Goal: Task Accomplishment & Management: Complete application form

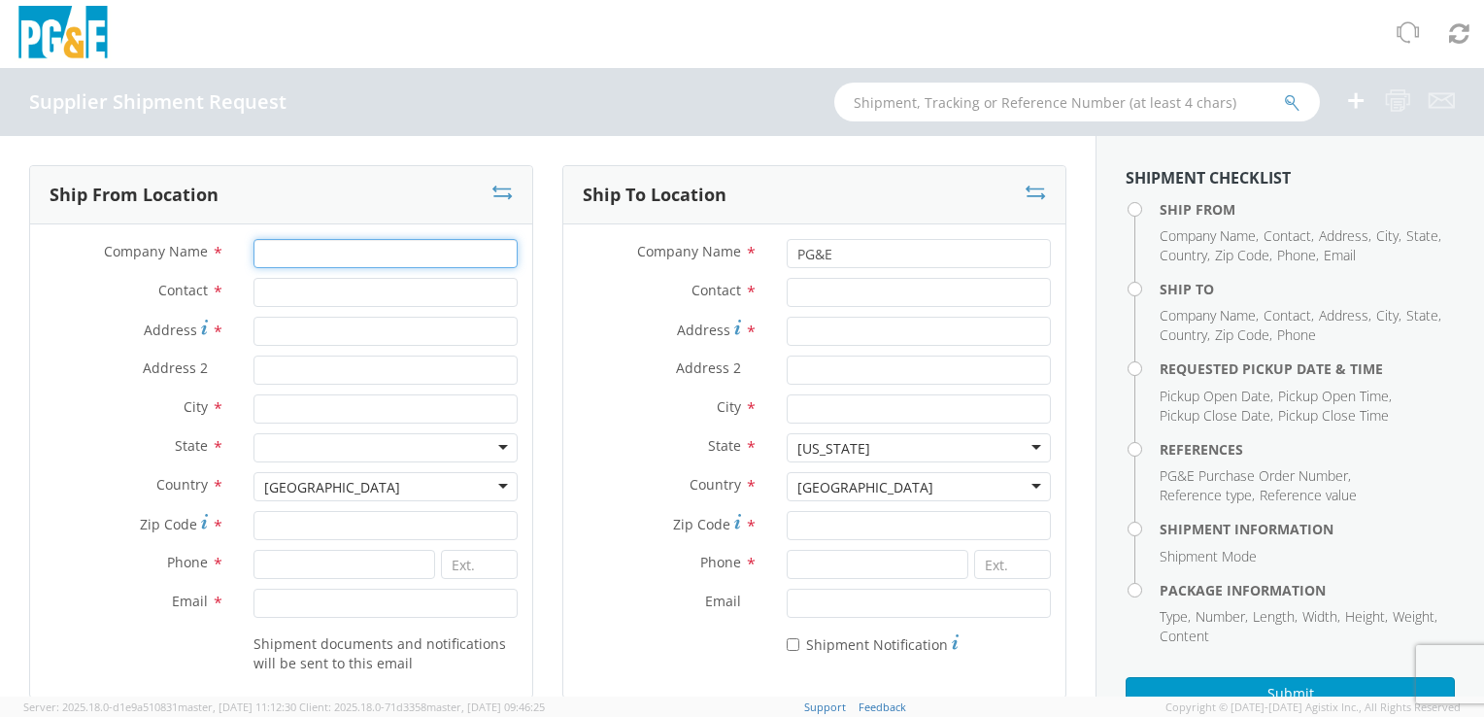
click at [376, 255] on input "Company Name *" at bounding box center [385, 253] width 264 height 29
click at [307, 239] on input "Company Name *" at bounding box center [385, 253] width 264 height 29
click at [772, 289] on div at bounding box center [918, 292] width 293 height 29
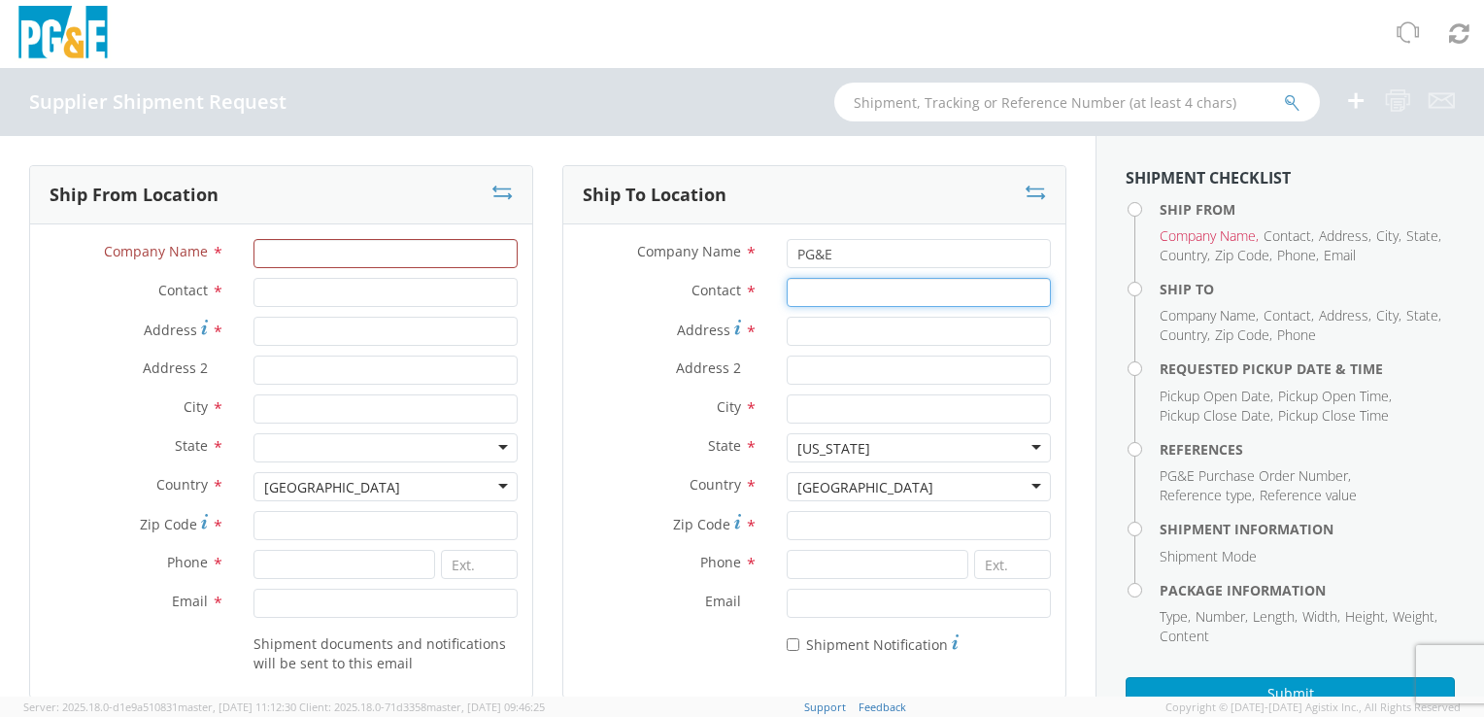
click at [786, 290] on input "Contact *" at bounding box center [918, 292] width 264 height 29
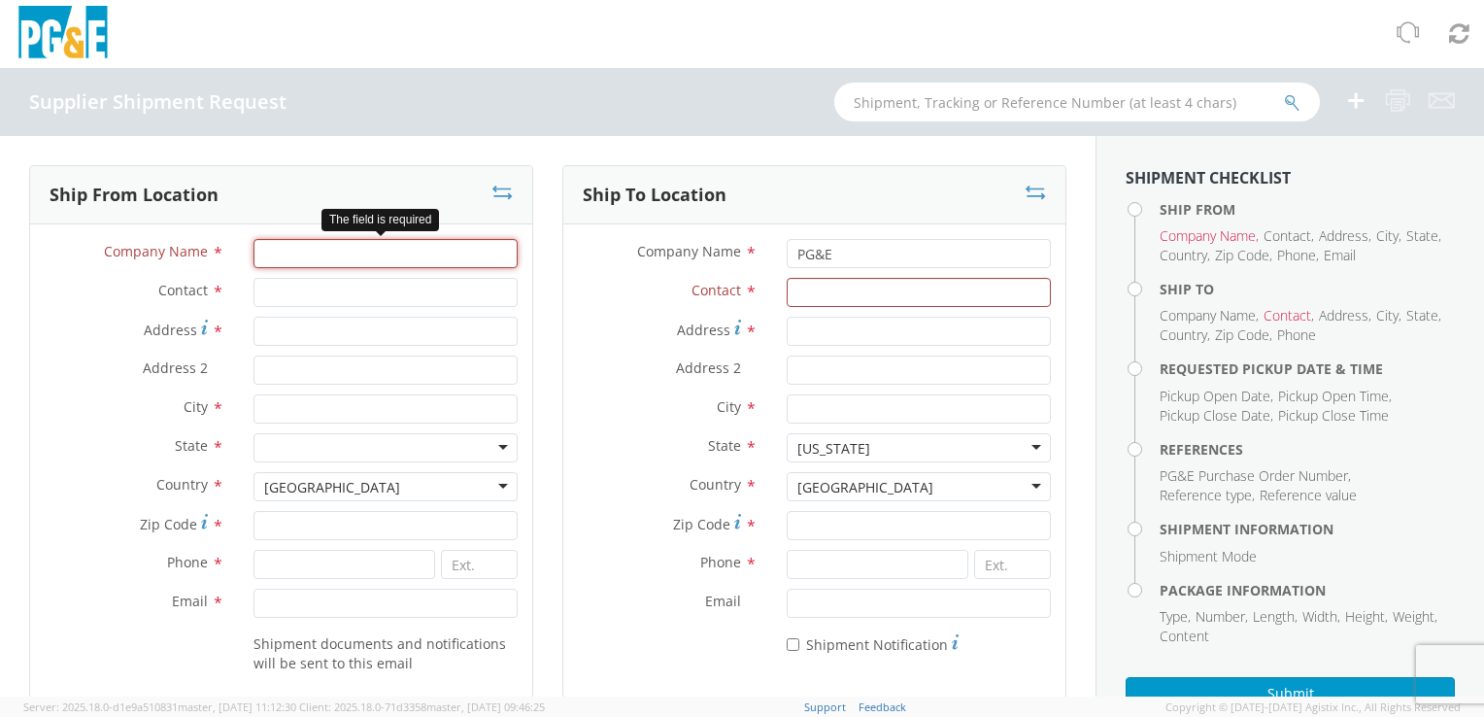
click at [392, 262] on input "Company Name *" at bounding box center [385, 253] width 264 height 29
click at [354, 250] on input "Company Name *" at bounding box center [385, 253] width 264 height 29
click at [263, 274] on div "Company Name *" at bounding box center [281, 258] width 502 height 39
click at [267, 279] on input "Contact *" at bounding box center [385, 292] width 264 height 29
click at [279, 261] on input "Company Name *" at bounding box center [385, 253] width 264 height 29
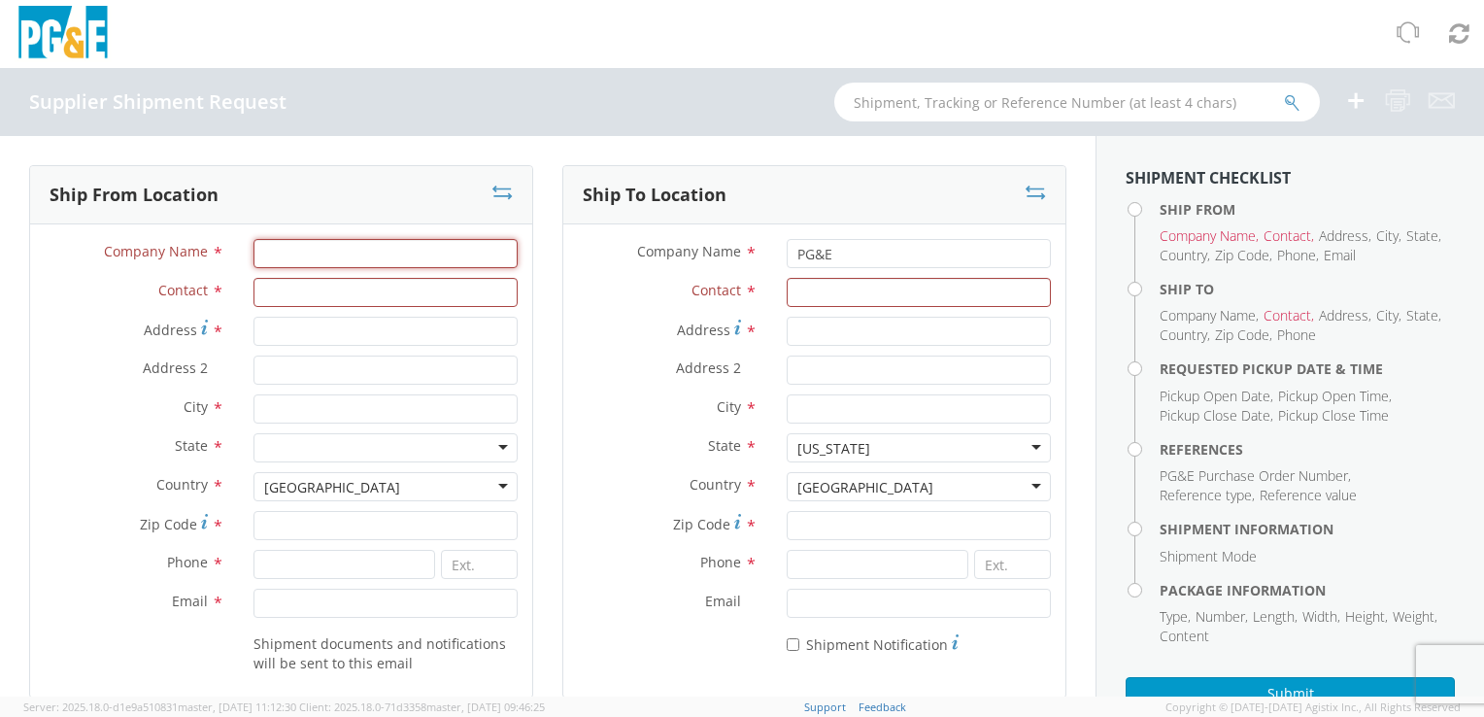
type input "Pro Line Products Inc/ [PERSON_NAME] Group"
type input "[STREET_ADDRESS]"
type input "Chino"
type input "91710"
type input "9096019111"
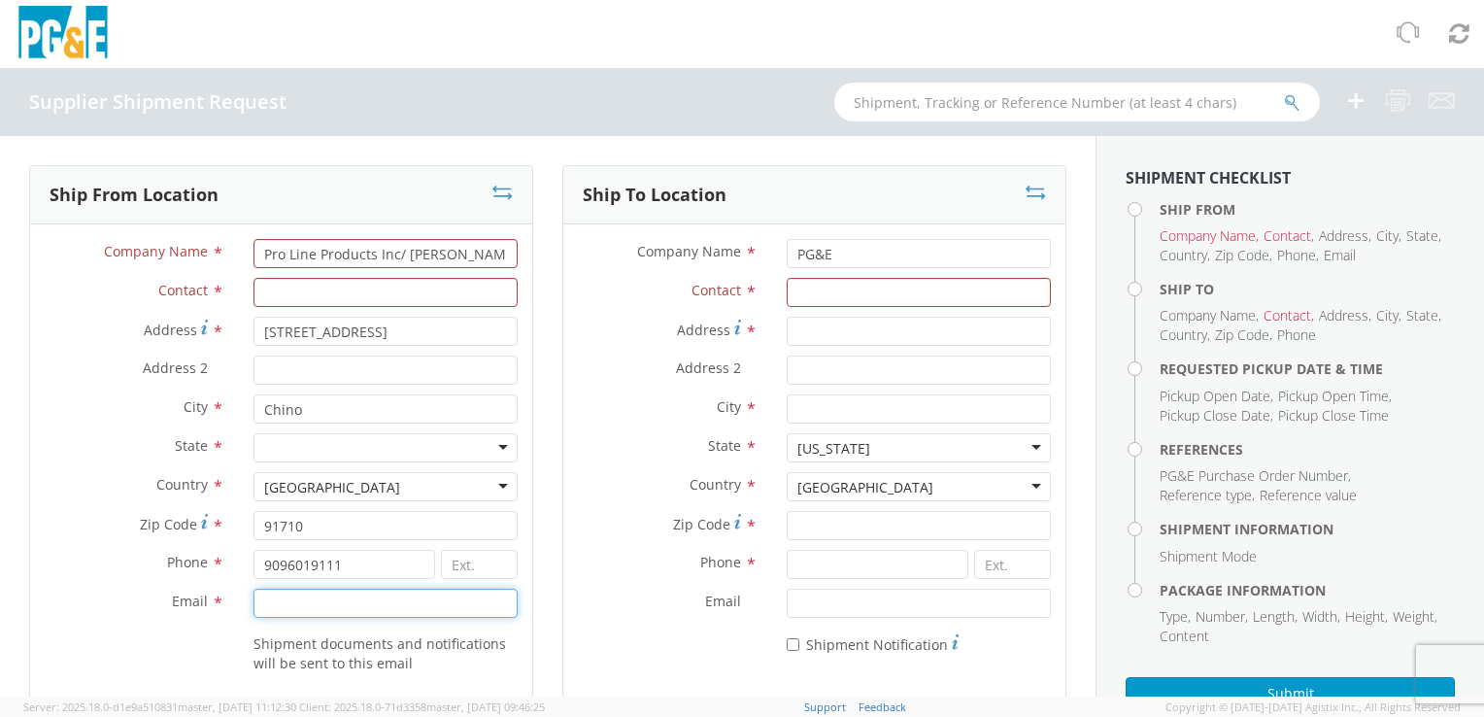
type input "[EMAIL_ADDRESS][PERSON_NAME][DOMAIN_NAME]"
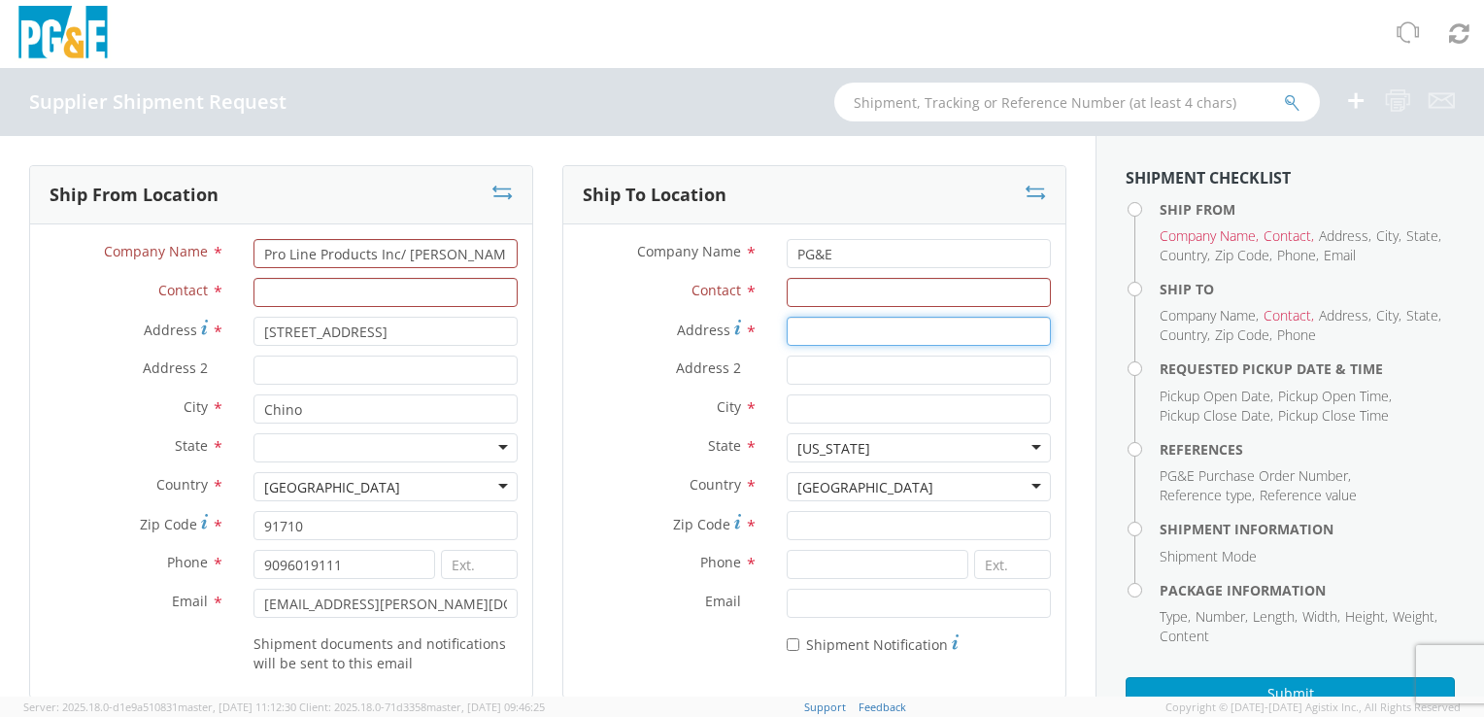
type input "[STREET_ADDRESS]"
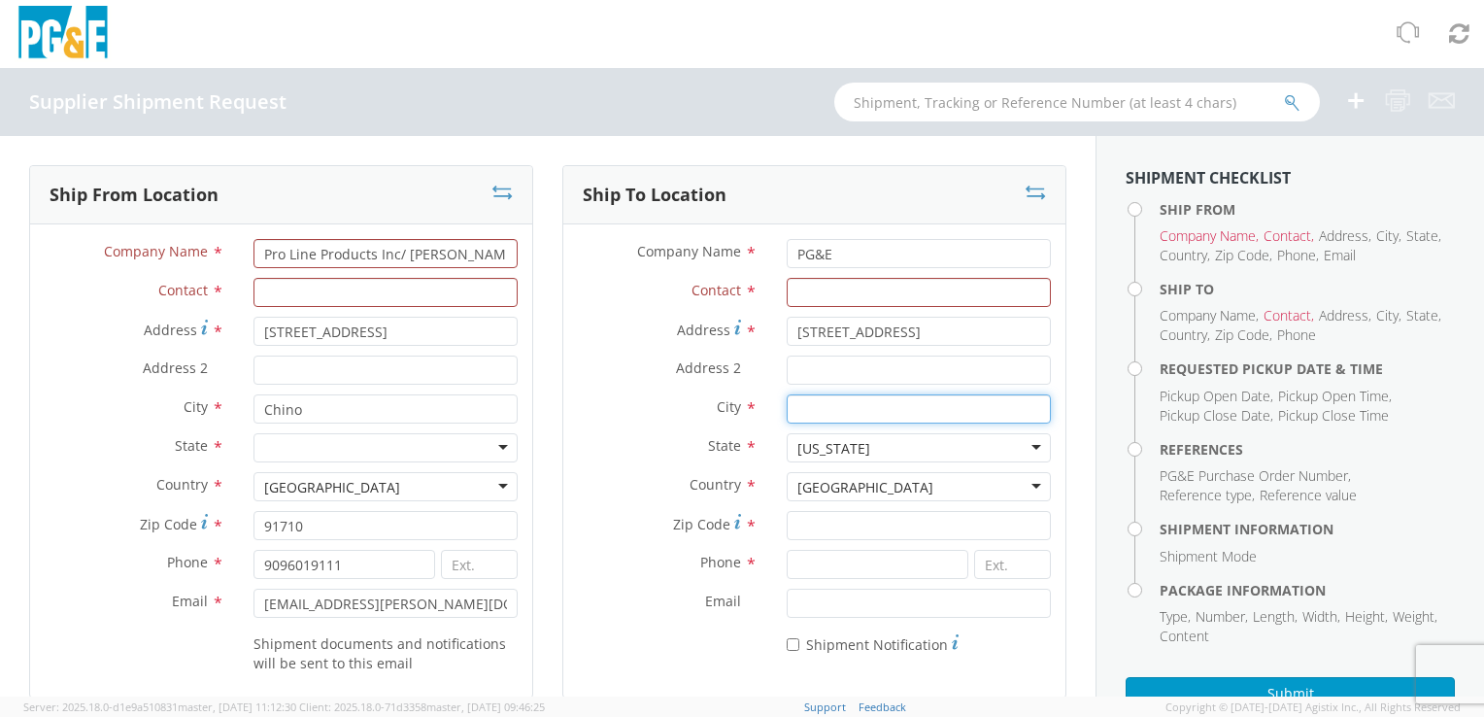
type input "Nipomo"
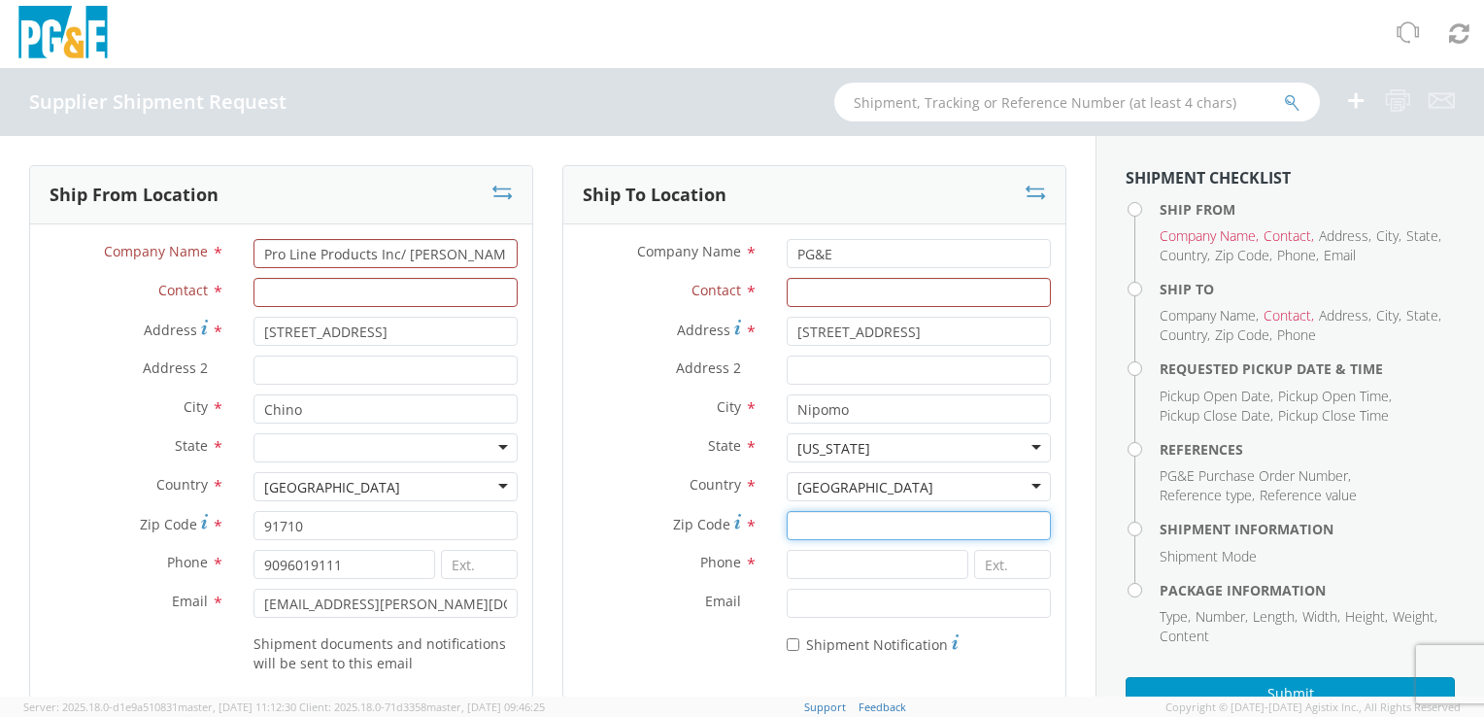
type input "93444"
type input "8059291520"
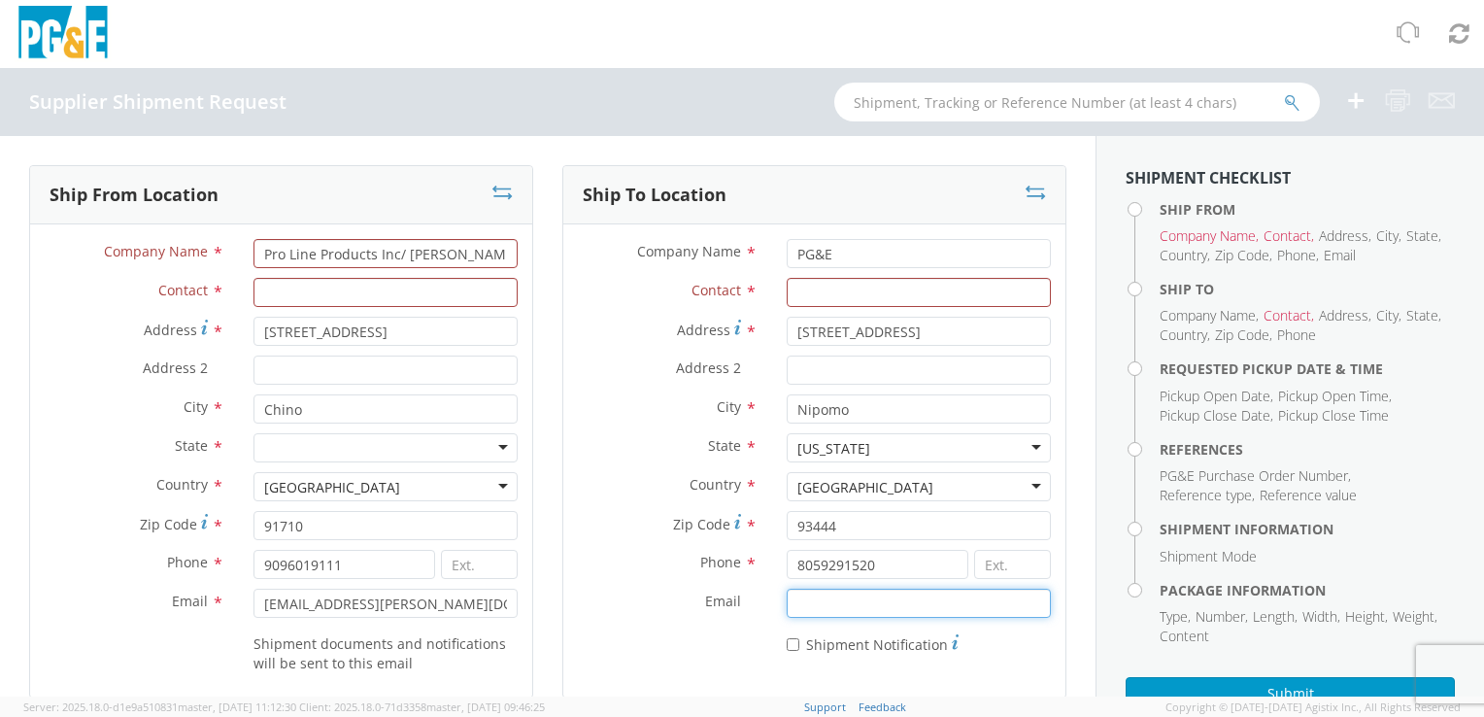
type input "[EMAIL_ADDRESS][DOMAIN_NAME]"
type input "[DATE]"
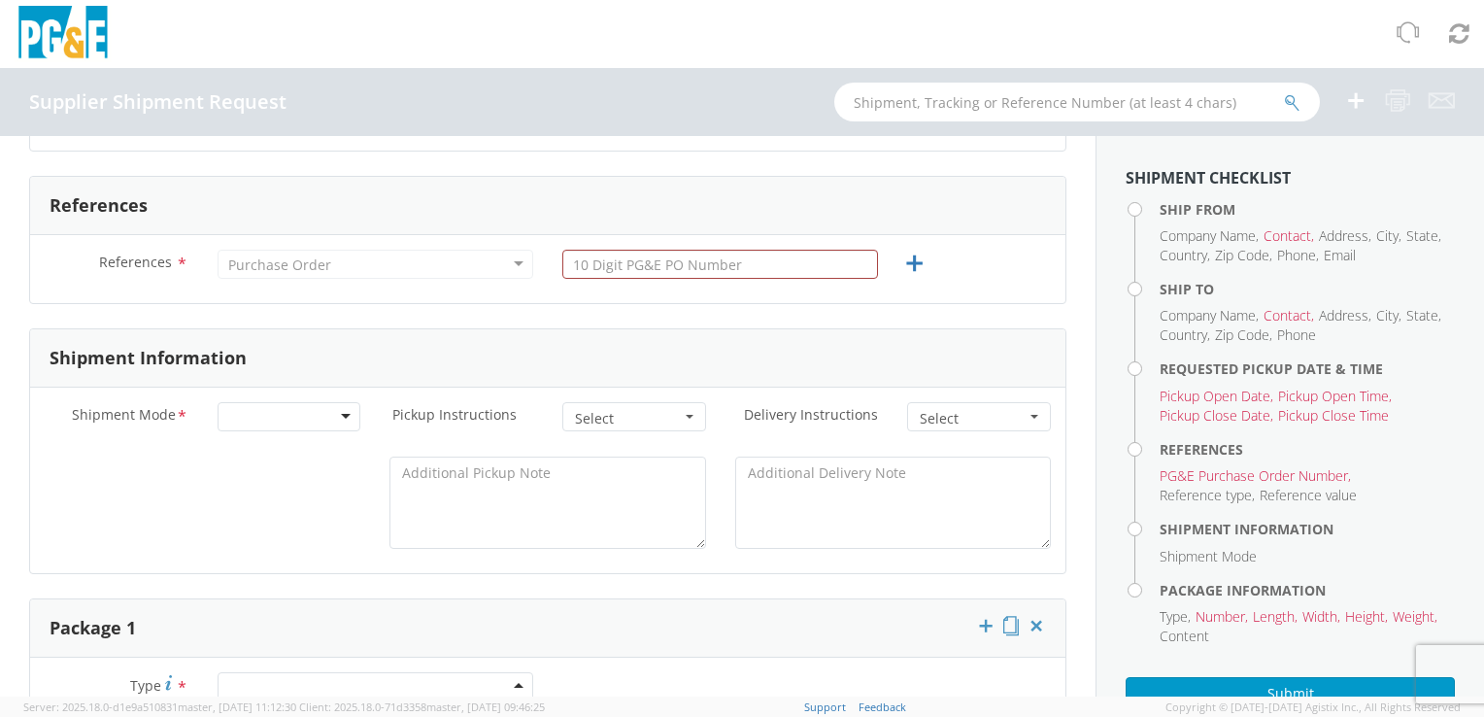
type input "[DATE]"
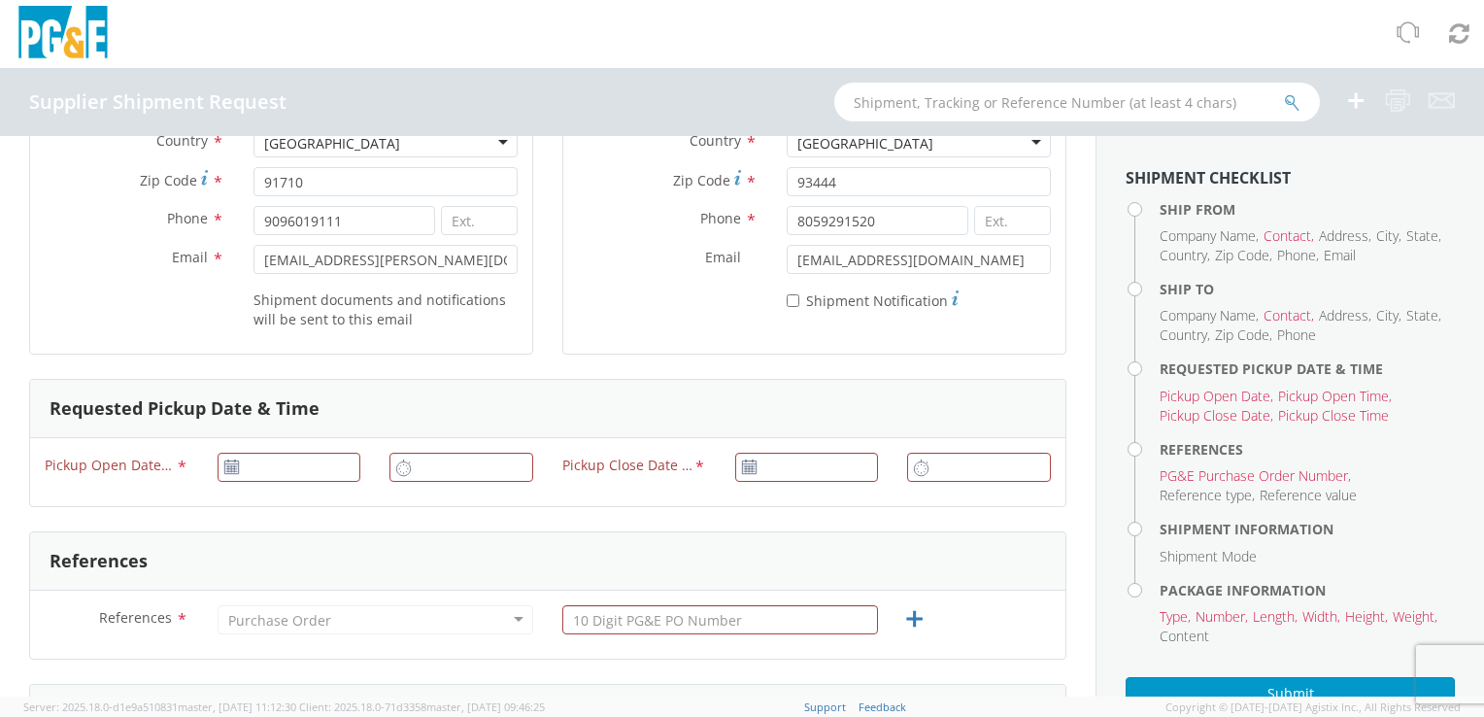
scroll to position [388, 0]
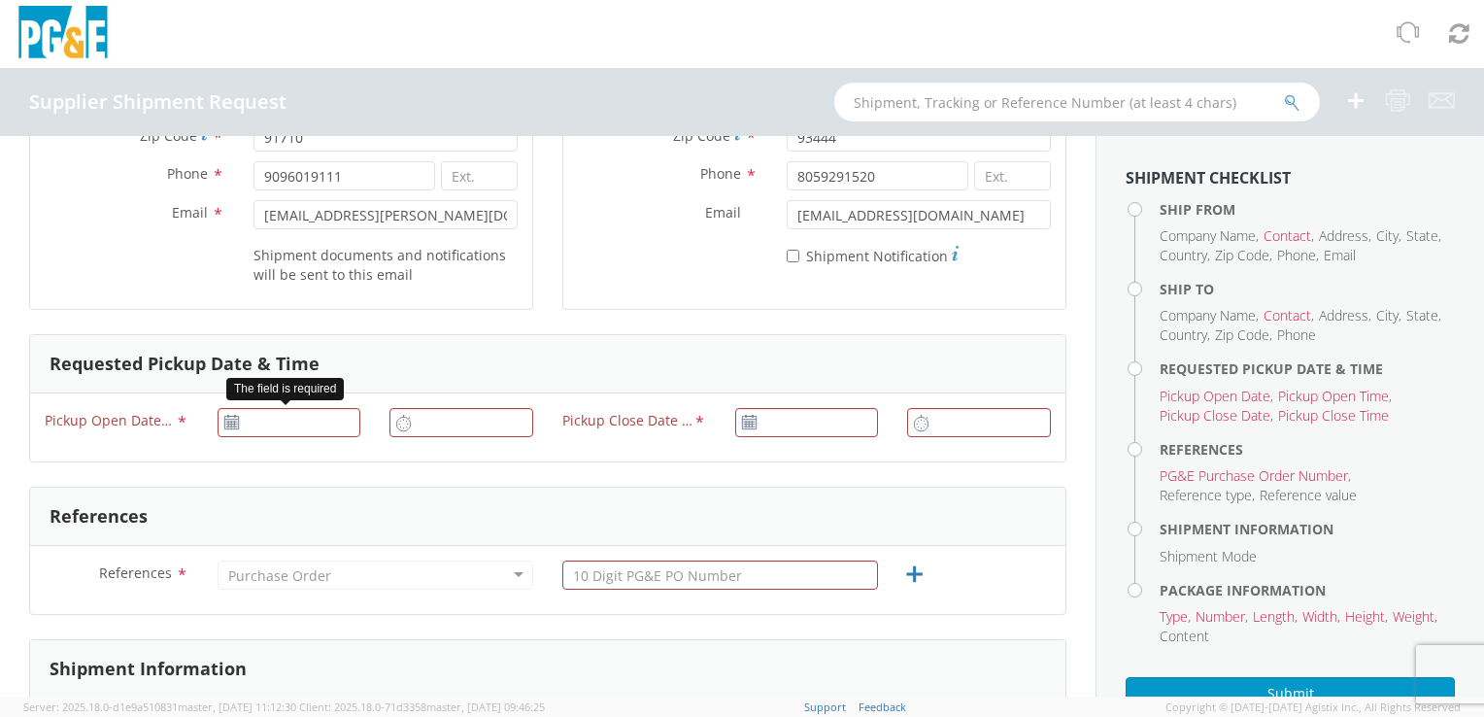
click at [233, 426] on icon at bounding box center [231, 423] width 17 height 16
click at [233, 425] on icon at bounding box center [231, 423] width 17 height 16
click at [225, 425] on icon at bounding box center [231, 423] width 17 height 16
click at [292, 423] on input "[DATE]" at bounding box center [289, 422] width 144 height 29
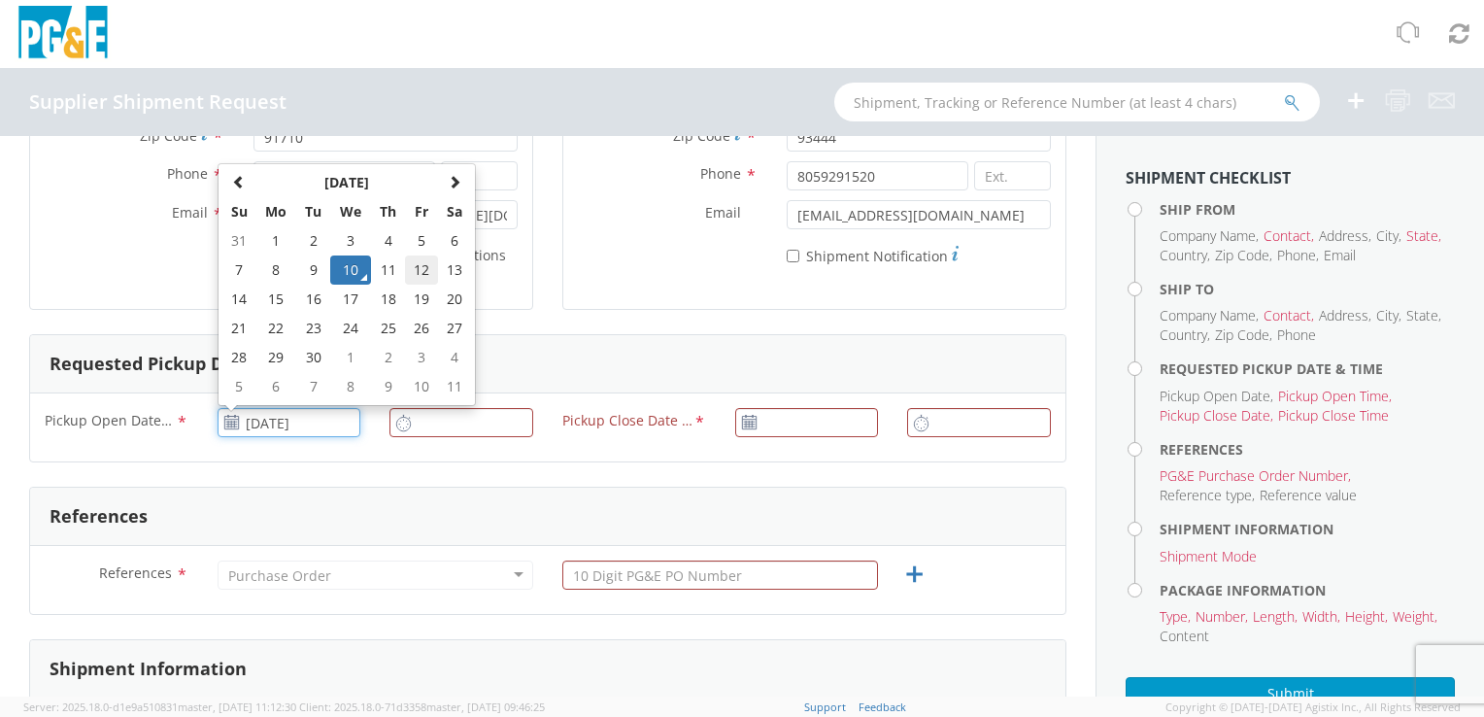
click at [408, 270] on td "12" at bounding box center [421, 269] width 33 height 29
type input "[DATE]"
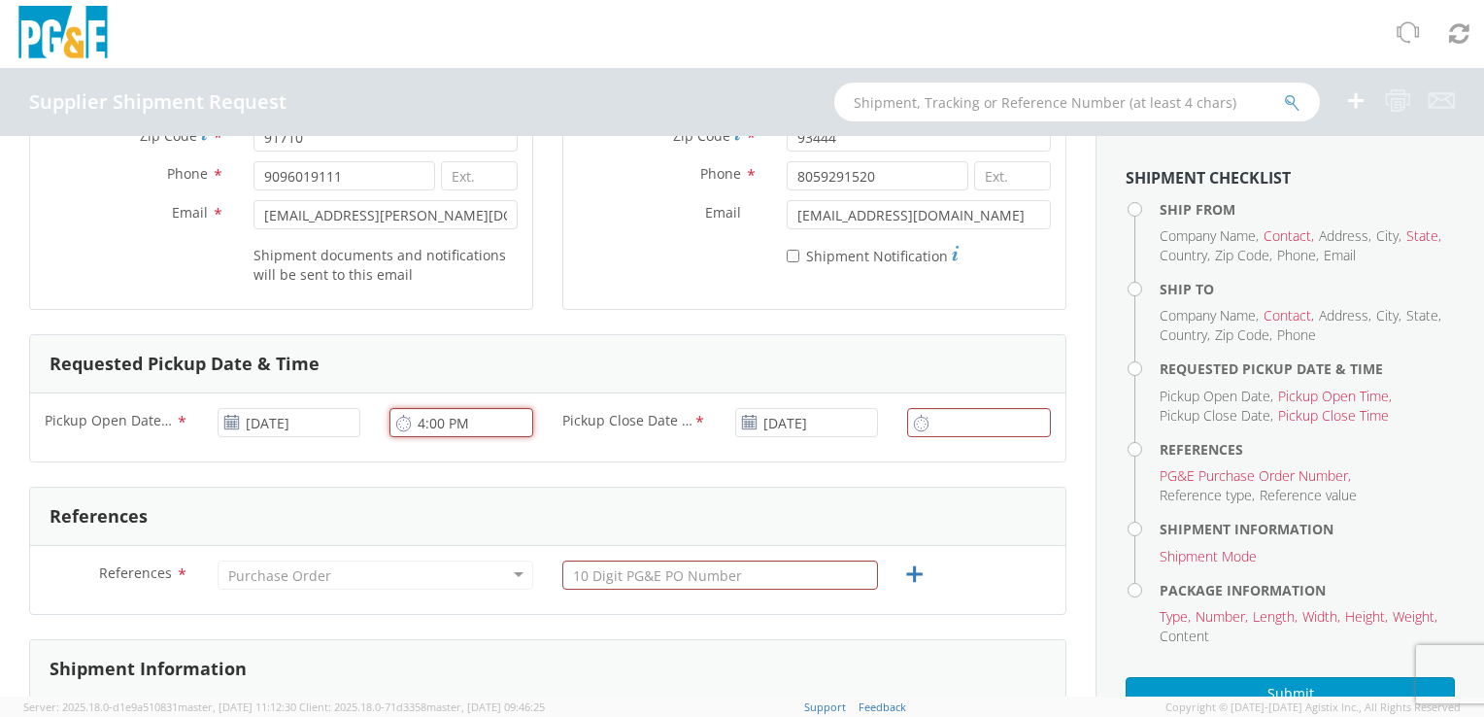
click at [442, 413] on input "4:00 PM" at bounding box center [461, 422] width 144 height 29
click at [461, 420] on input "4:00 PM" at bounding box center [461, 422] width 144 height 29
click at [466, 421] on input "4:00 PM" at bounding box center [461, 422] width 144 height 29
click at [426, 420] on input "4:00 PM" at bounding box center [461, 422] width 144 height 29
click at [395, 422] on icon at bounding box center [403, 423] width 17 height 18
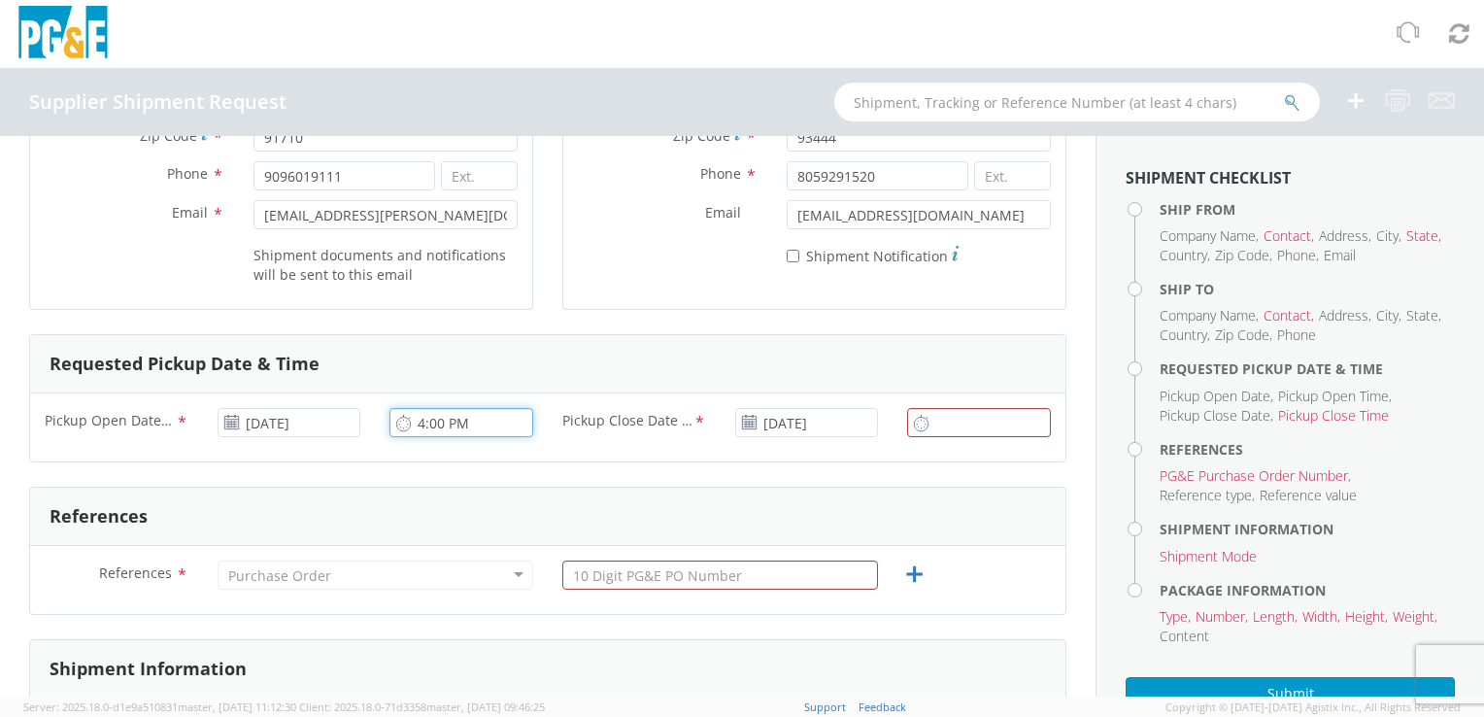
click at [417, 419] on input "4:00 PM" at bounding box center [461, 422] width 144 height 29
click at [425, 419] on input "4:00 PM" at bounding box center [461, 422] width 144 height 29
click at [456, 419] on input "4:00 PM" at bounding box center [461, 422] width 144 height 29
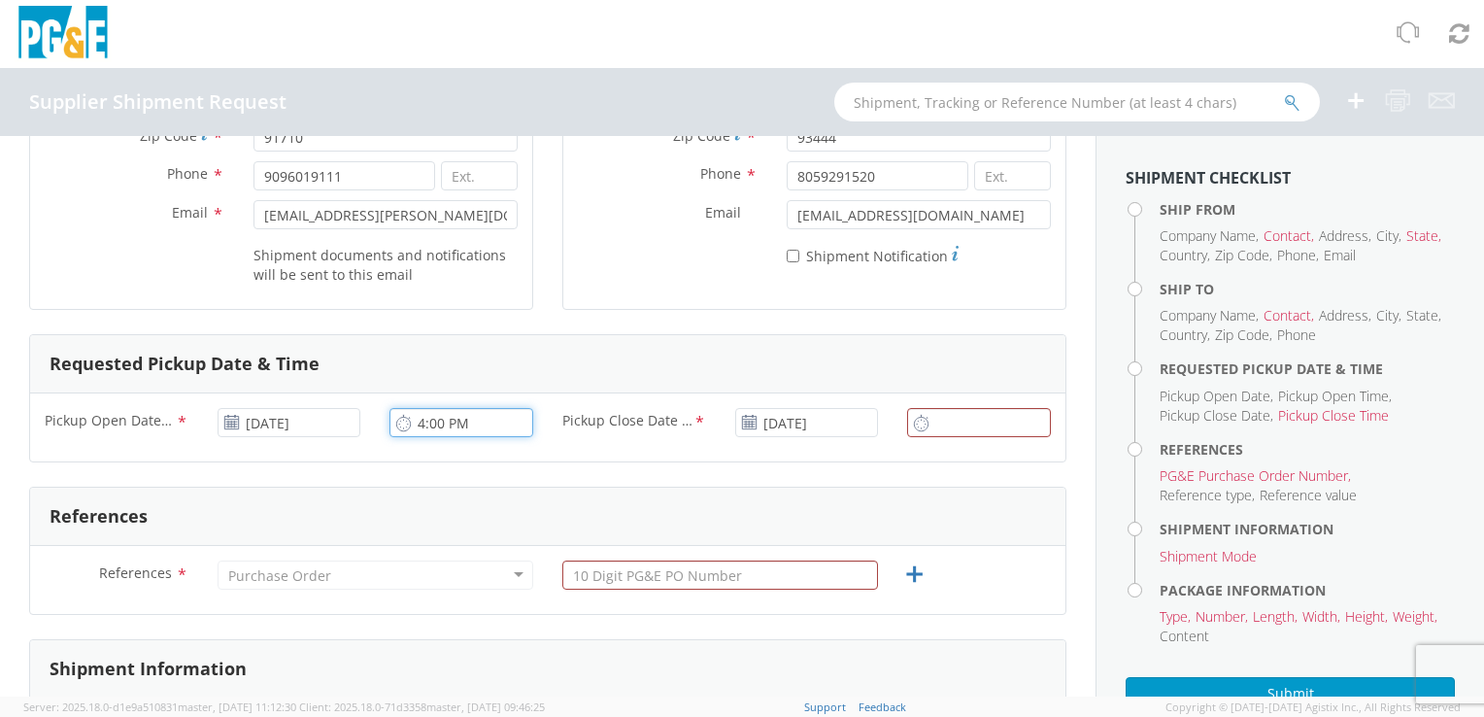
click at [465, 421] on input "4:00 PM" at bounding box center [461, 422] width 144 height 29
click at [400, 417] on icon at bounding box center [403, 423] width 17 height 18
click at [399, 421] on icon at bounding box center [403, 423] width 17 height 18
click at [500, 429] on input "12:00 PM" at bounding box center [461, 422] width 144 height 29
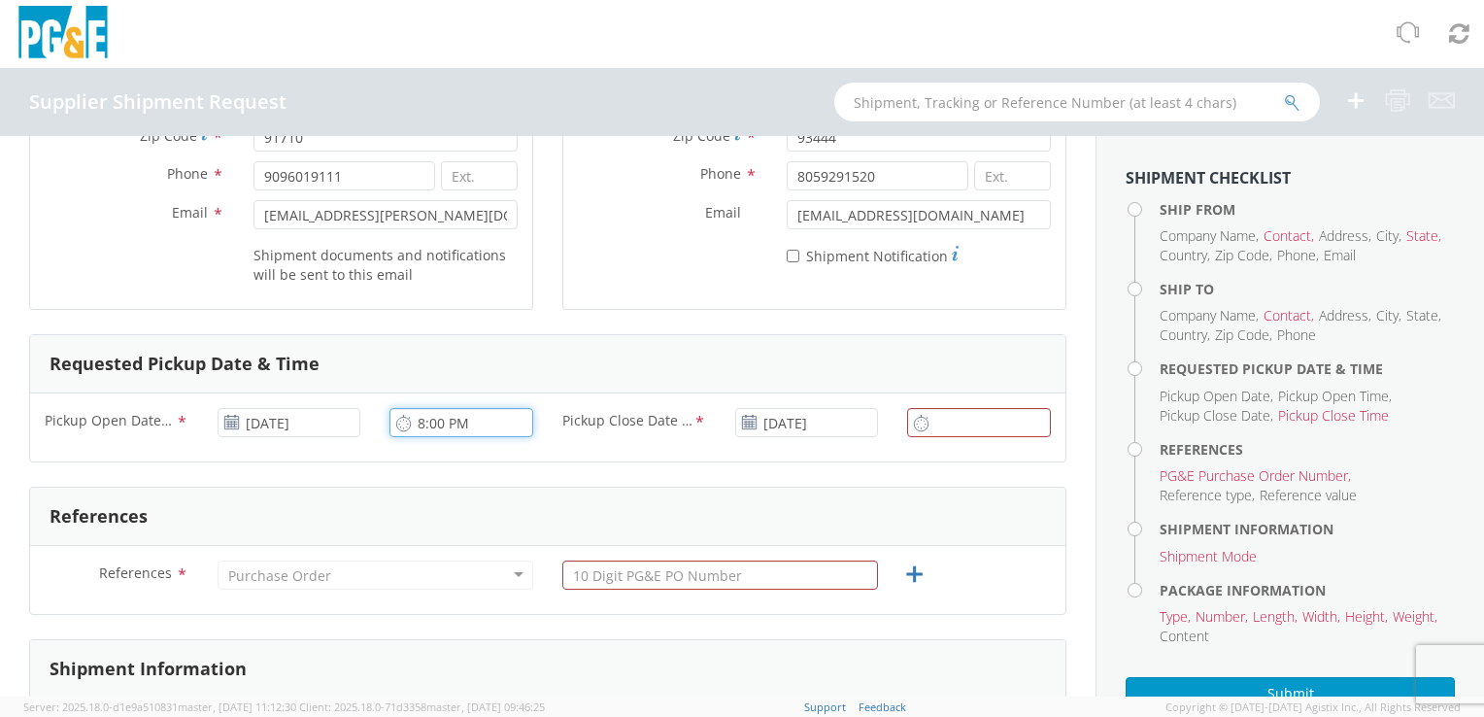
click at [454, 417] on input "8:00 PM" at bounding box center [461, 422] width 144 height 29
type input "8:00 AM"
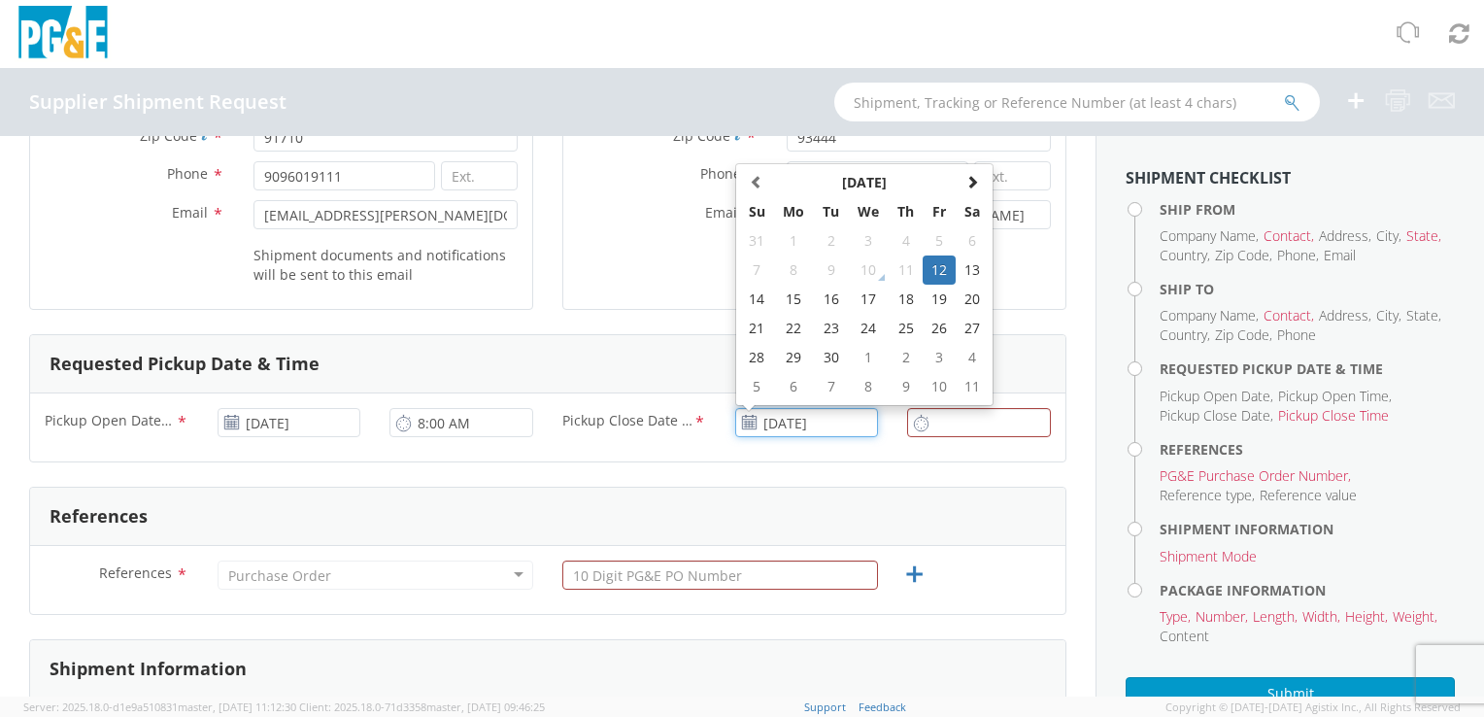
click at [932, 266] on td "12" at bounding box center [938, 269] width 33 height 29
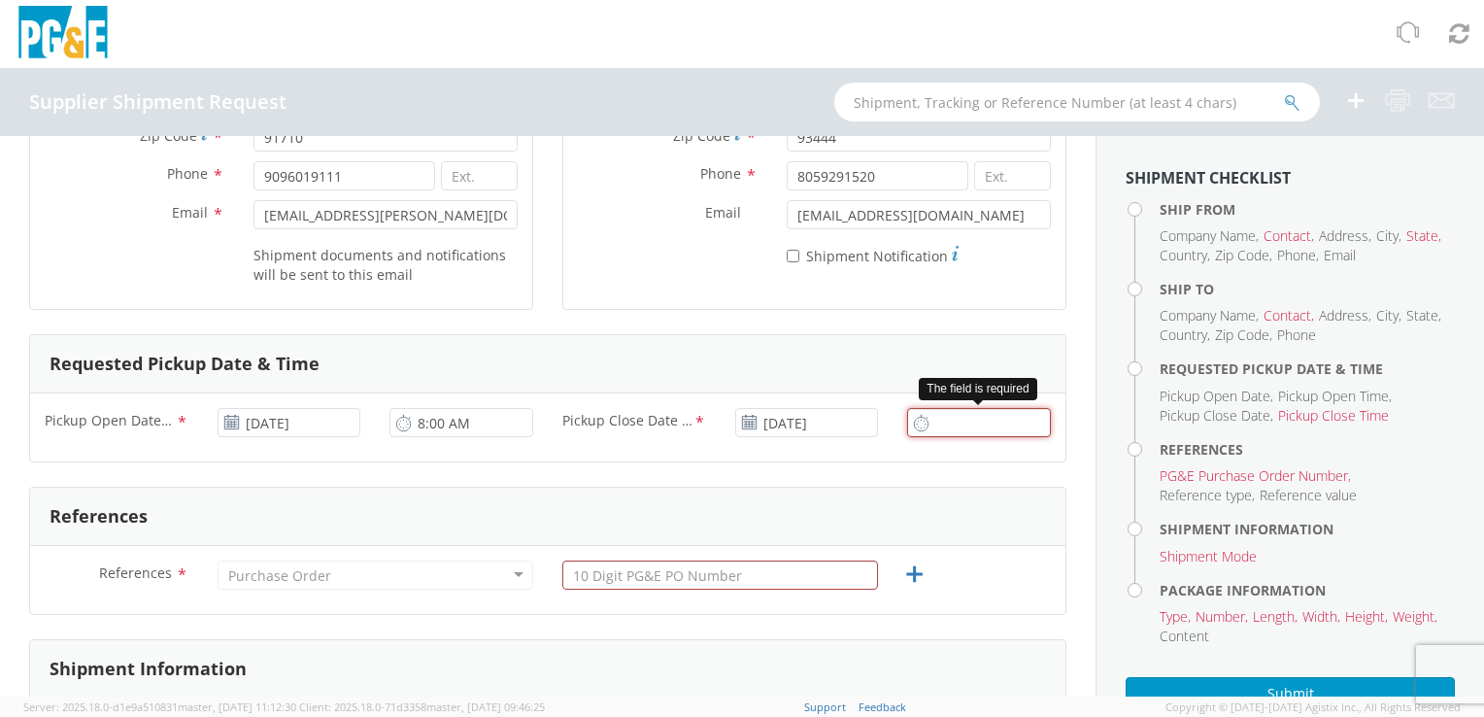
type input "4:00 PM"
click at [955, 417] on input "4:00 PM" at bounding box center [979, 422] width 144 height 29
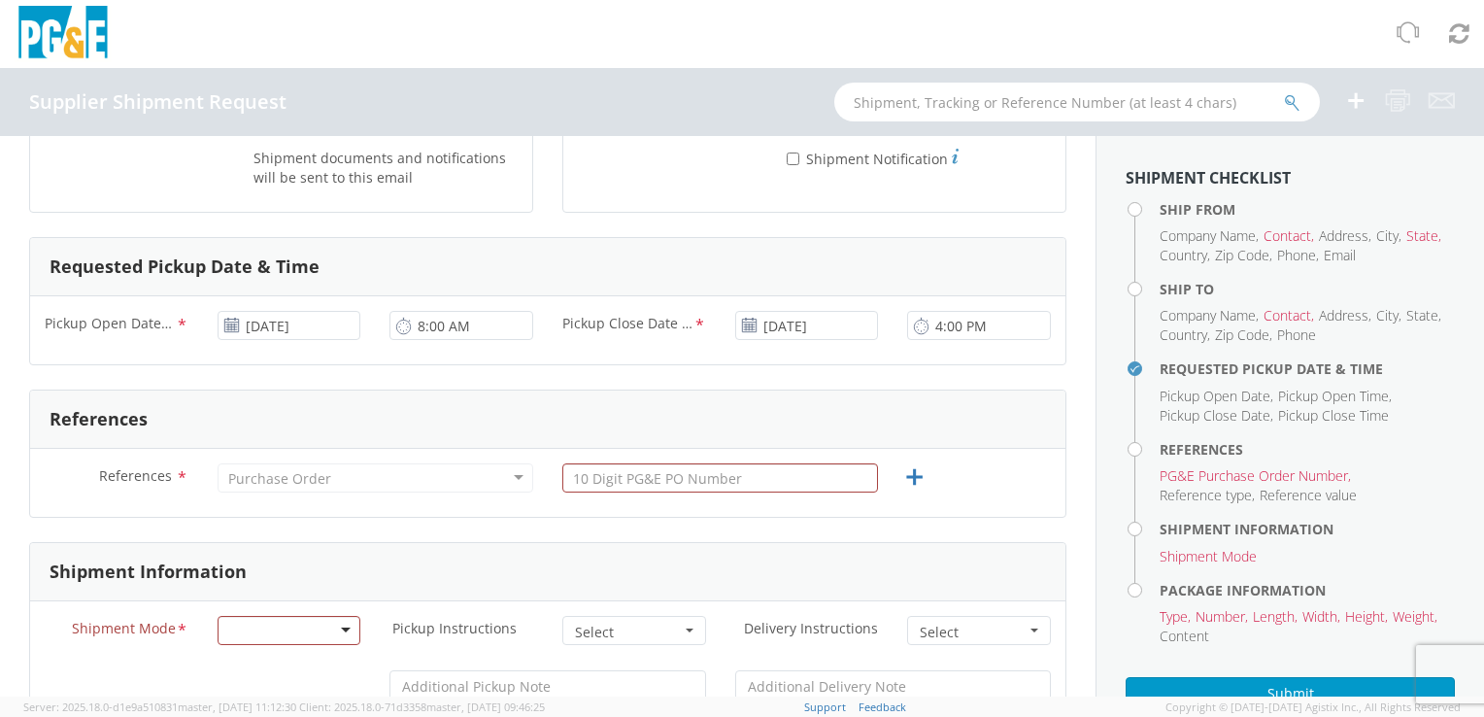
click at [277, 480] on div "Purchase Order" at bounding box center [279, 478] width 103 height 19
click at [357, 470] on div "Purchase Order" at bounding box center [375, 477] width 316 height 29
click at [633, 478] on input "text" at bounding box center [720, 477] width 316 height 29
click at [598, 484] on input "text" at bounding box center [720, 477] width 316 height 29
paste input "0093864"
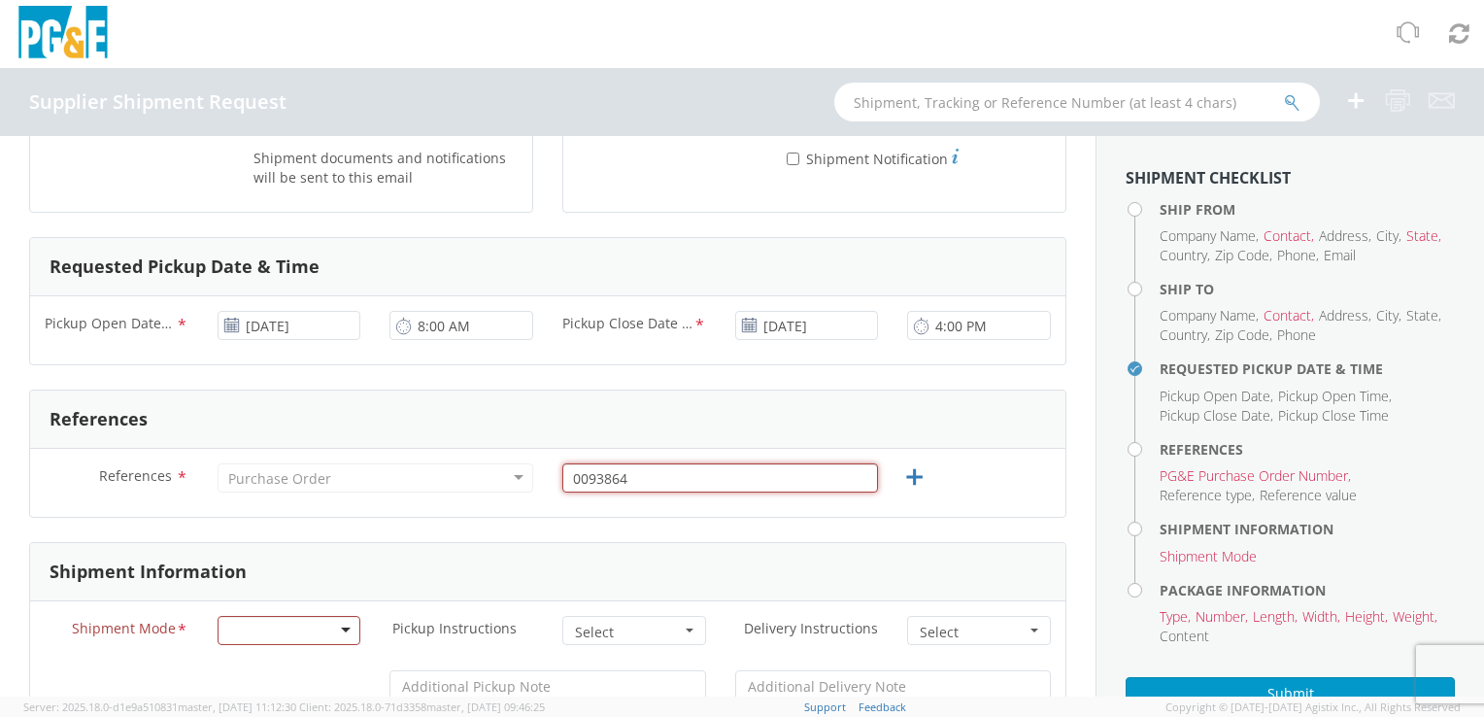
type input "0093864"
click at [375, 468] on div "Purchase Order" at bounding box center [375, 477] width 316 height 29
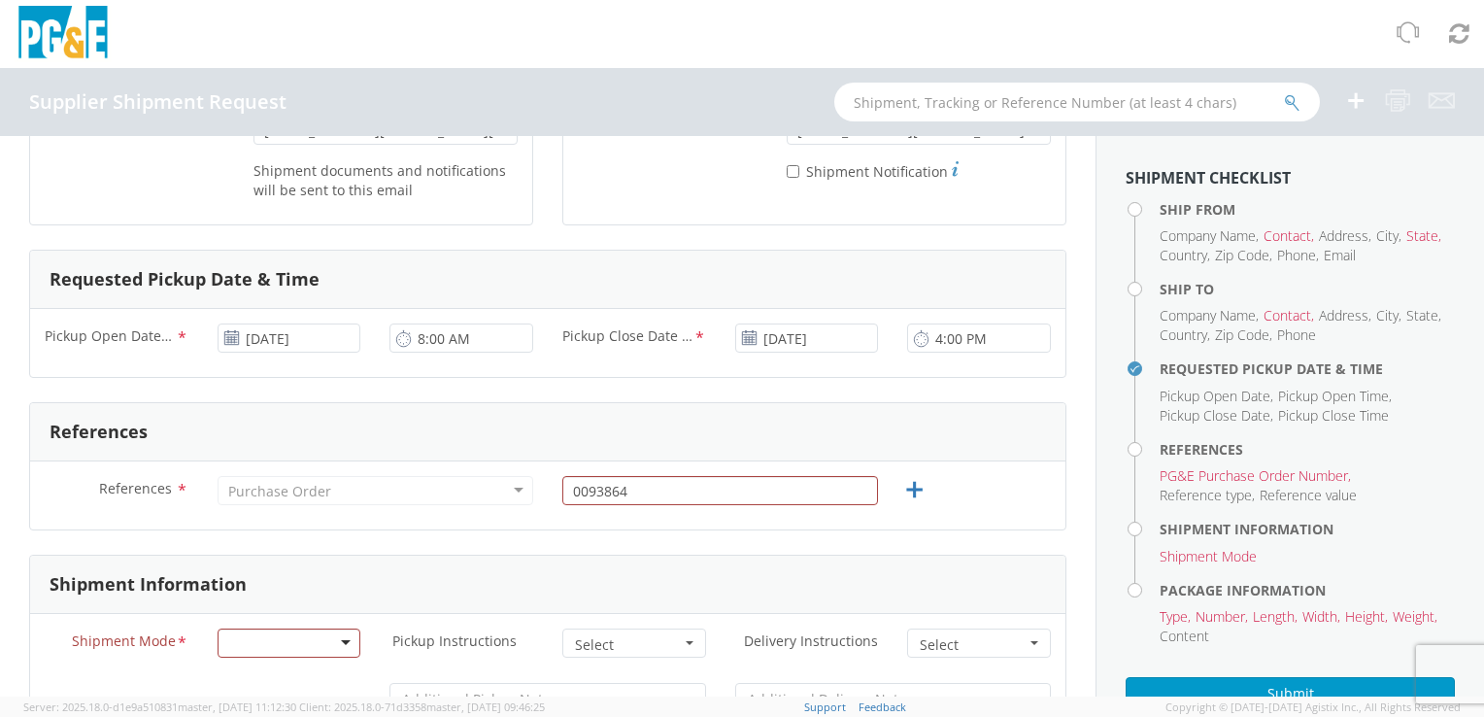
scroll to position [680, 0]
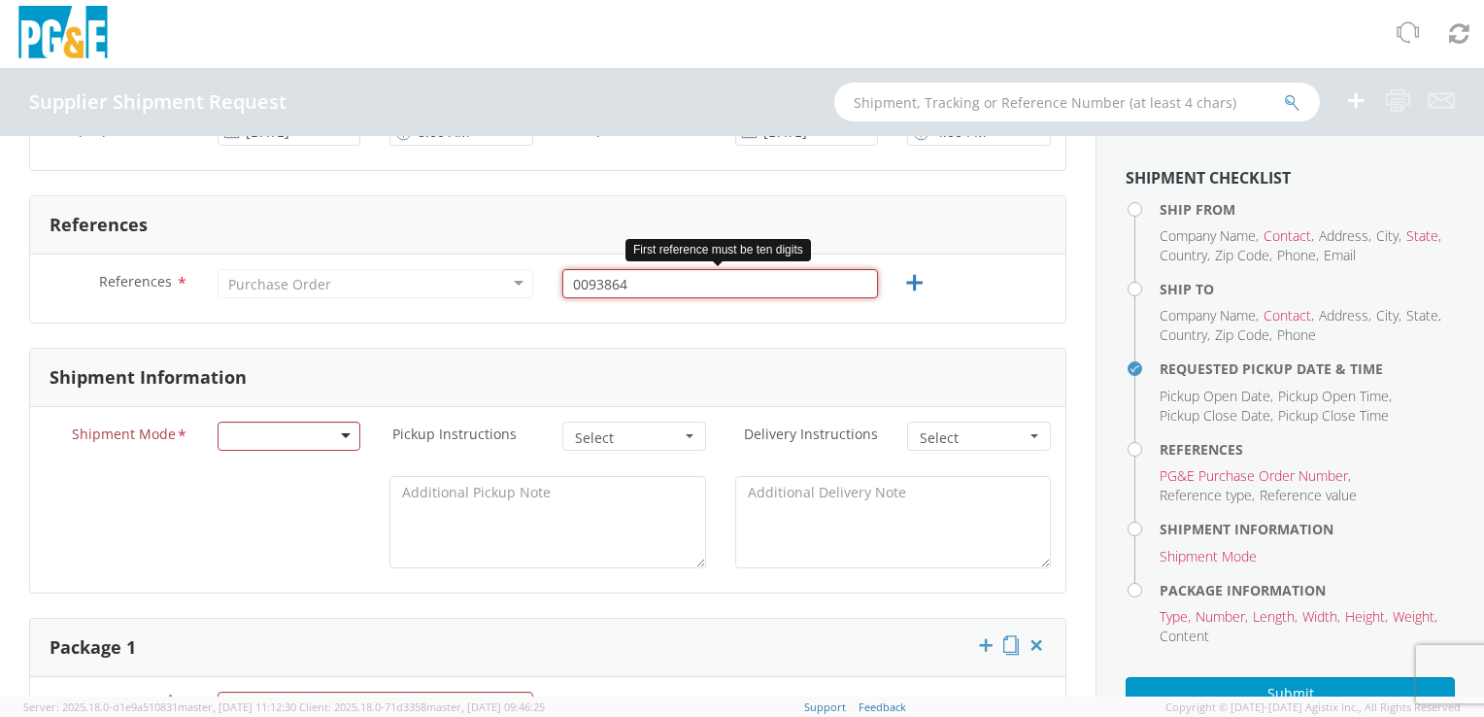
click at [652, 288] on input "0093864" at bounding box center [720, 283] width 316 height 29
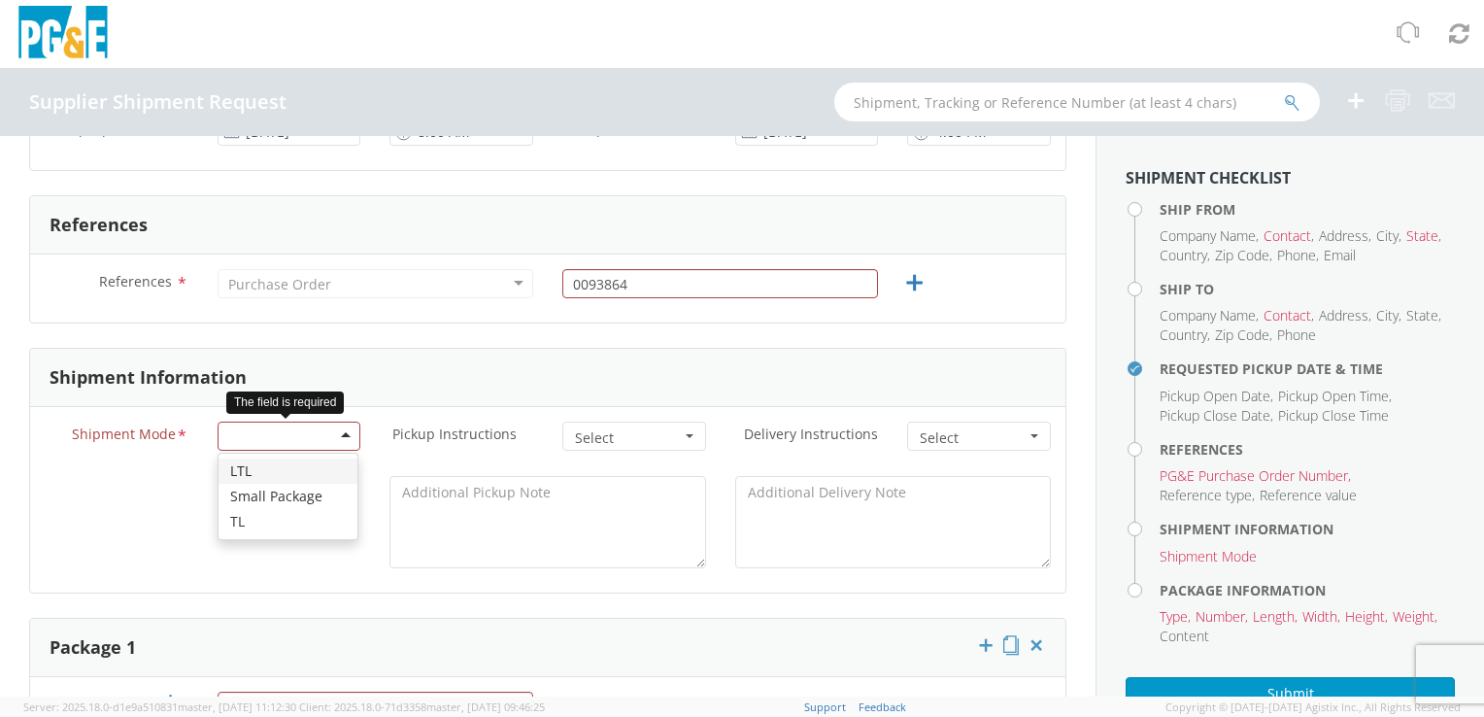
click at [311, 434] on div at bounding box center [289, 435] width 144 height 29
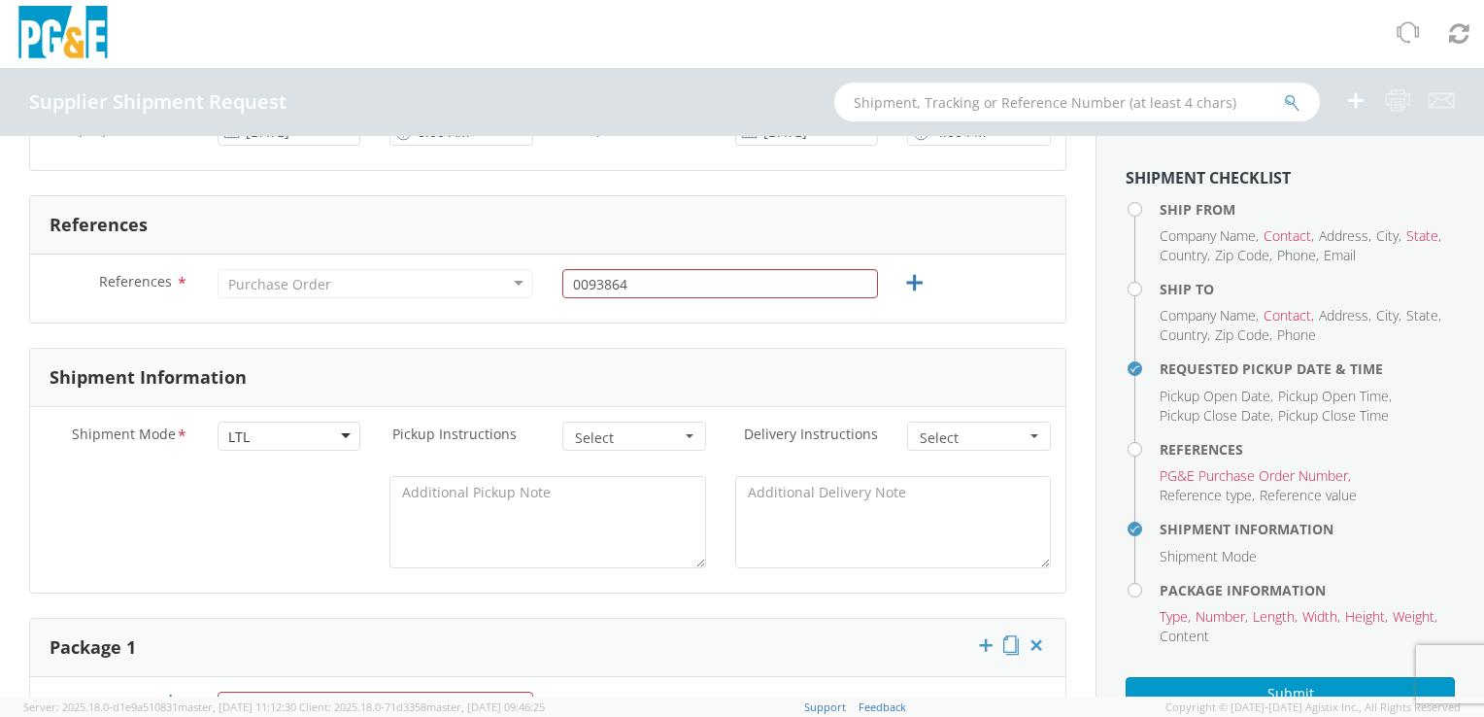
click at [621, 438] on span "Select" at bounding box center [628, 437] width 106 height 19
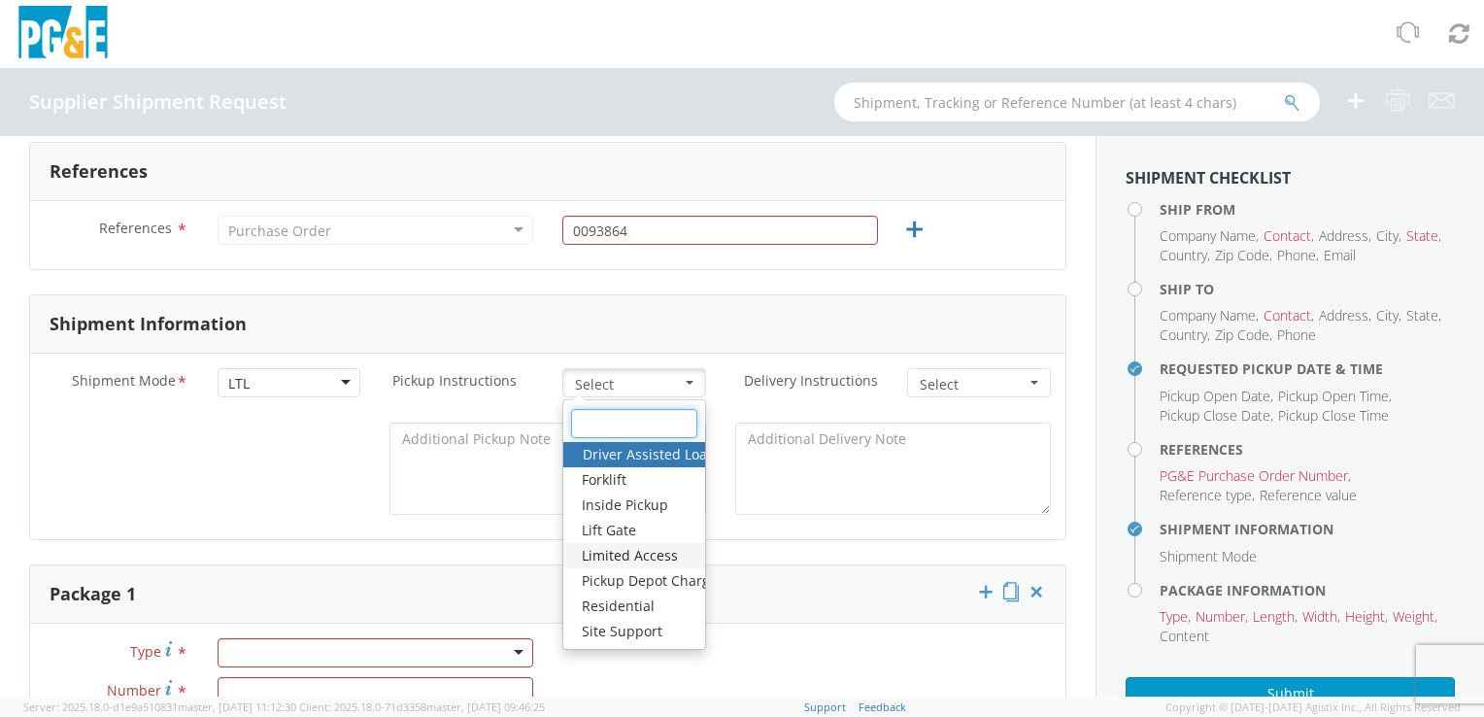
scroll to position [777, 0]
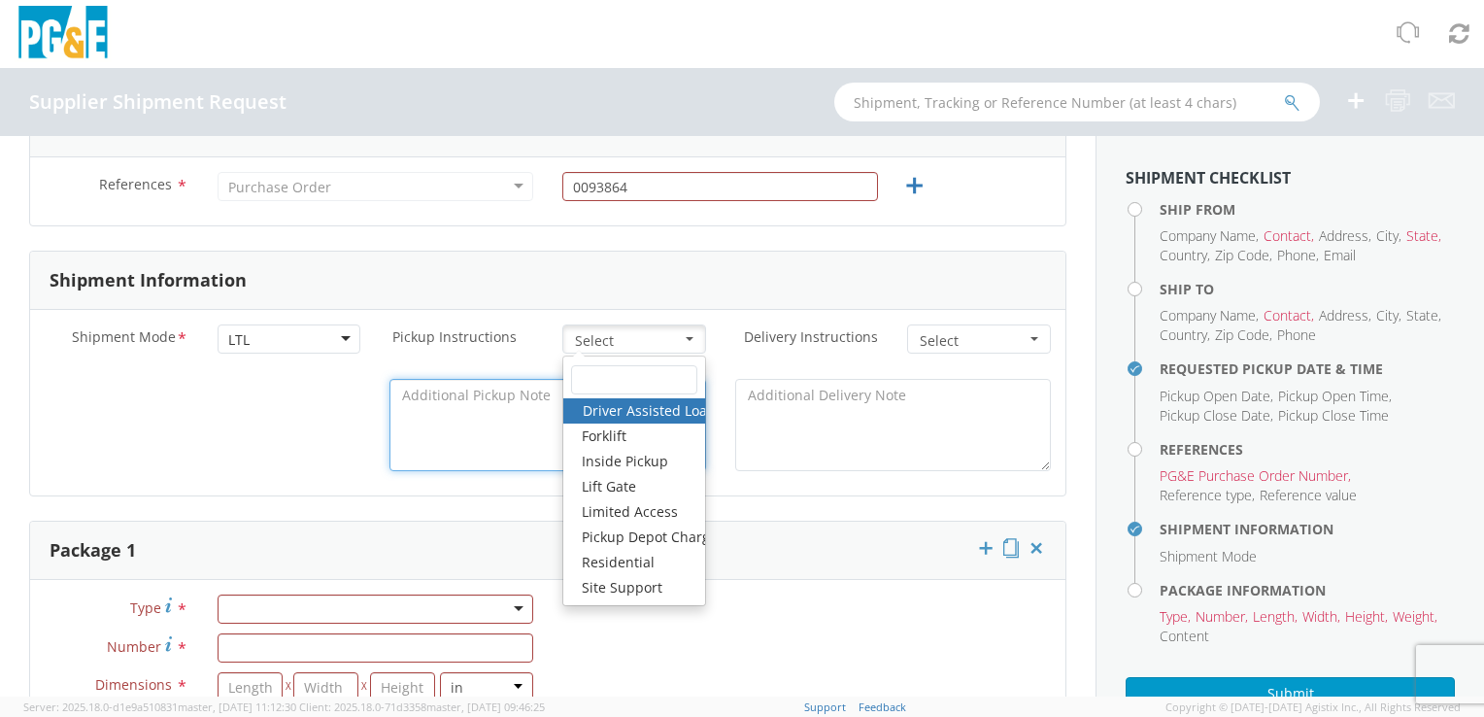
click at [461, 460] on textarea at bounding box center [547, 425] width 316 height 92
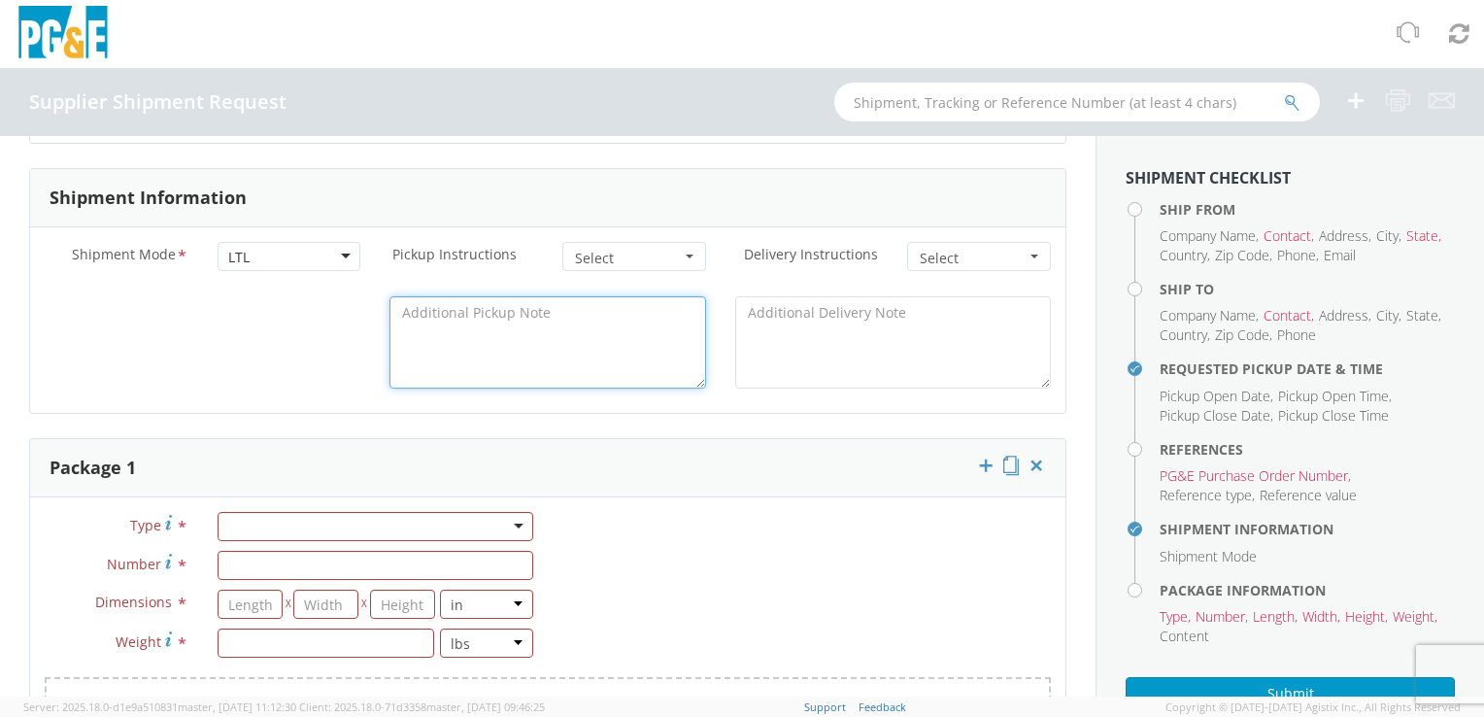
scroll to position [971, 0]
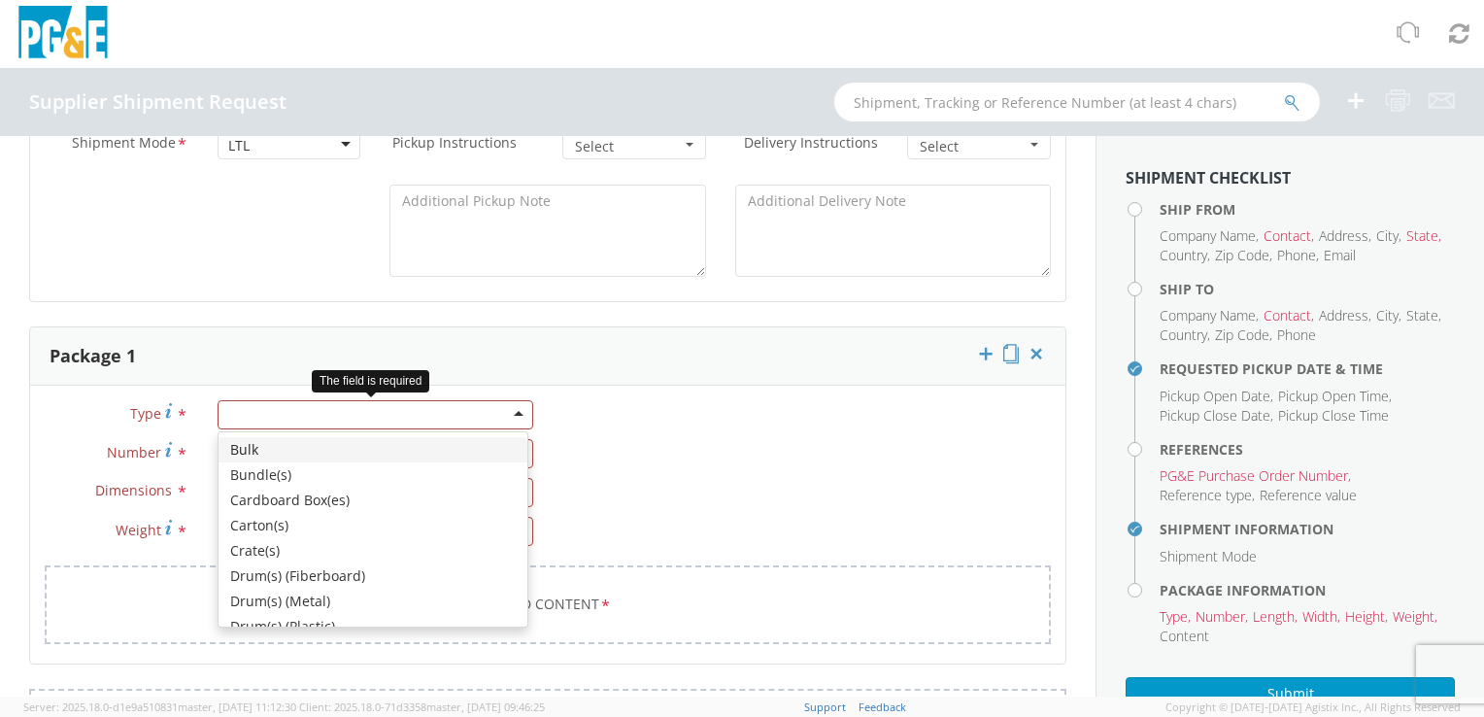
click at [333, 423] on div at bounding box center [375, 414] width 316 height 29
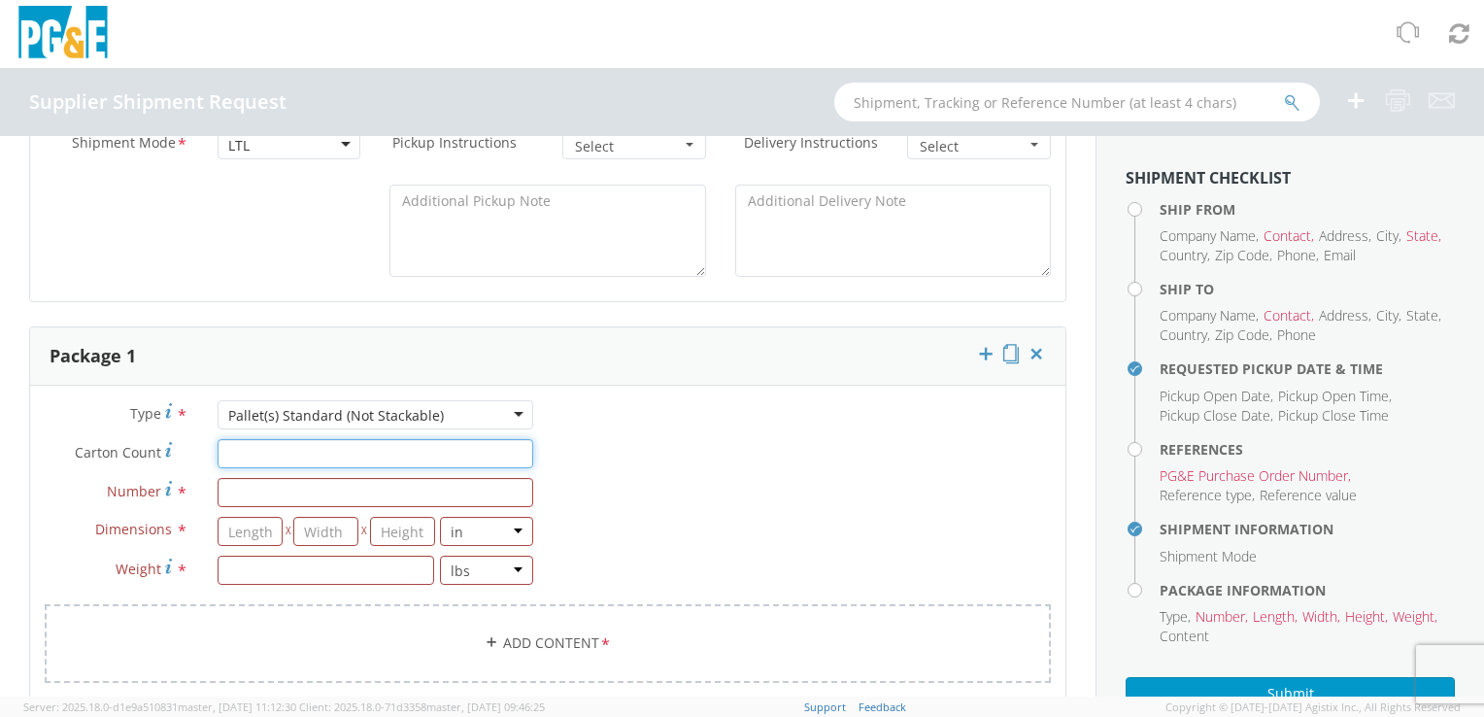
click at [277, 454] on input "Carton Count *" at bounding box center [375, 453] width 316 height 29
click at [259, 480] on input "Number *" at bounding box center [375, 492] width 316 height 29
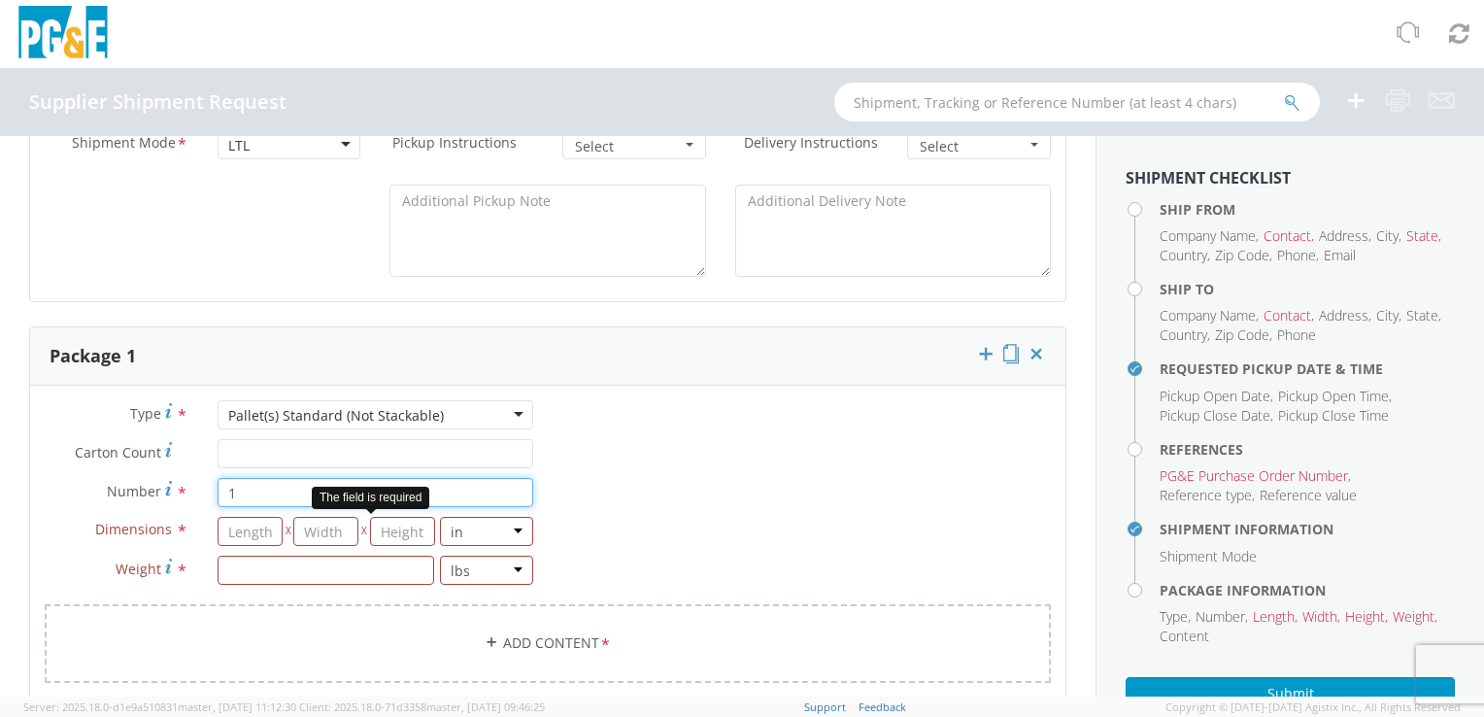
type input "1"
click at [240, 519] on input "number" at bounding box center [249, 531] width 65 height 29
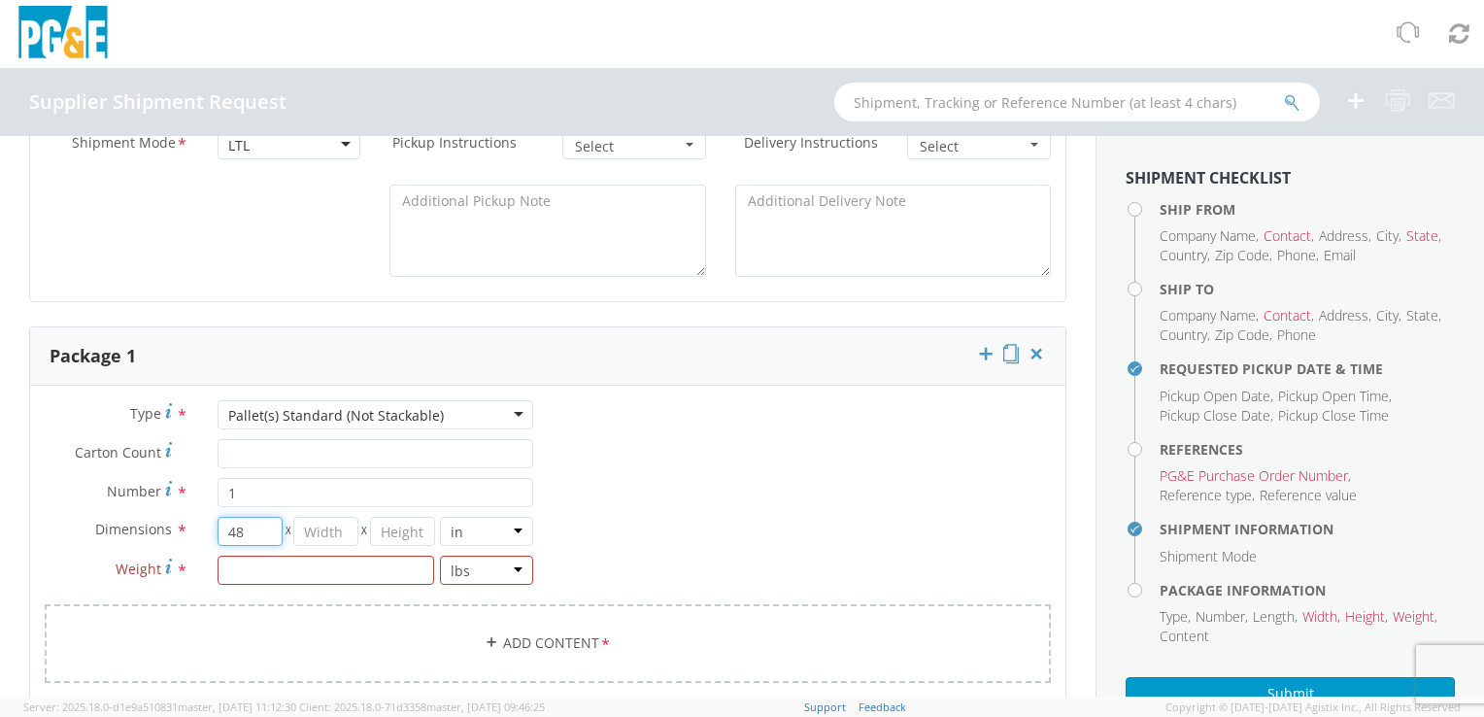
type input "48"
type input "42"
type input "50"
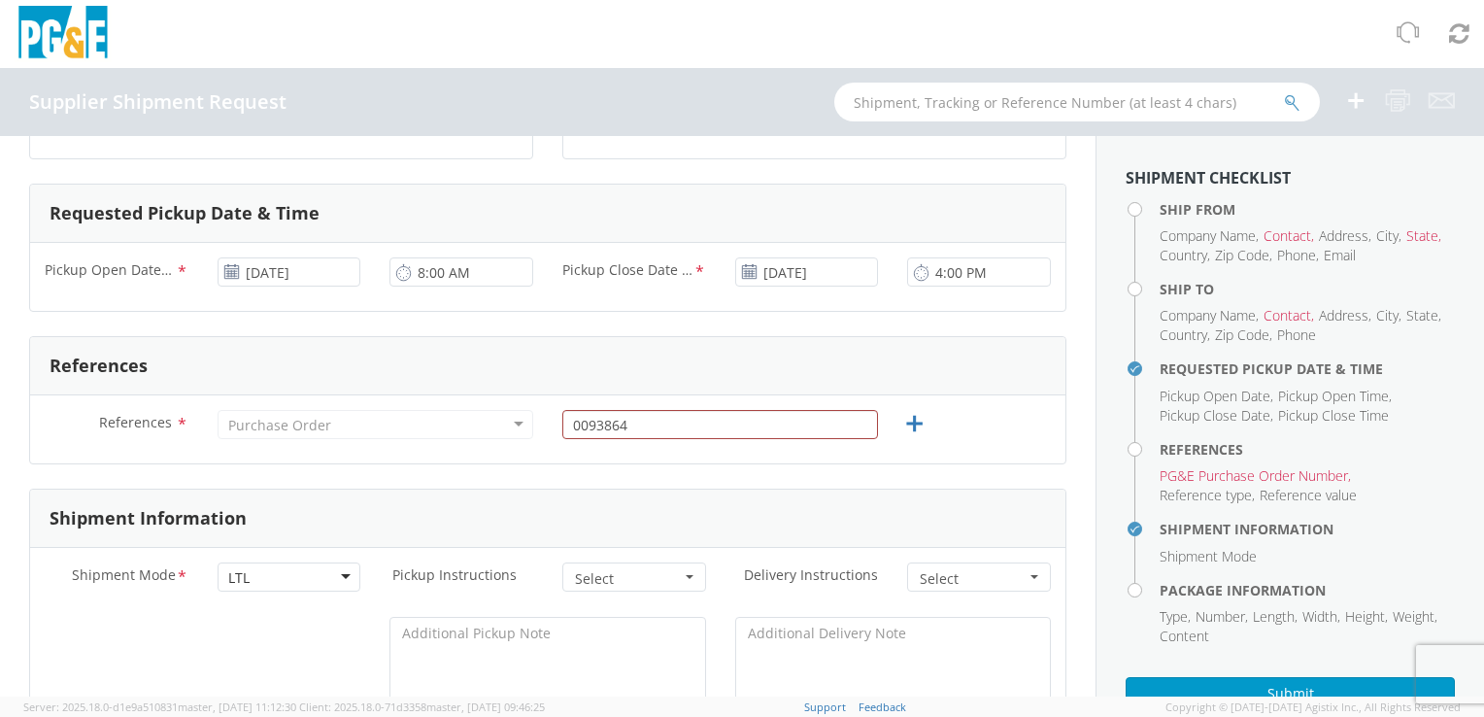
scroll to position [583, 0]
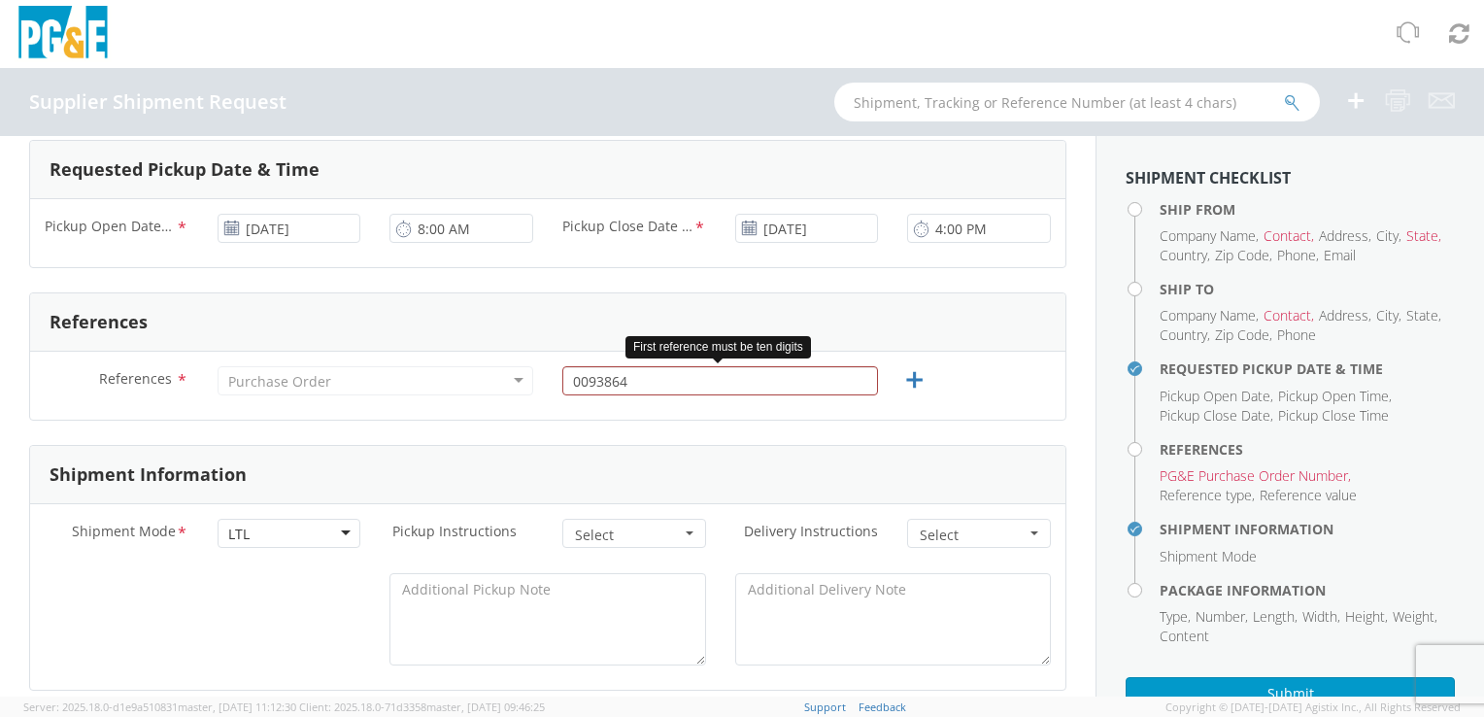
type input "2400"
click at [690, 379] on input "0093864" at bounding box center [720, 380] width 316 height 29
click at [660, 384] on input "text" at bounding box center [720, 380] width 316 height 29
paste input "3500000000"
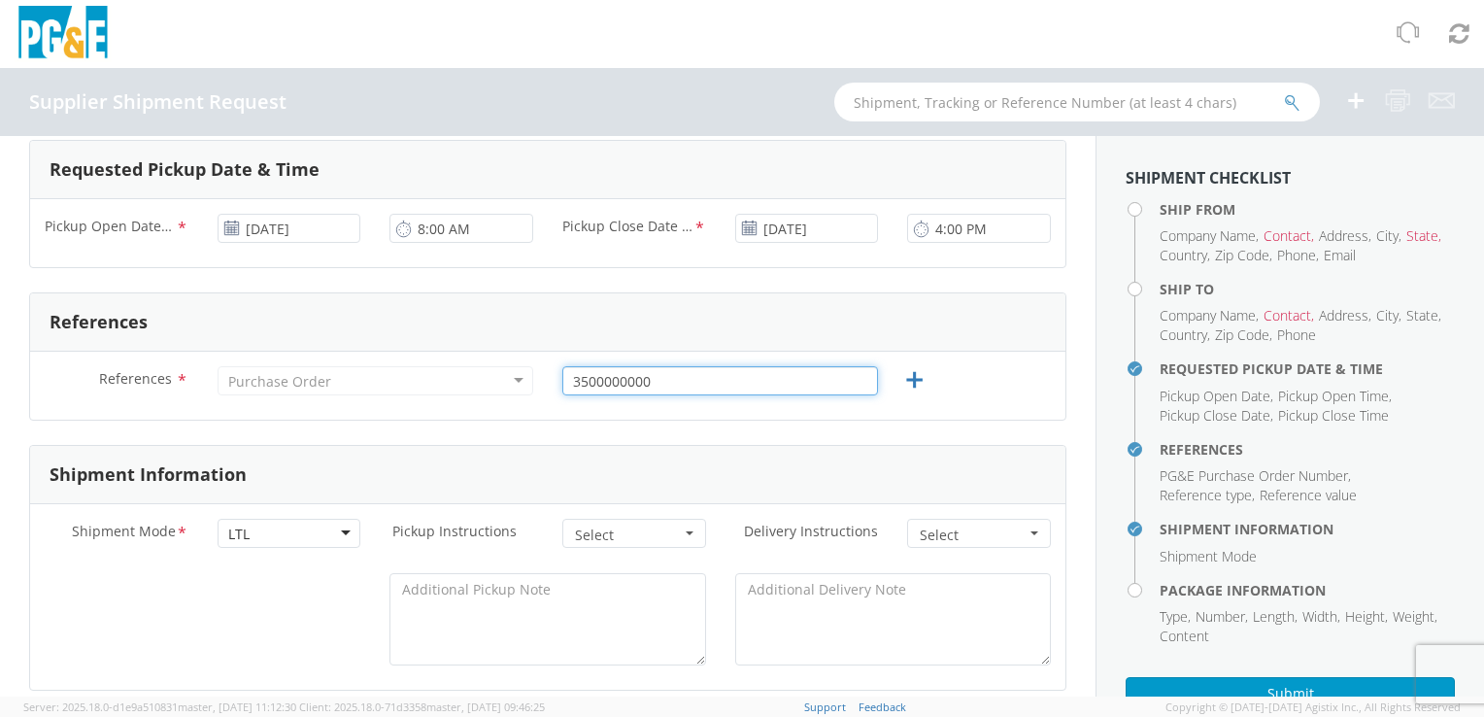
type input "3500000000"
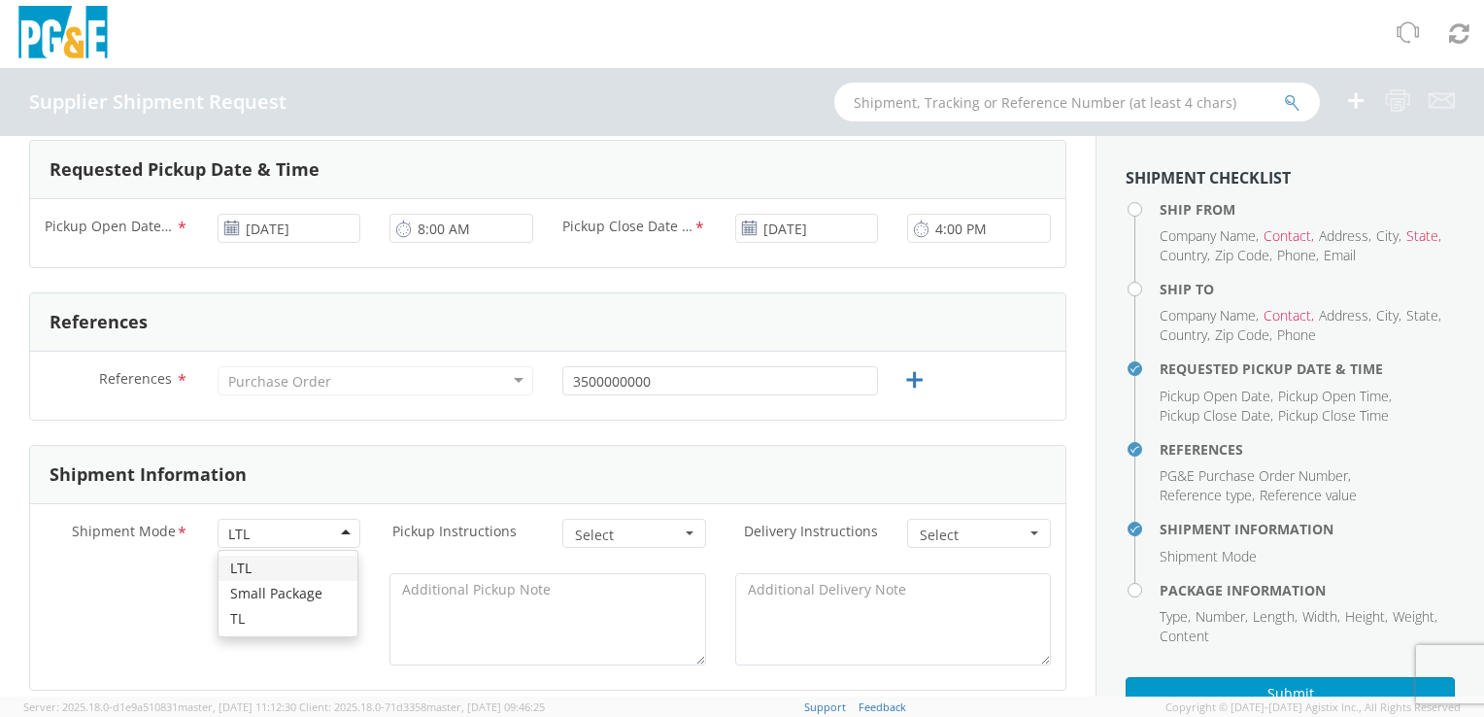
click at [640, 566] on div "Shipment Mode * LTL LTL LTL Small Package TL Pickup Instructions * Select Drive…" at bounding box center [547, 545] width 1035 height 54
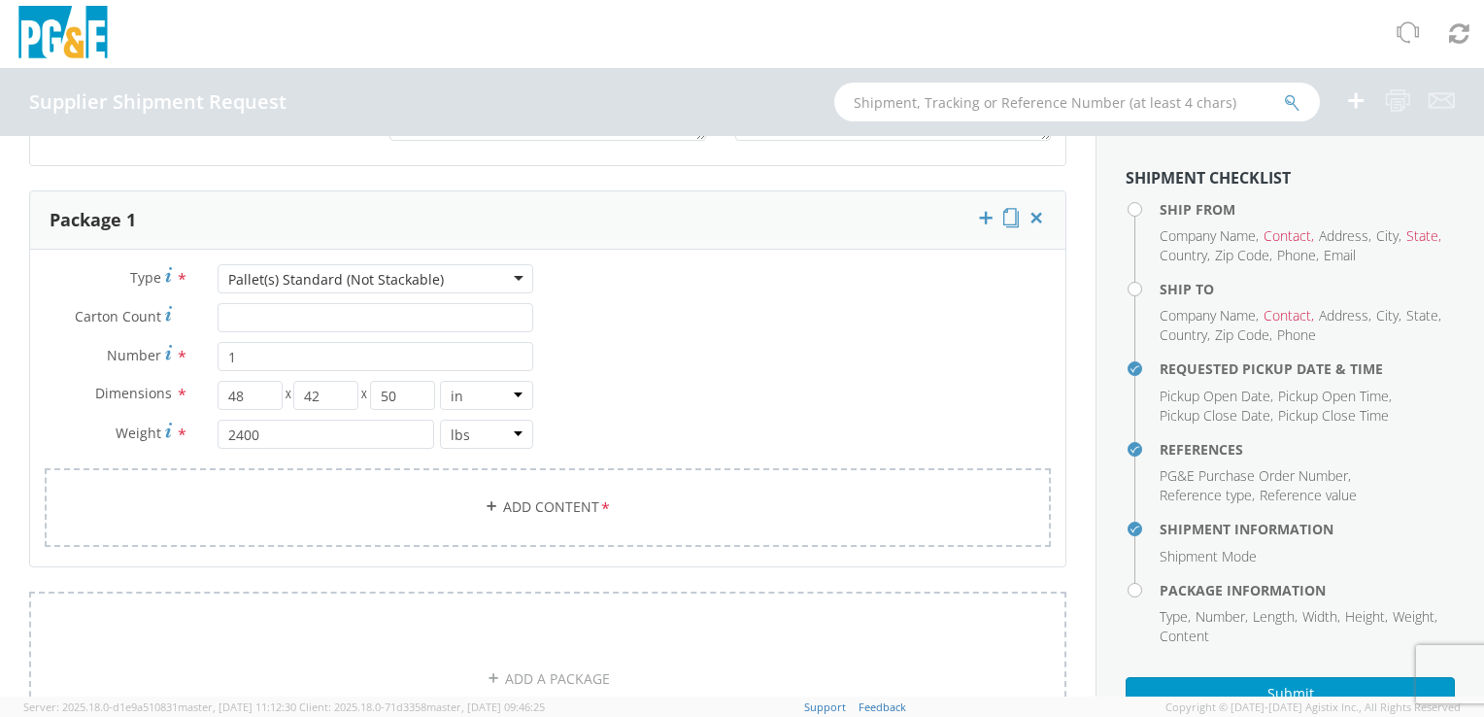
scroll to position [1023, 0]
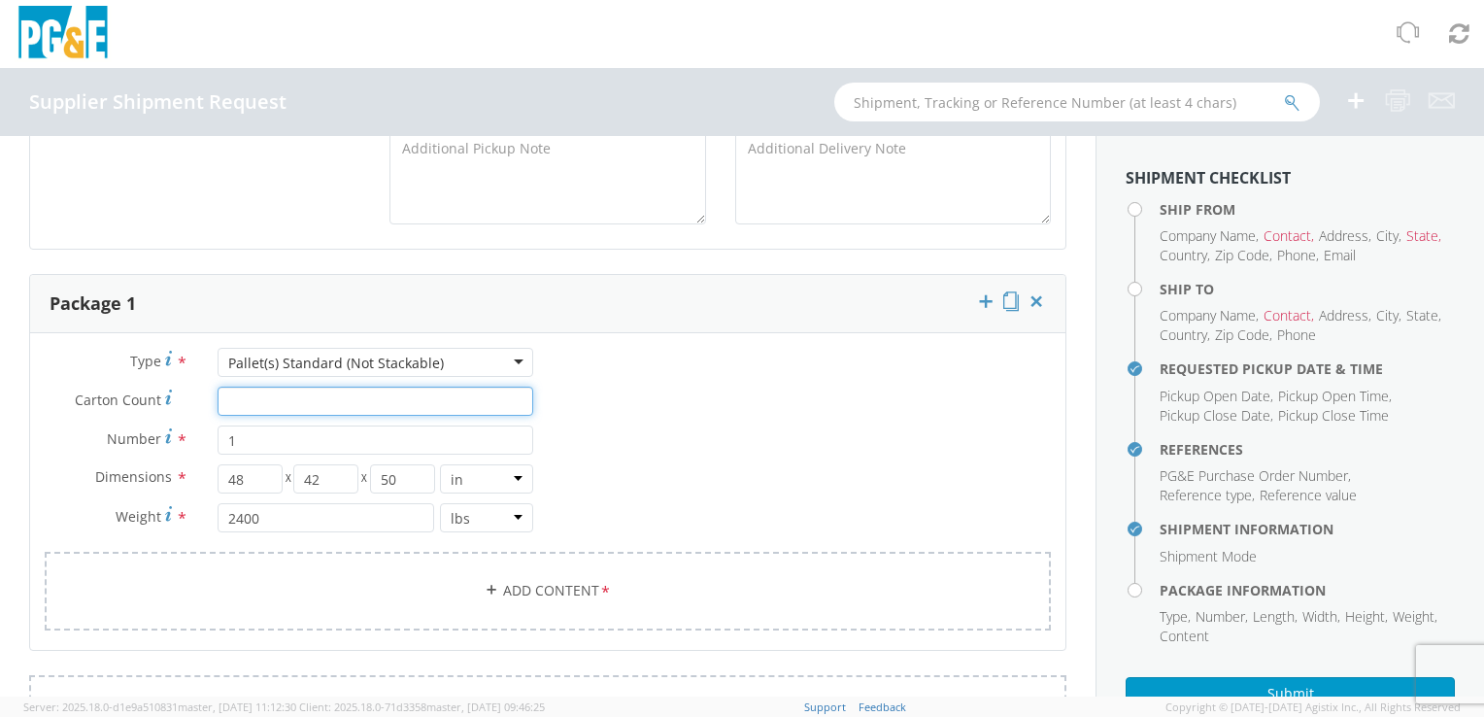
click at [261, 397] on input "Carton Count *" at bounding box center [375, 400] width 316 height 29
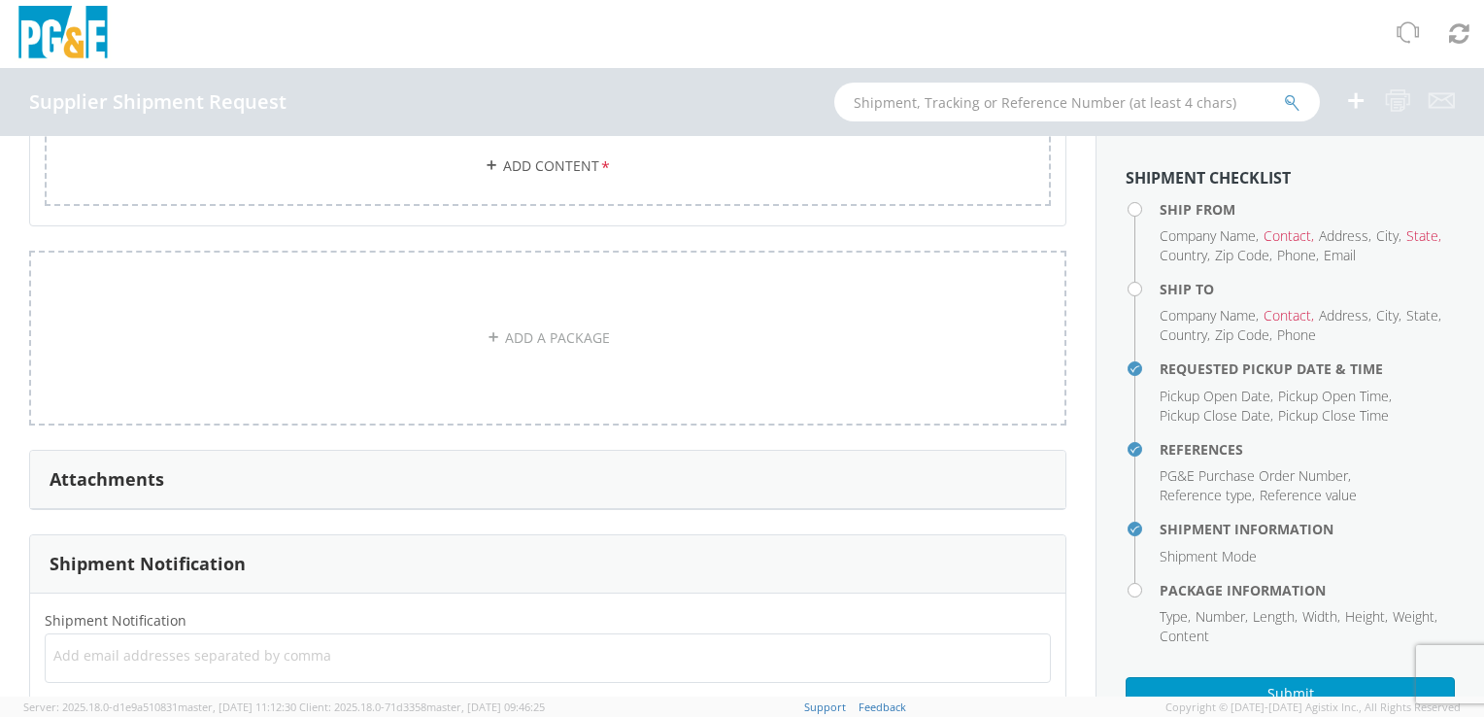
scroll to position [1606, 0]
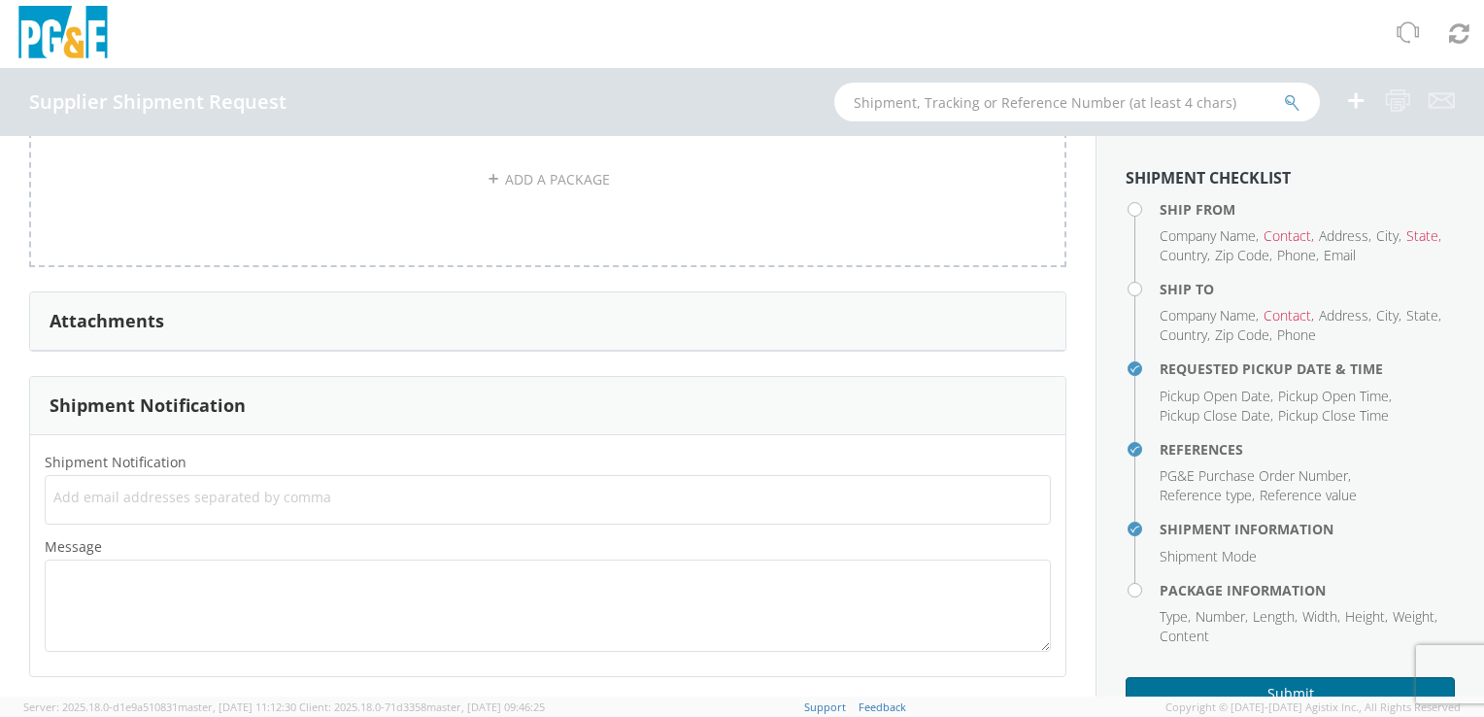
click at [1138, 687] on button "Submit" at bounding box center [1289, 693] width 329 height 33
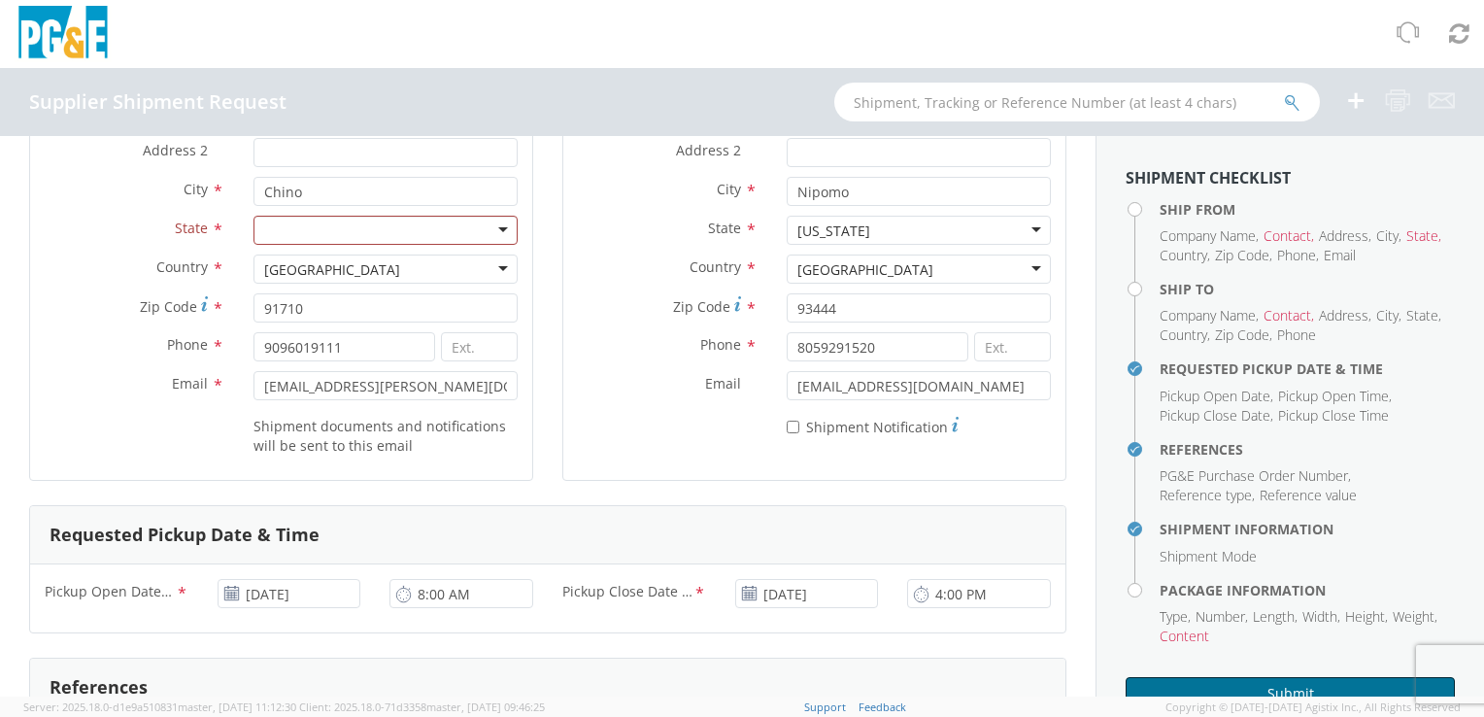
scroll to position [0, 0]
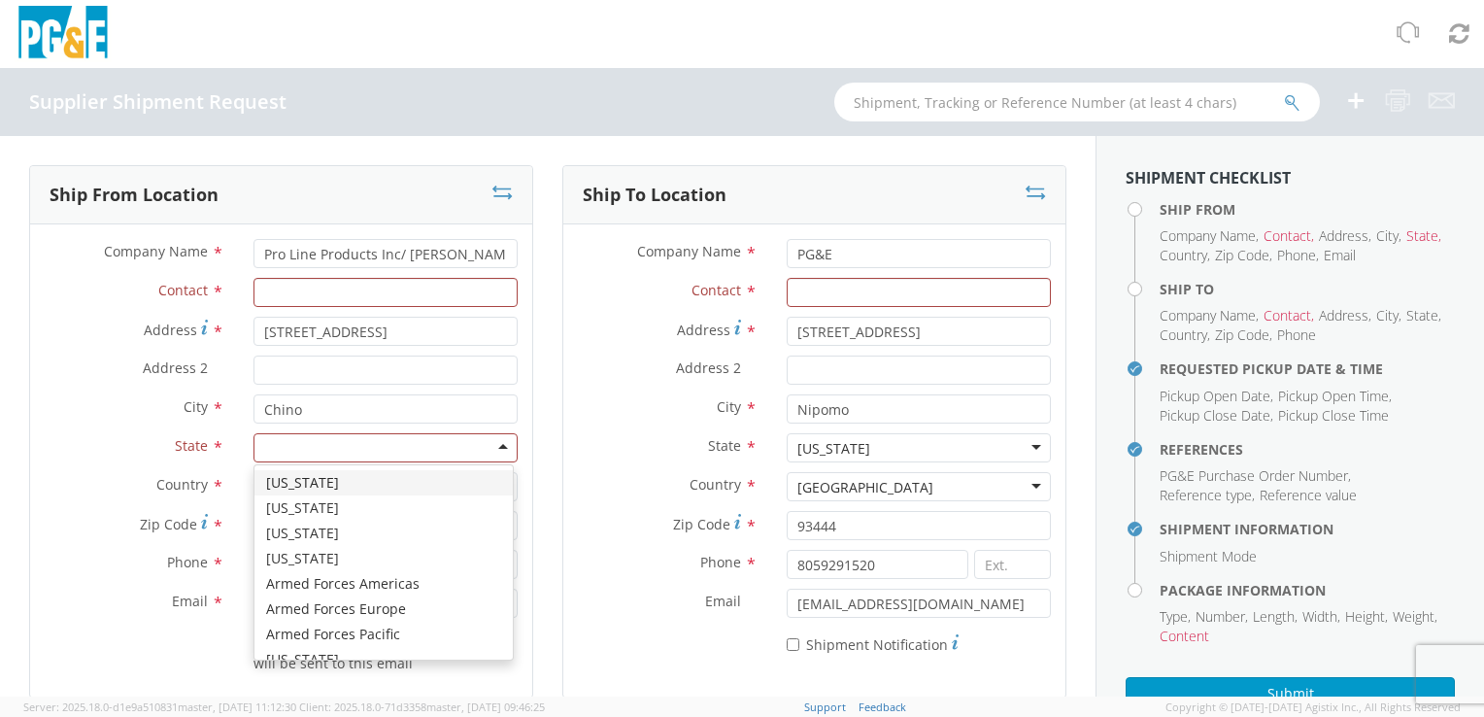
click at [365, 451] on div at bounding box center [385, 447] width 264 height 29
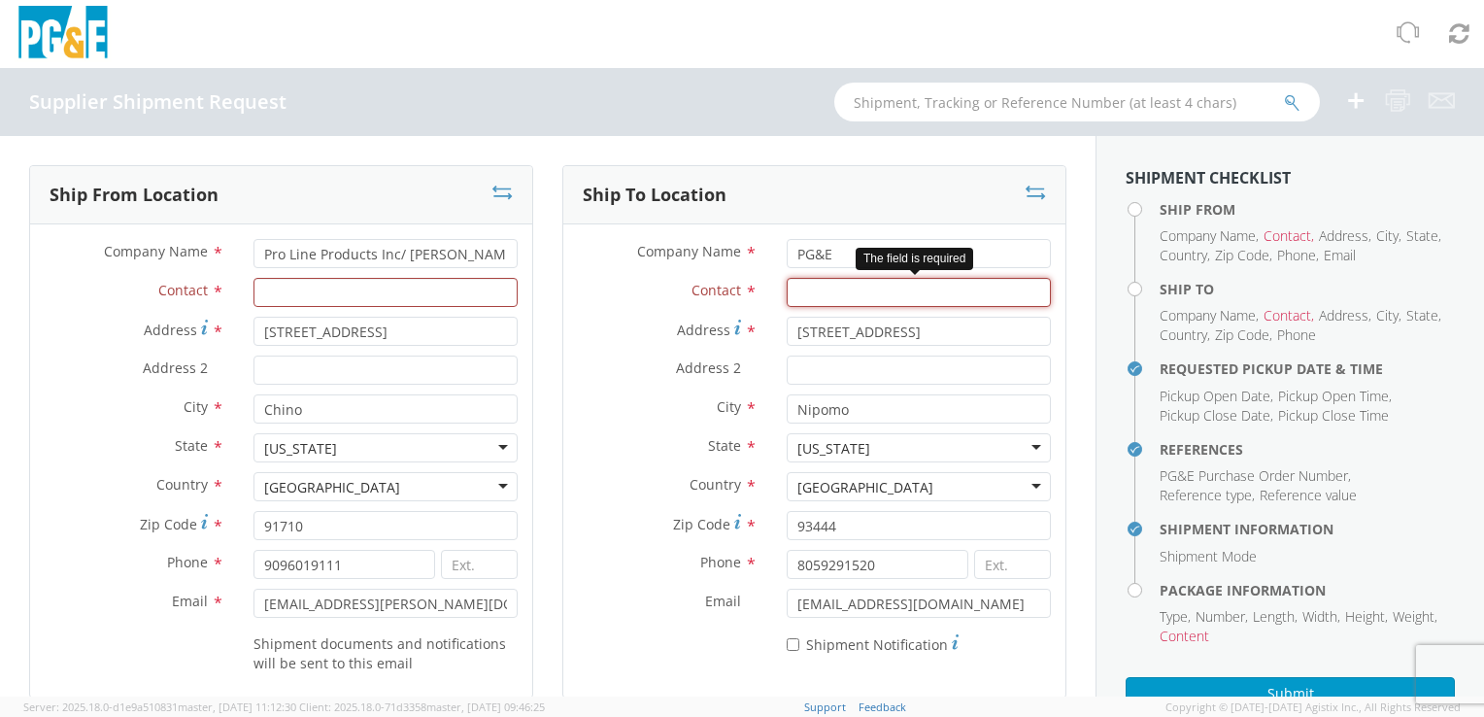
click at [826, 282] on input "Contact *" at bounding box center [918, 292] width 264 height 29
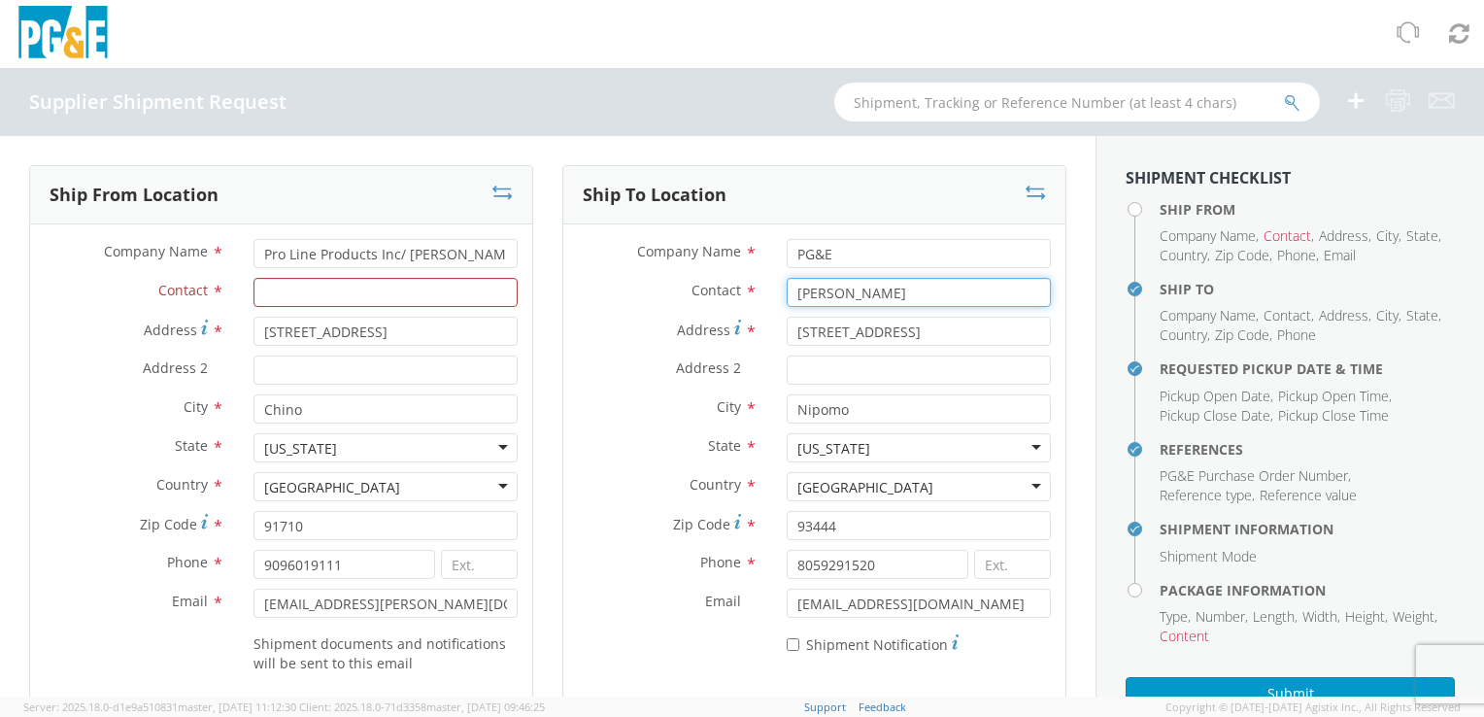
type input "[PERSON_NAME]"
click at [703, 425] on div "City * Nipomo" at bounding box center [814, 413] width 502 height 39
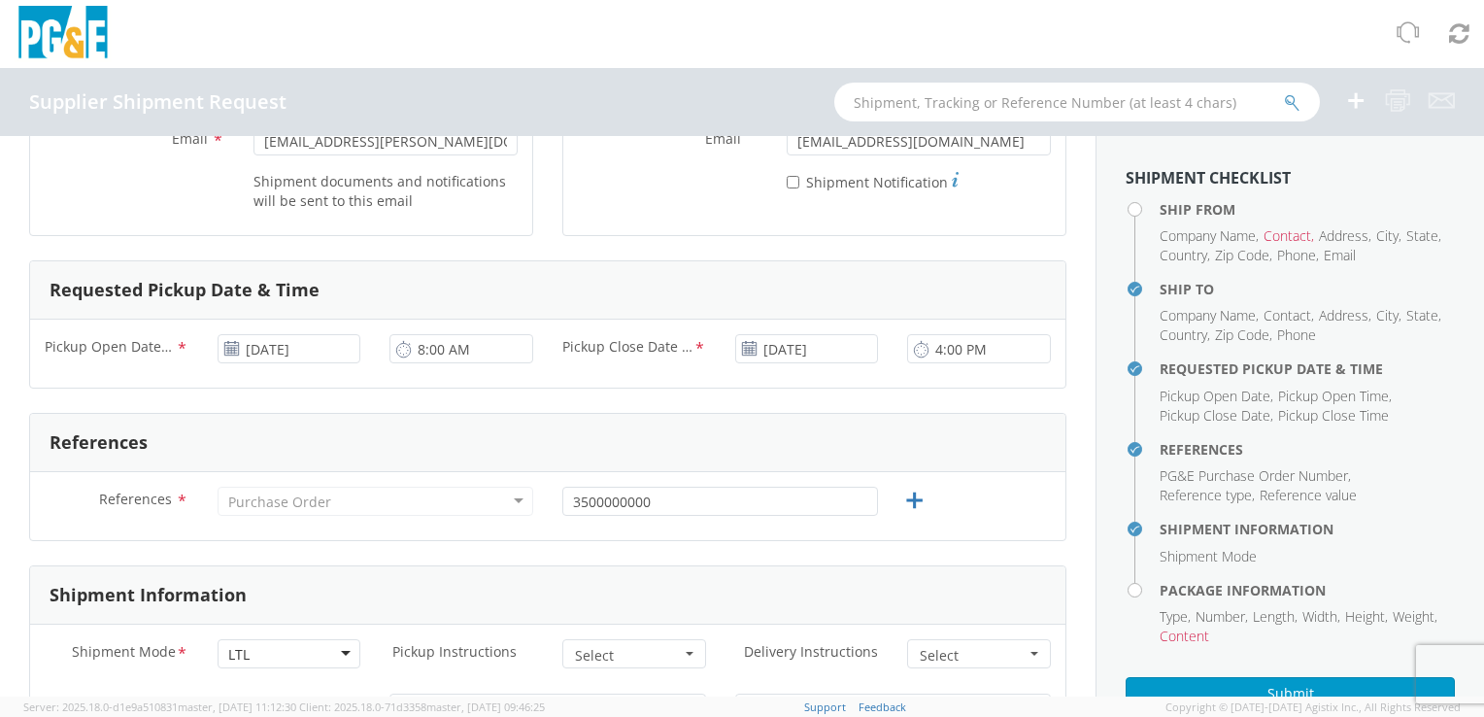
scroll to position [485, 0]
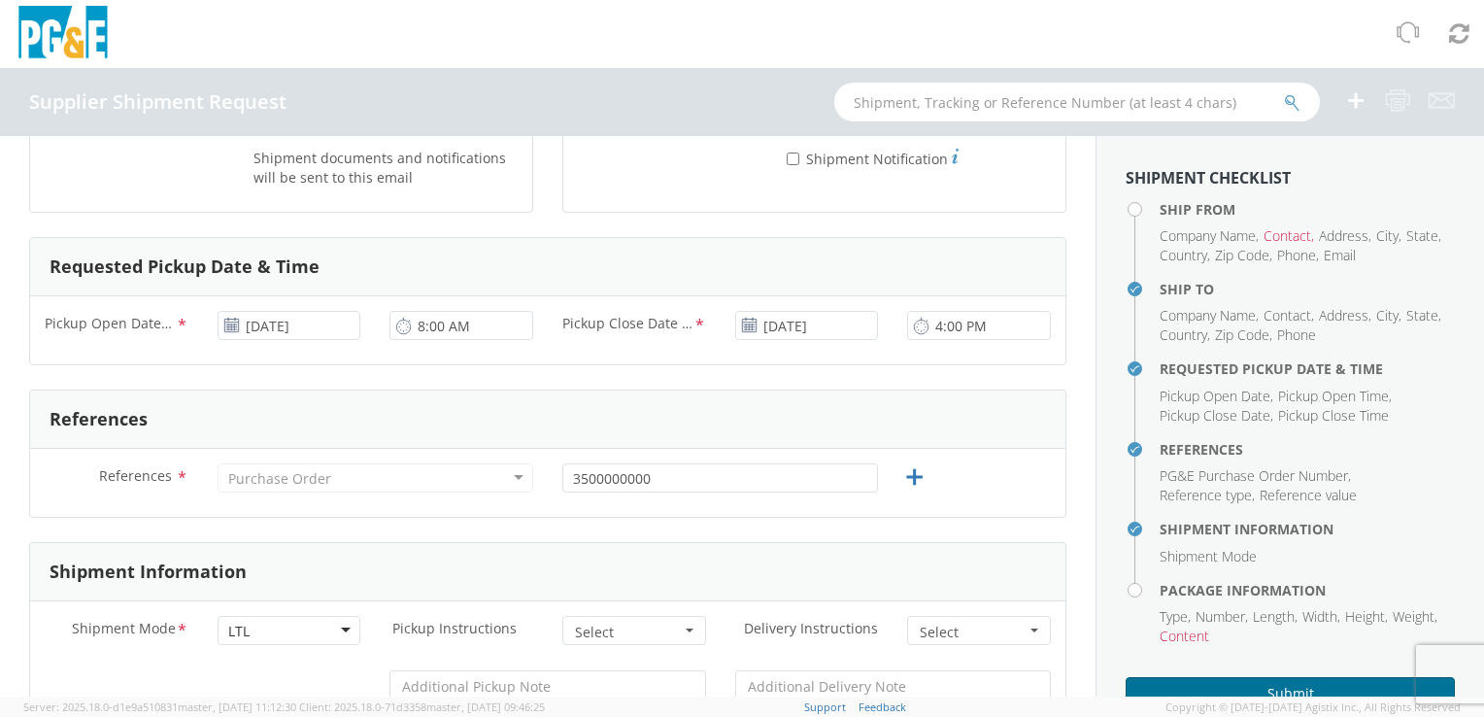
click at [1233, 681] on button "Submit" at bounding box center [1289, 693] width 329 height 33
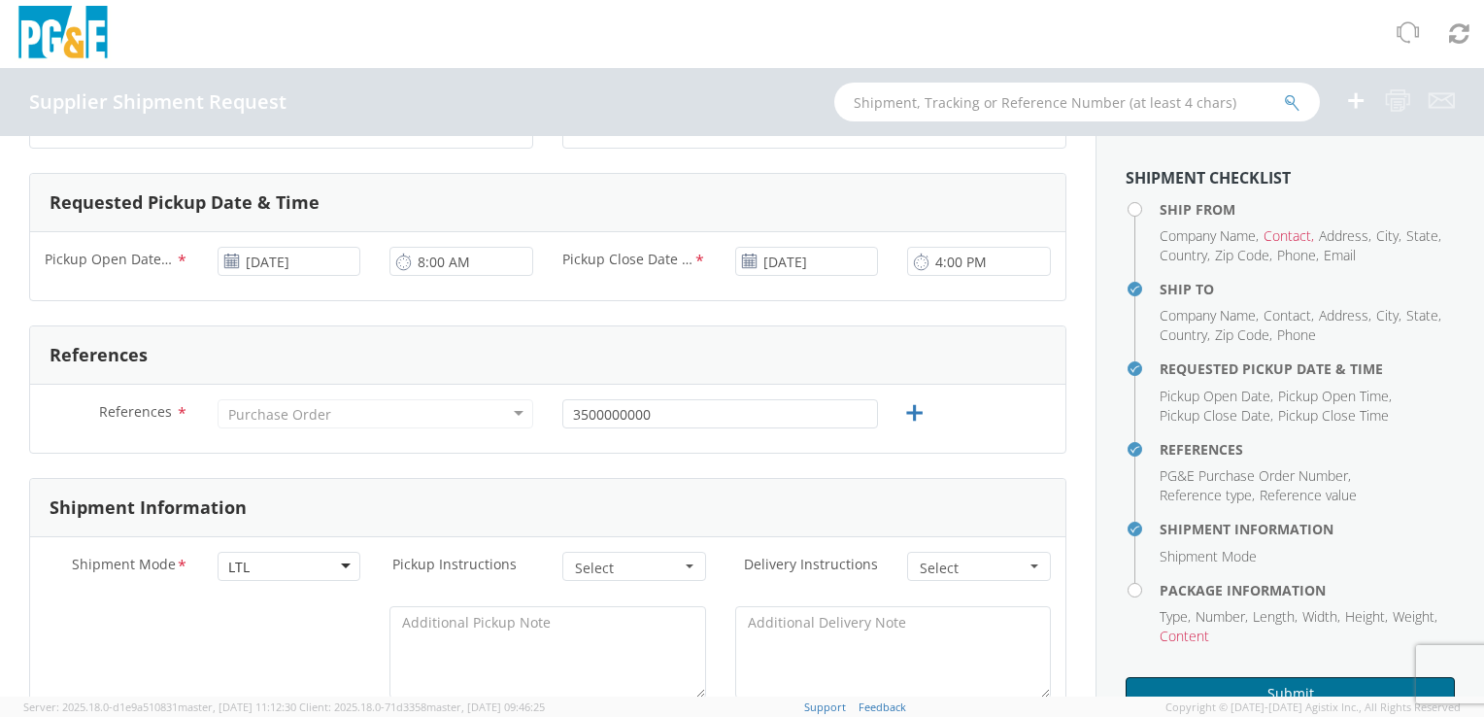
scroll to position [441, 0]
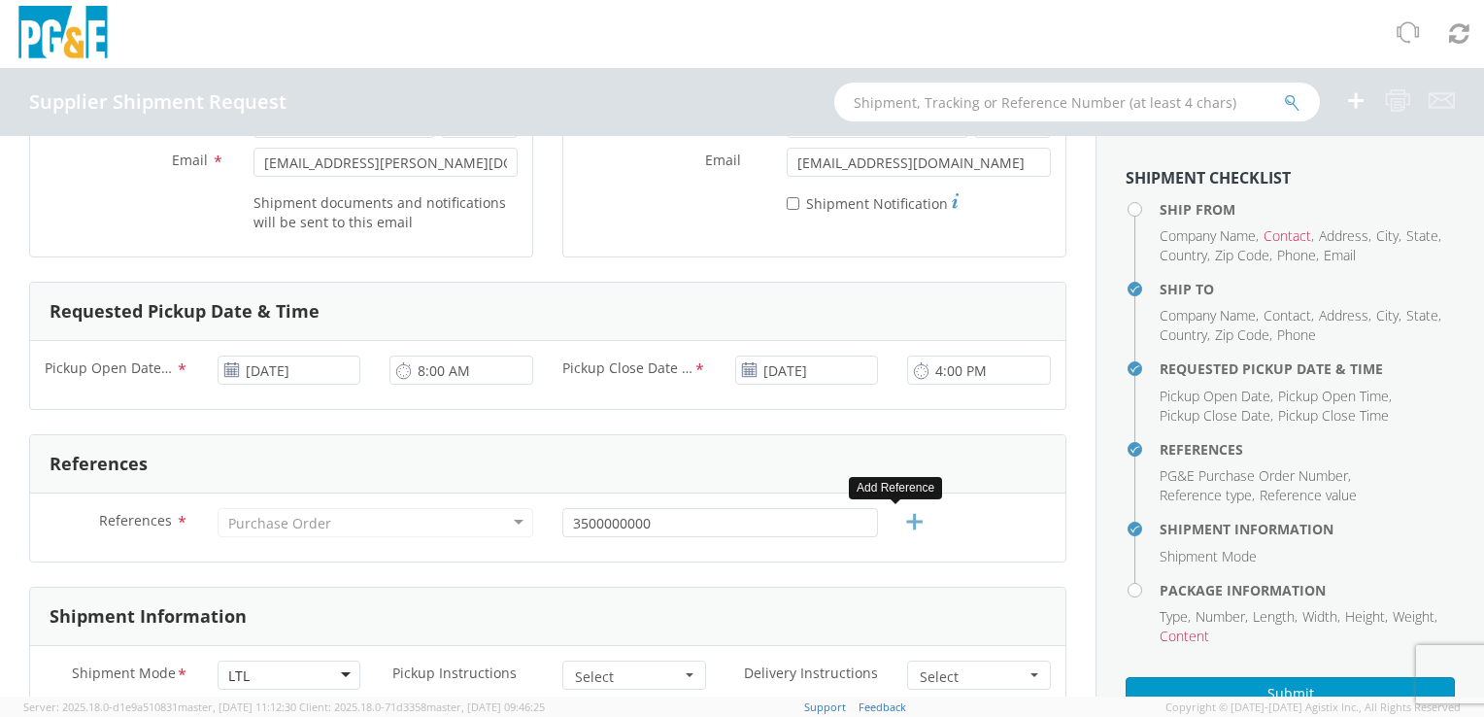
click at [907, 516] on icon at bounding box center [914, 522] width 24 height 24
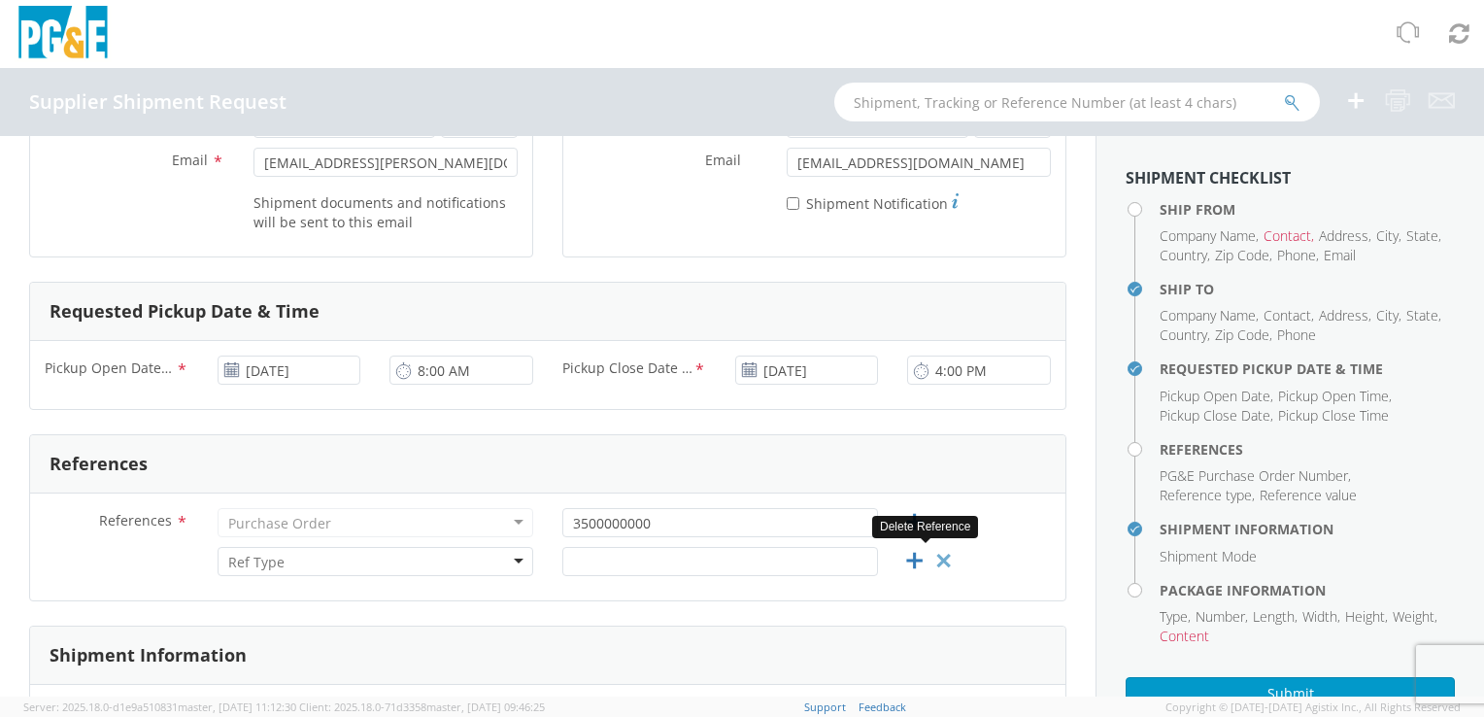
click at [931, 557] on icon at bounding box center [943, 561] width 24 height 24
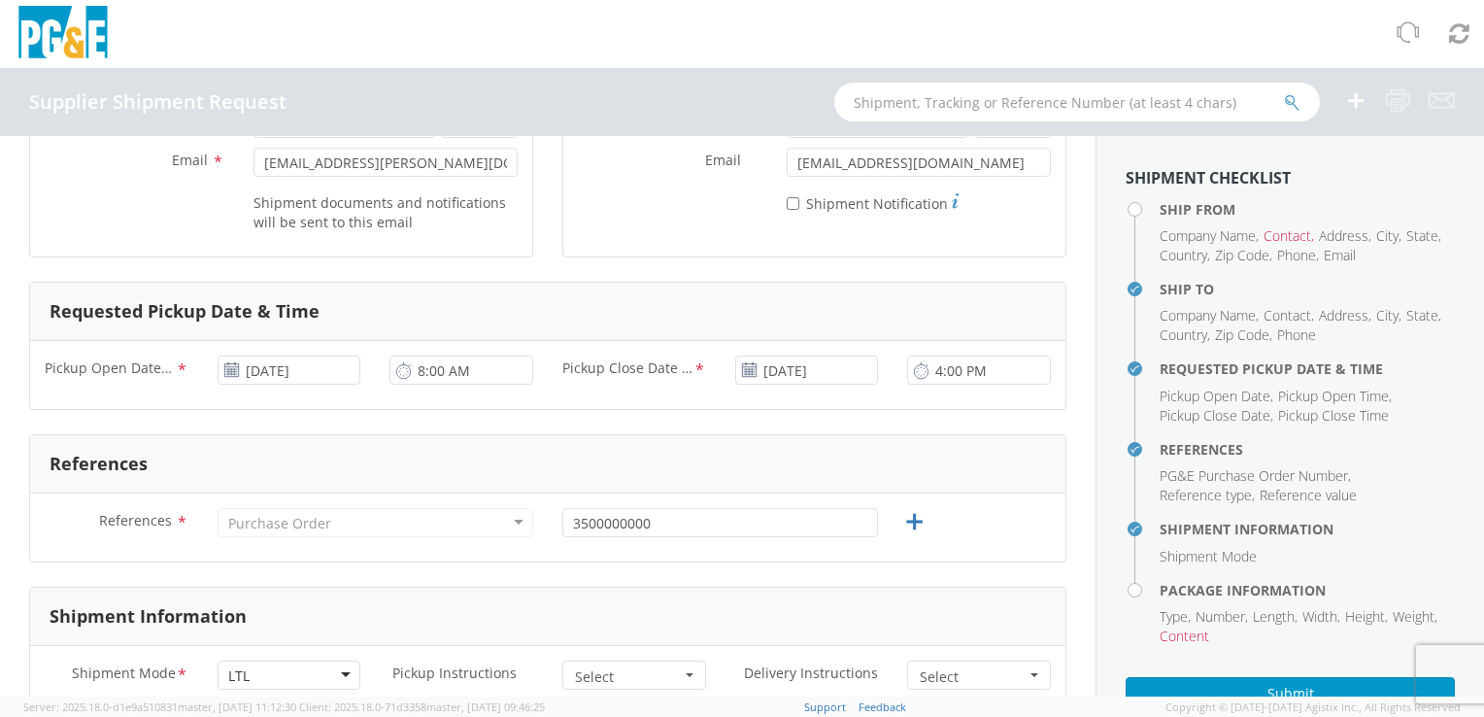
click at [313, 514] on div "Purchase Order" at bounding box center [279, 523] width 103 height 19
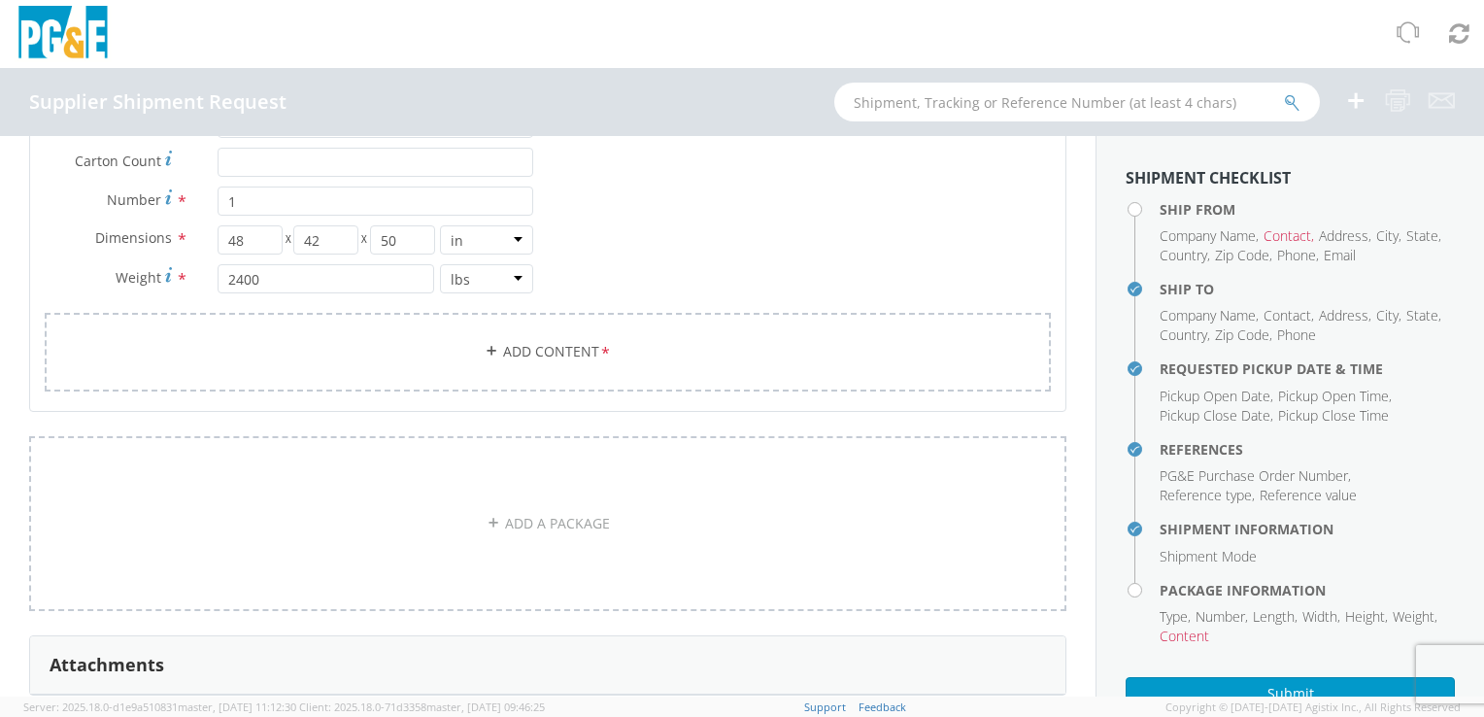
scroll to position [1606, 0]
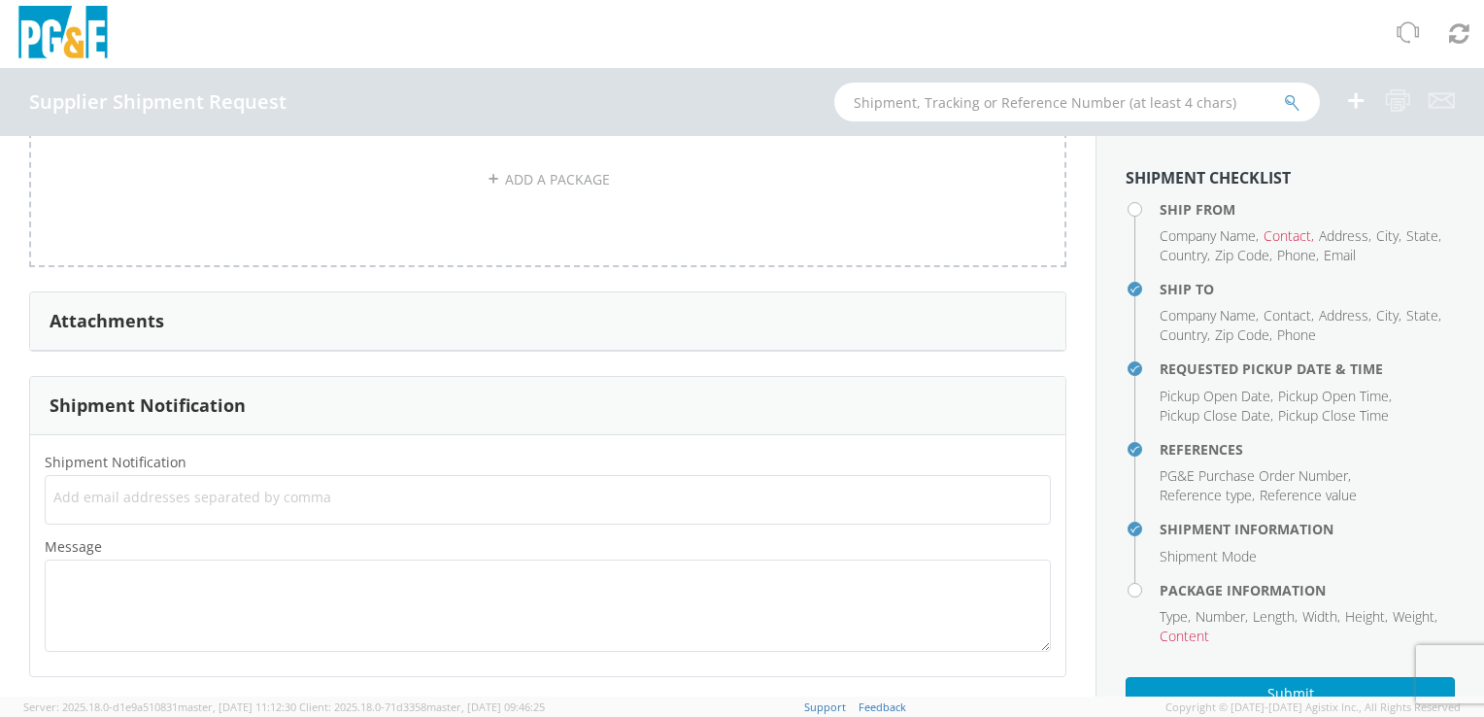
click at [384, 508] on ul at bounding box center [547, 500] width 988 height 32
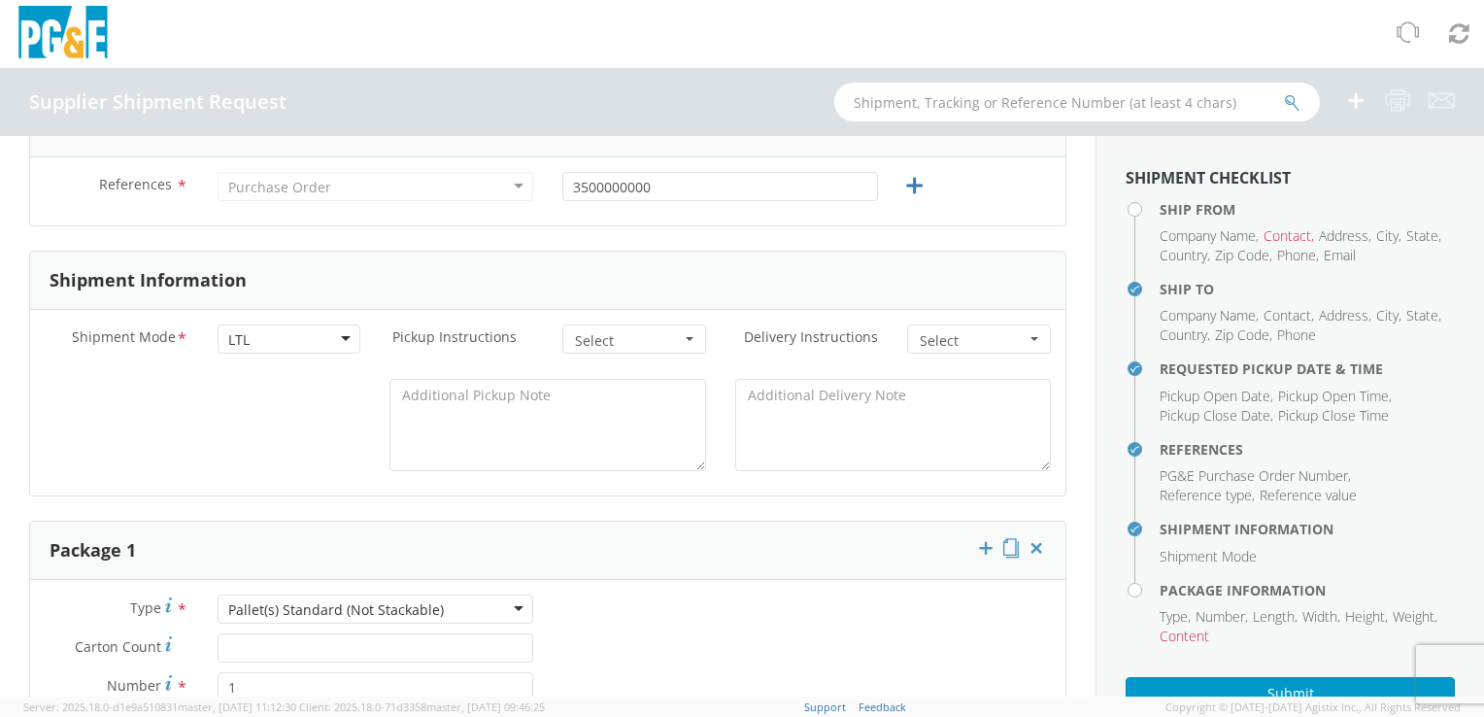
scroll to position [56, 0]
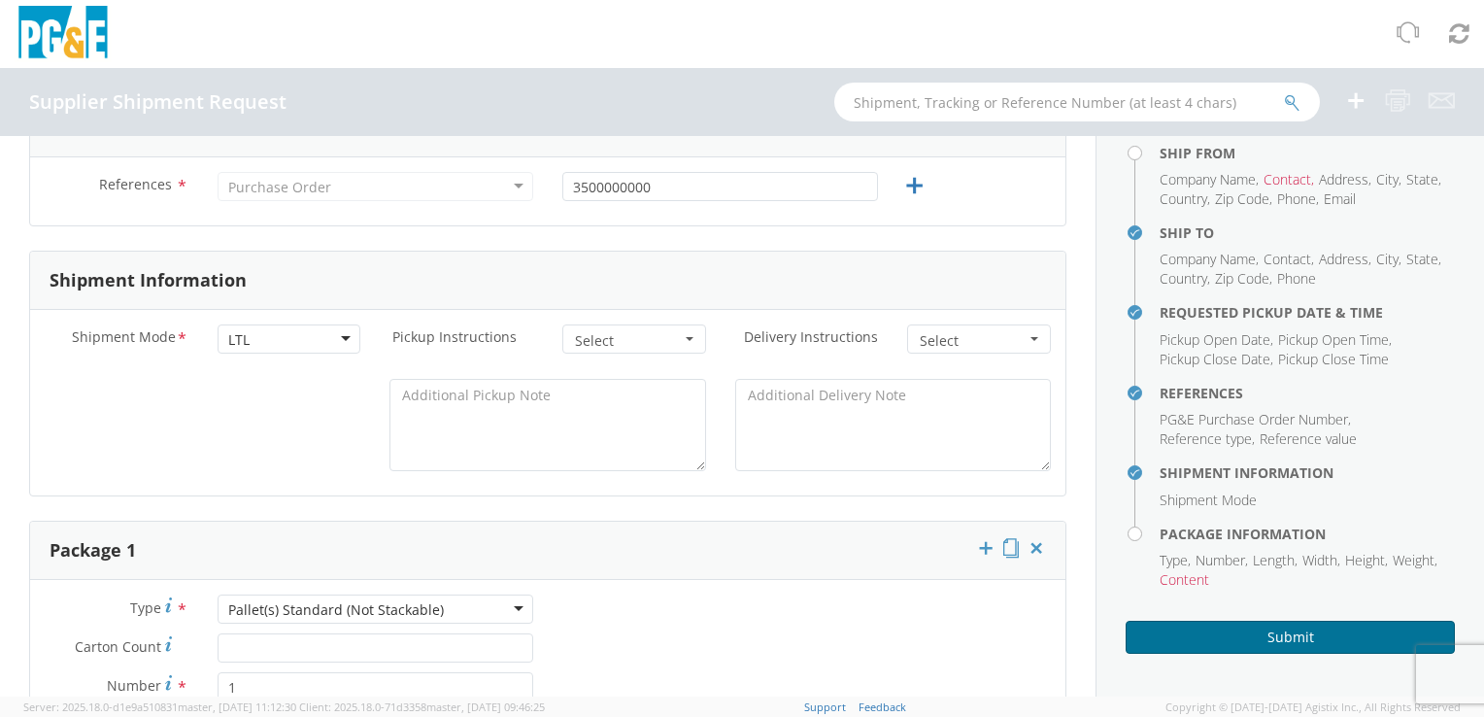
click at [1186, 623] on button "Submit" at bounding box center [1289, 636] width 329 height 33
click at [1181, 627] on button "Submit" at bounding box center [1289, 636] width 329 height 33
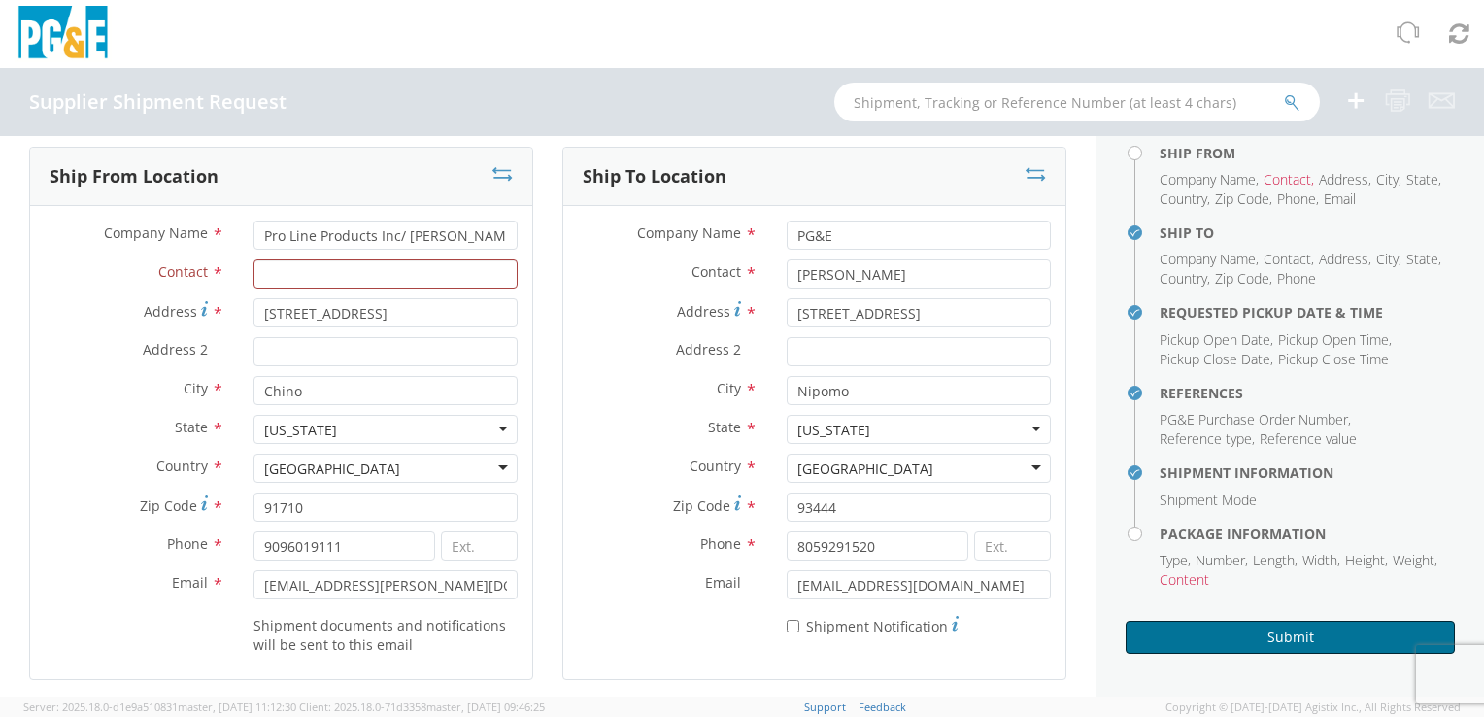
scroll to position [0, 0]
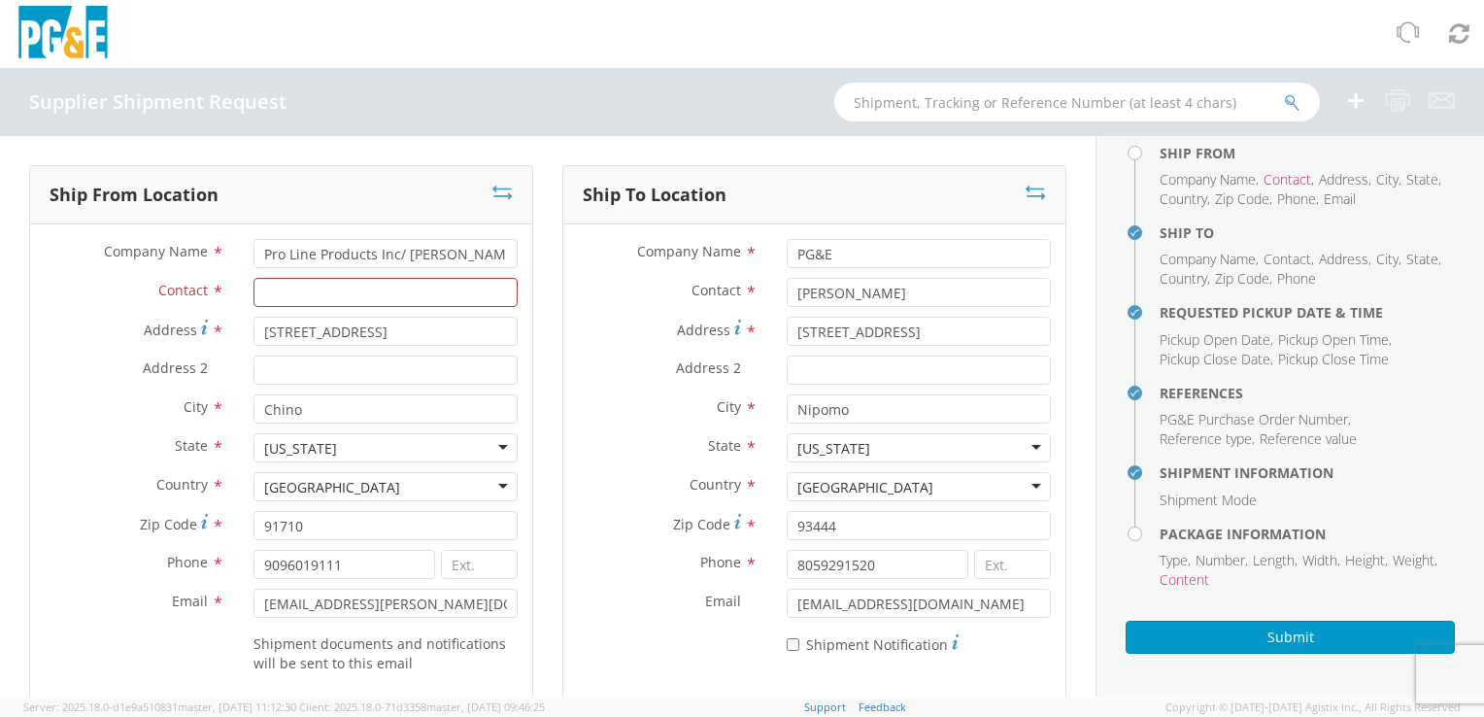
click at [1159, 153] on h4 "Ship From" at bounding box center [1306, 153] width 295 height 15
click at [384, 297] on input "Contact *" at bounding box center [385, 292] width 264 height 29
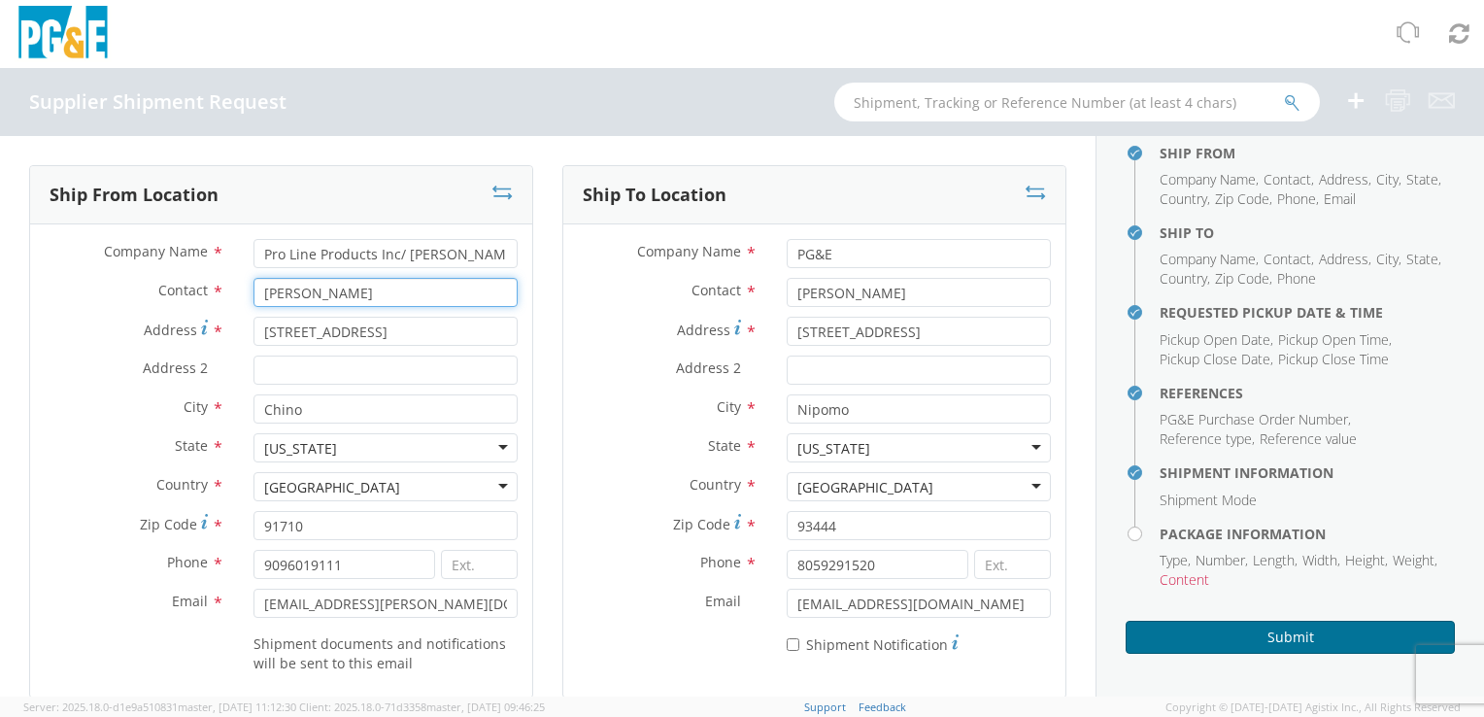
type input "[PERSON_NAME]"
click at [1190, 621] on button "Submit" at bounding box center [1289, 636] width 329 height 33
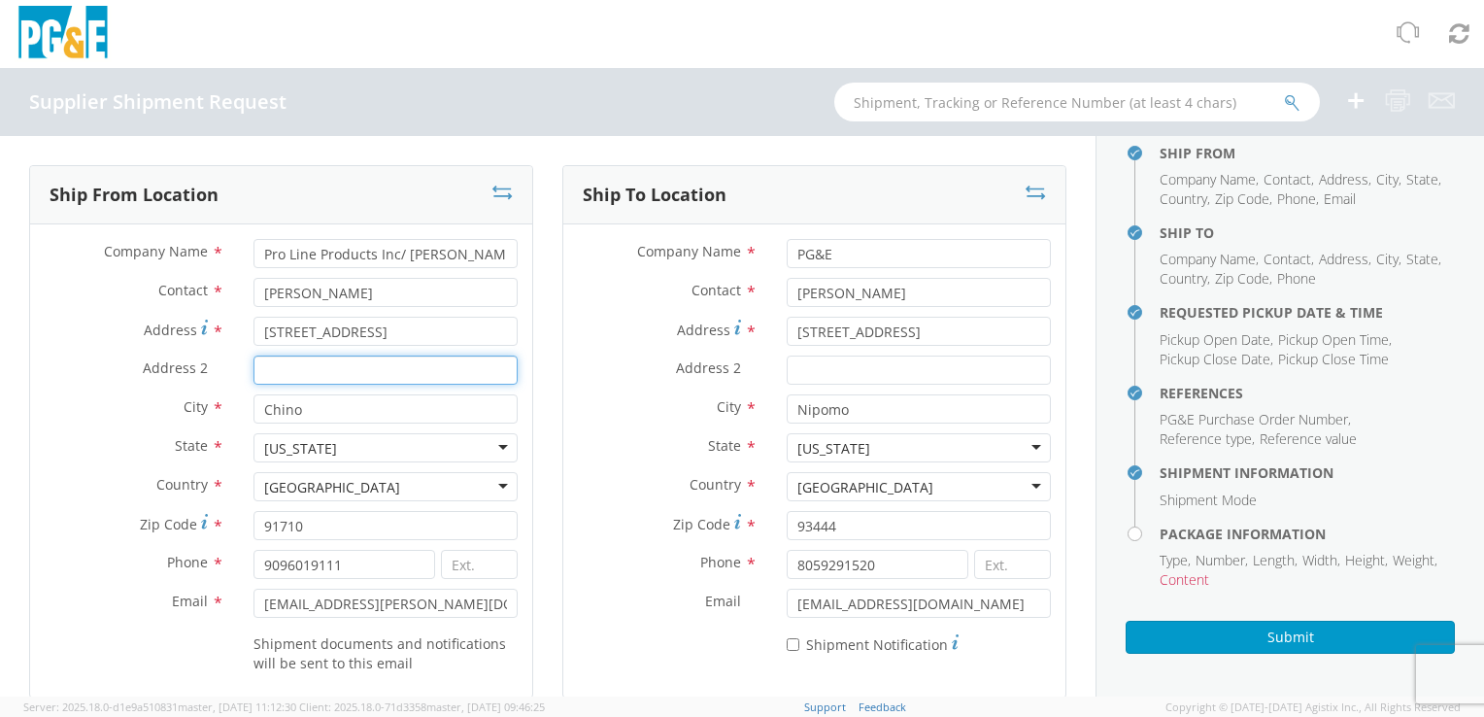
click at [407, 363] on input "Address 2 *" at bounding box center [385, 369] width 264 height 29
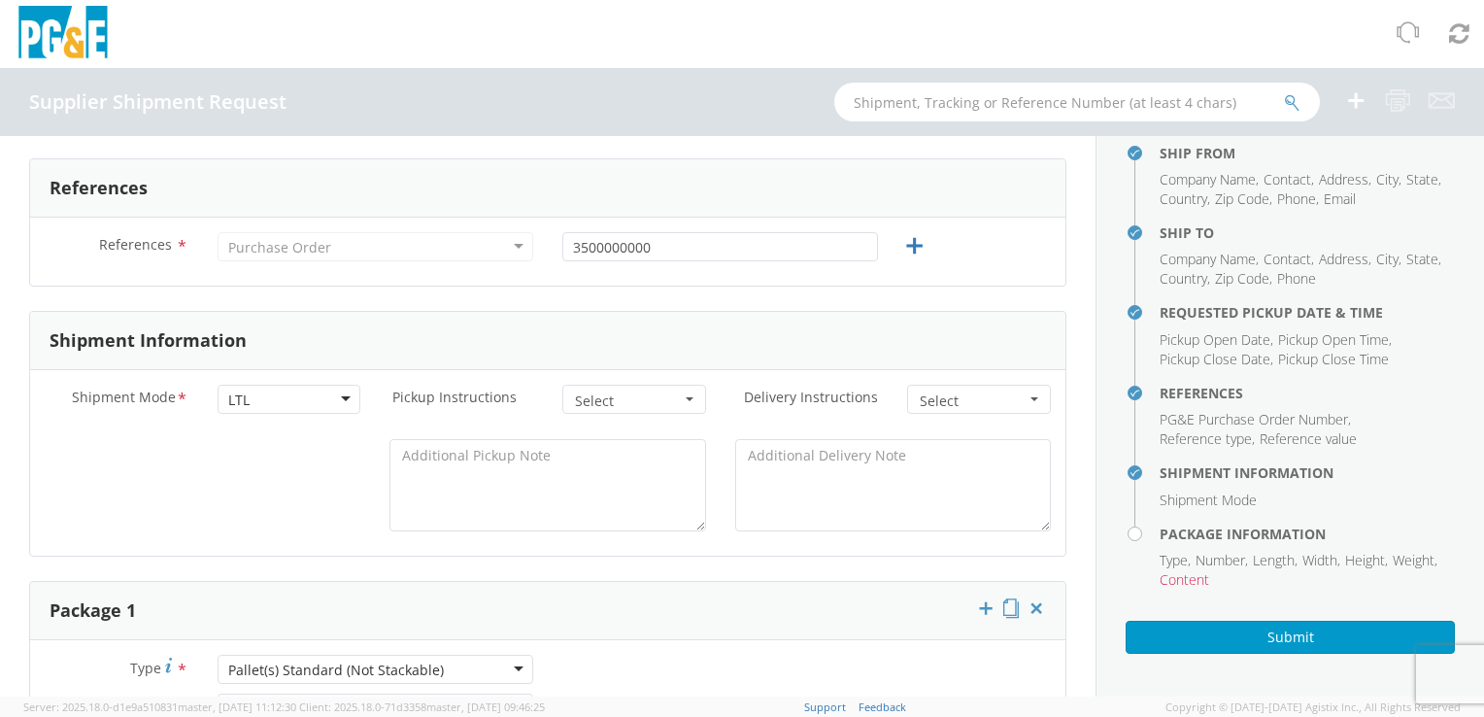
scroll to position [777, 0]
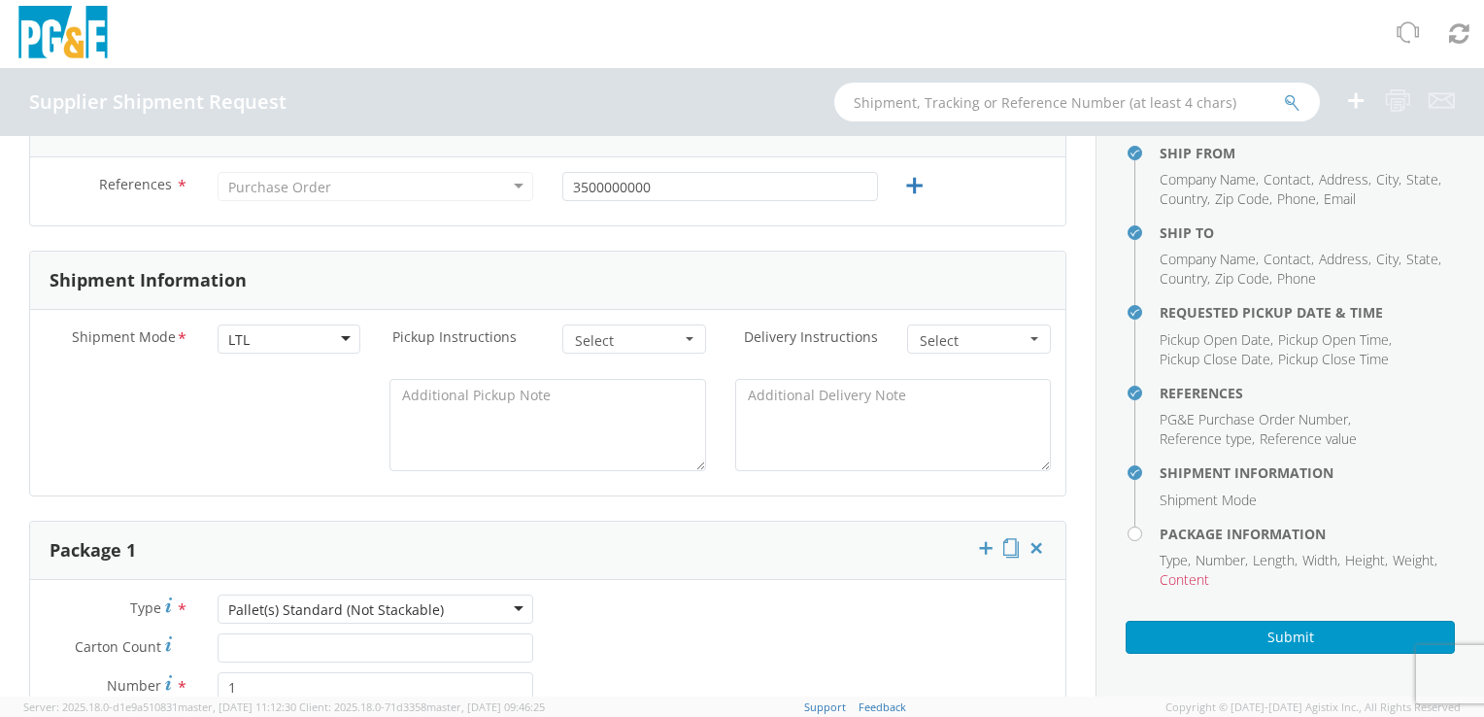
click at [274, 344] on div "LTL" at bounding box center [289, 338] width 144 height 29
click at [271, 370] on div "Shipment Mode * LTL LTL LTL Small Package TL Pickup Instructions * Select Drive…" at bounding box center [547, 351] width 1035 height 54
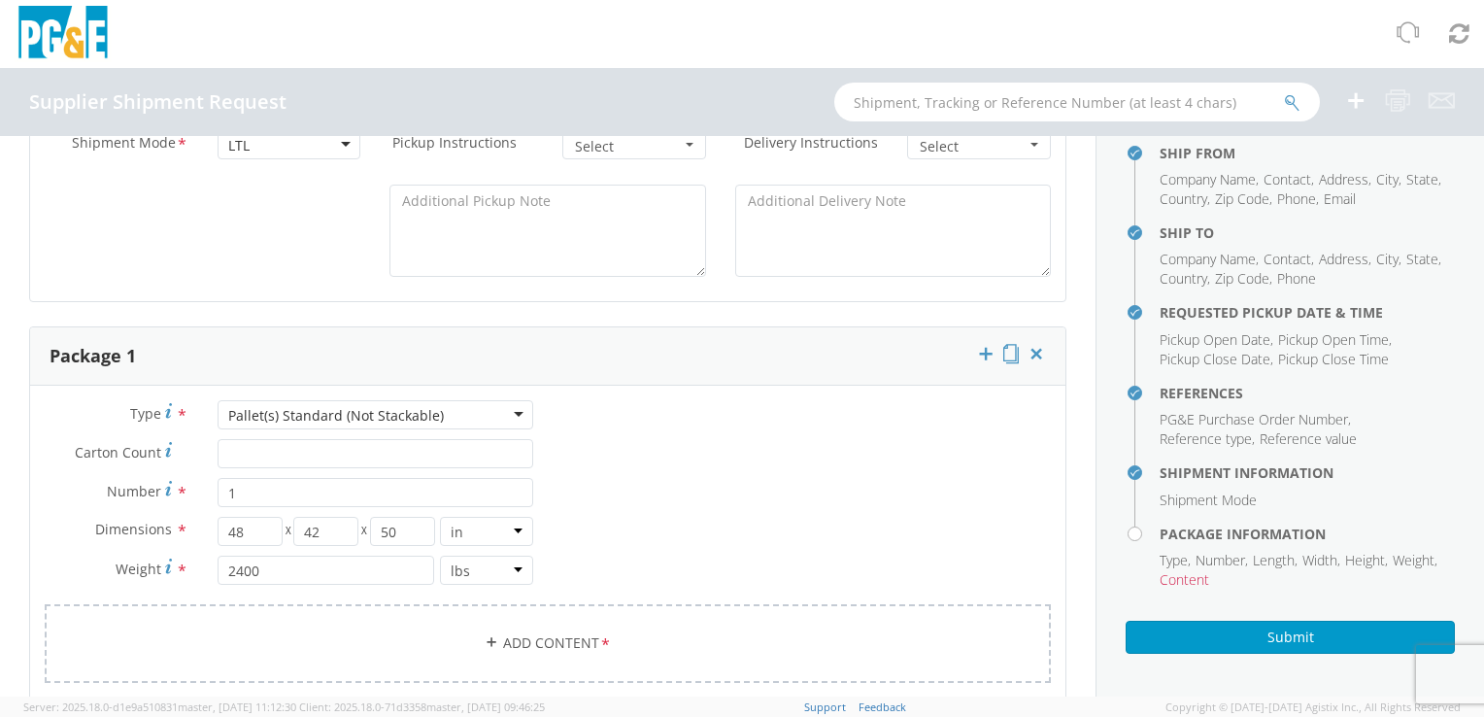
click at [336, 437] on div "Type * Pallet(s) Standard (Not Stackable) Pallet(s) Standard (Not Stackable) Bu…" at bounding box center [289, 502] width 518 height 204
click at [333, 440] on input "Carton Count *" at bounding box center [375, 453] width 316 height 29
click at [169, 449] on label "Carton Count *" at bounding box center [116, 452] width 173 height 26
click at [217, 449] on input "84" at bounding box center [375, 453] width 316 height 29
click at [159, 443] on label "Carton Count Number of boxes on the pallet *" at bounding box center [116, 452] width 173 height 26
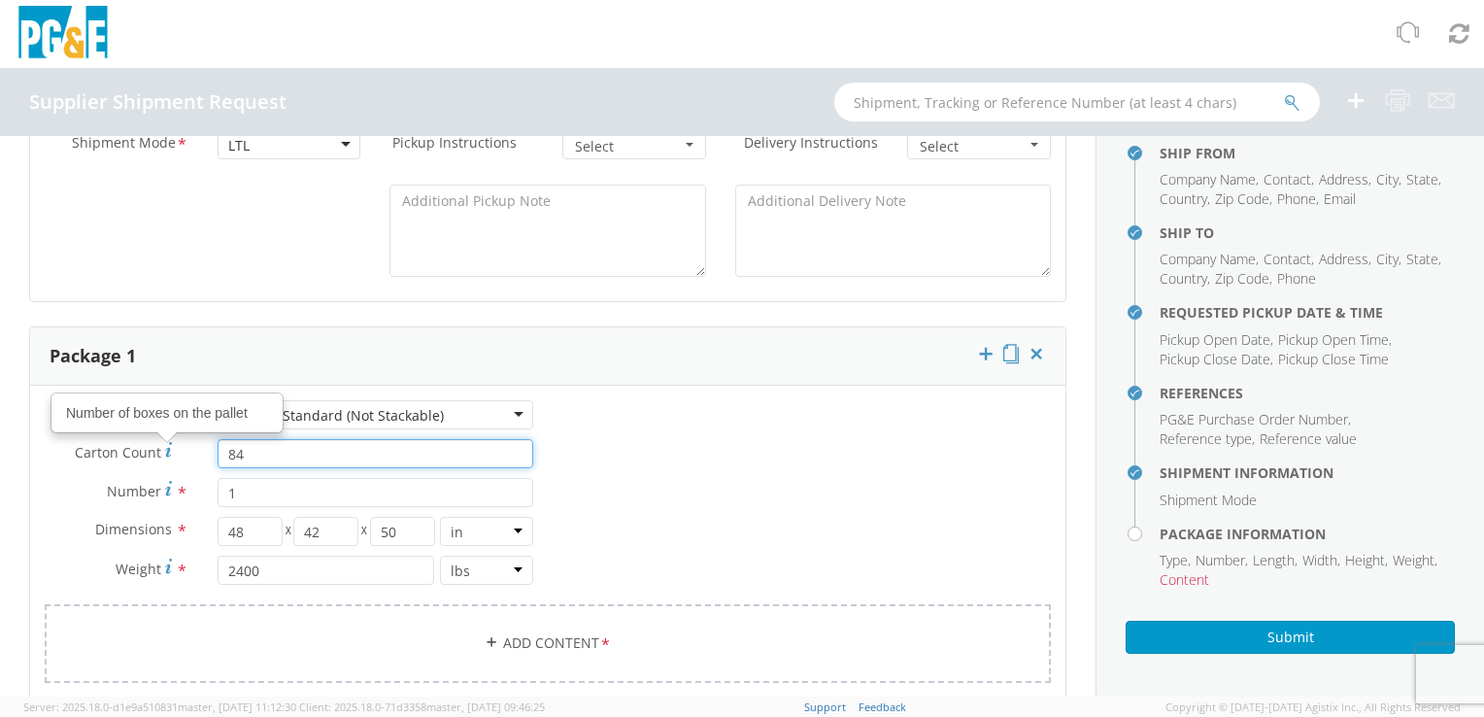
click at [217, 443] on input "84" at bounding box center [375, 453] width 316 height 29
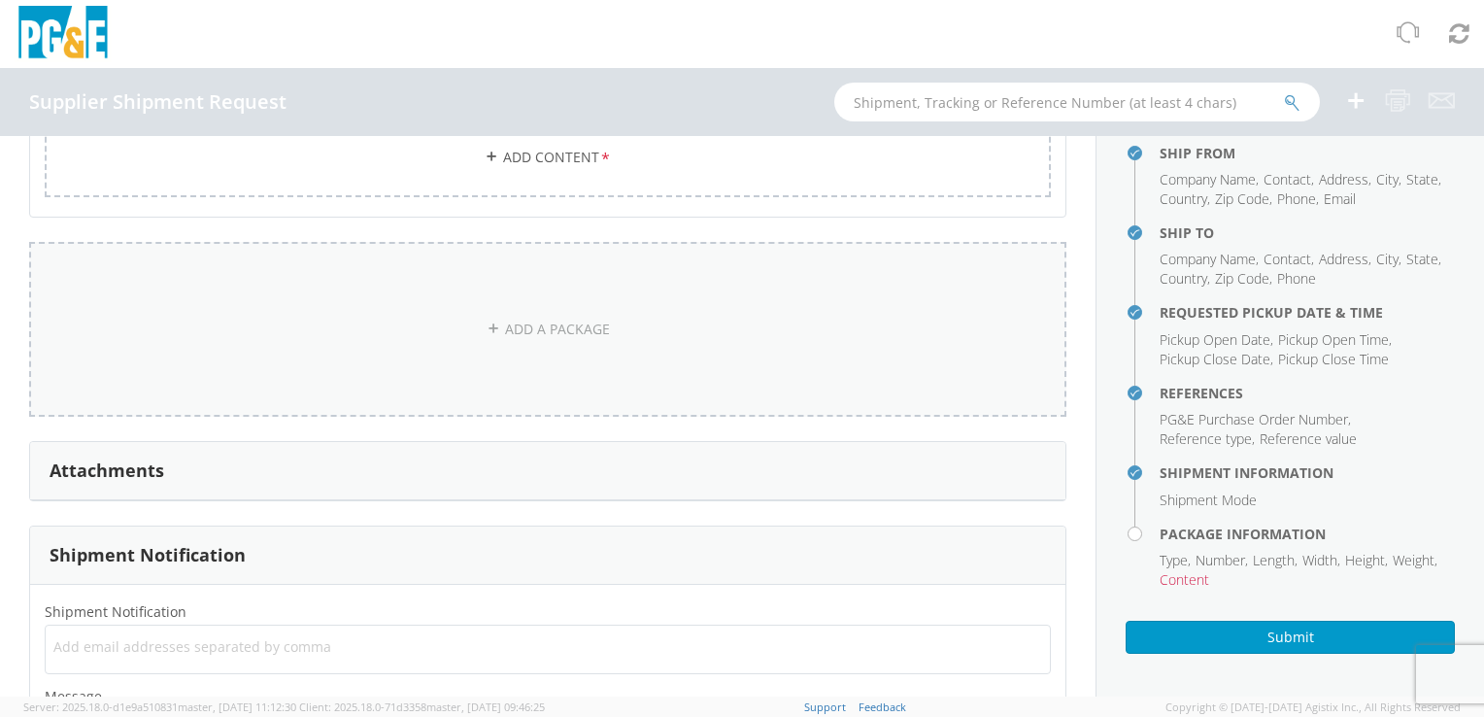
scroll to position [1359, 0]
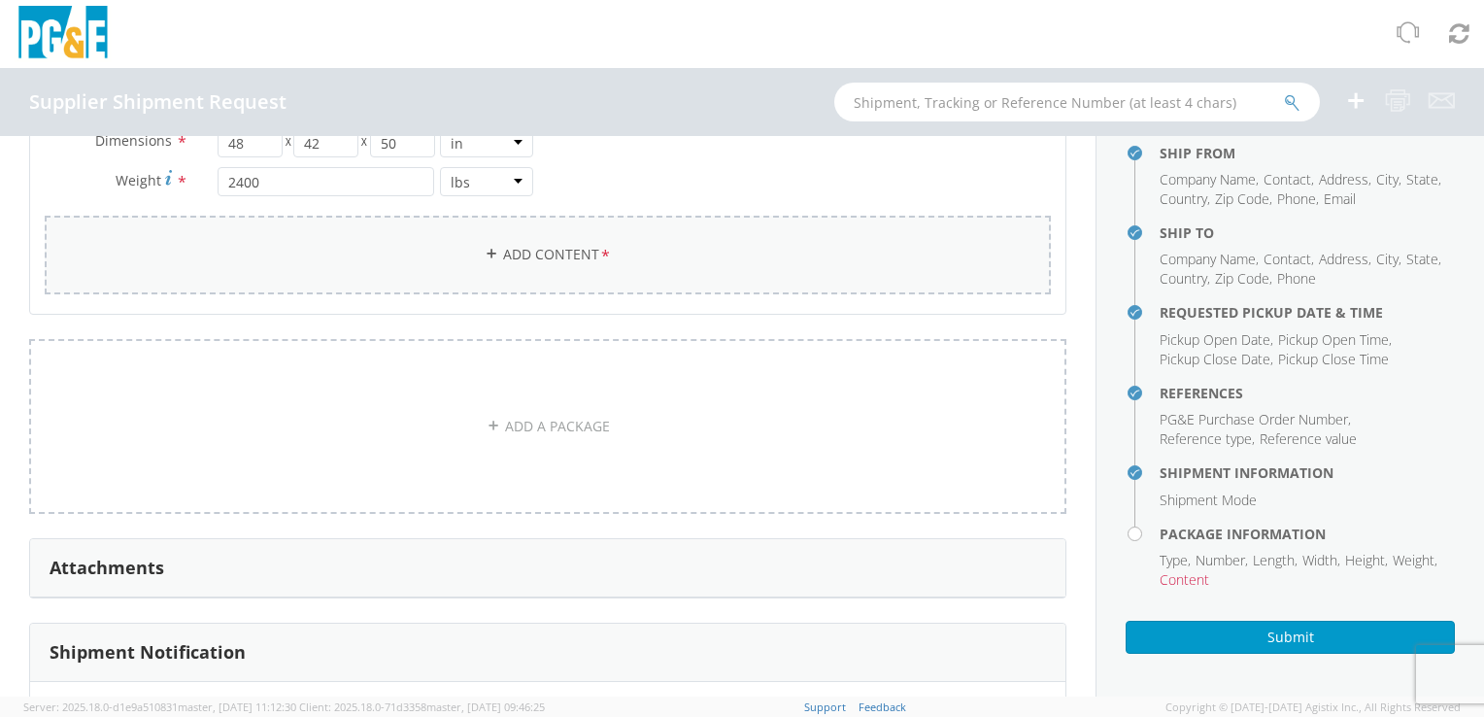
type input "84 cases"
click at [436, 278] on link "Add Content *" at bounding box center [548, 255] width 1006 height 79
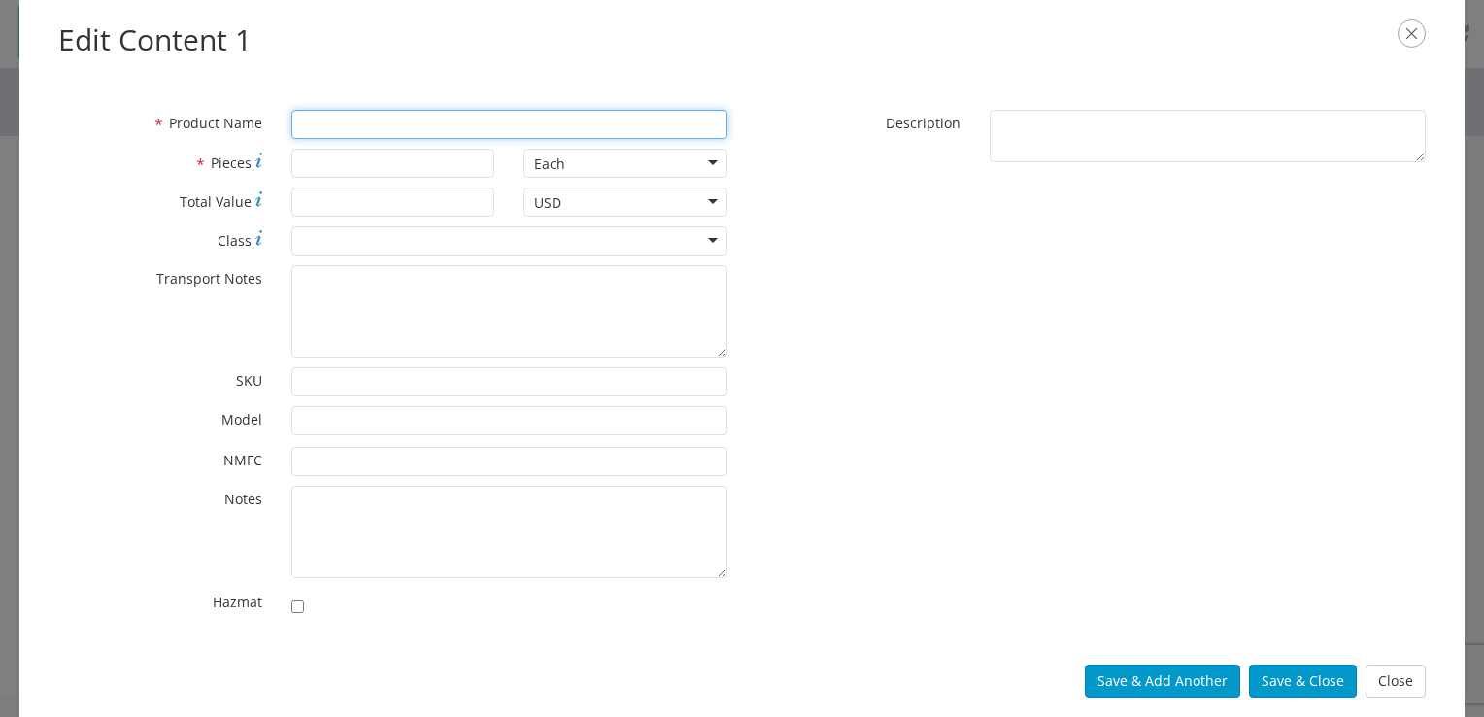
click at [413, 115] on input "* Product Name" at bounding box center [509, 124] width 436 height 29
type input "NIA24PK-WATER"
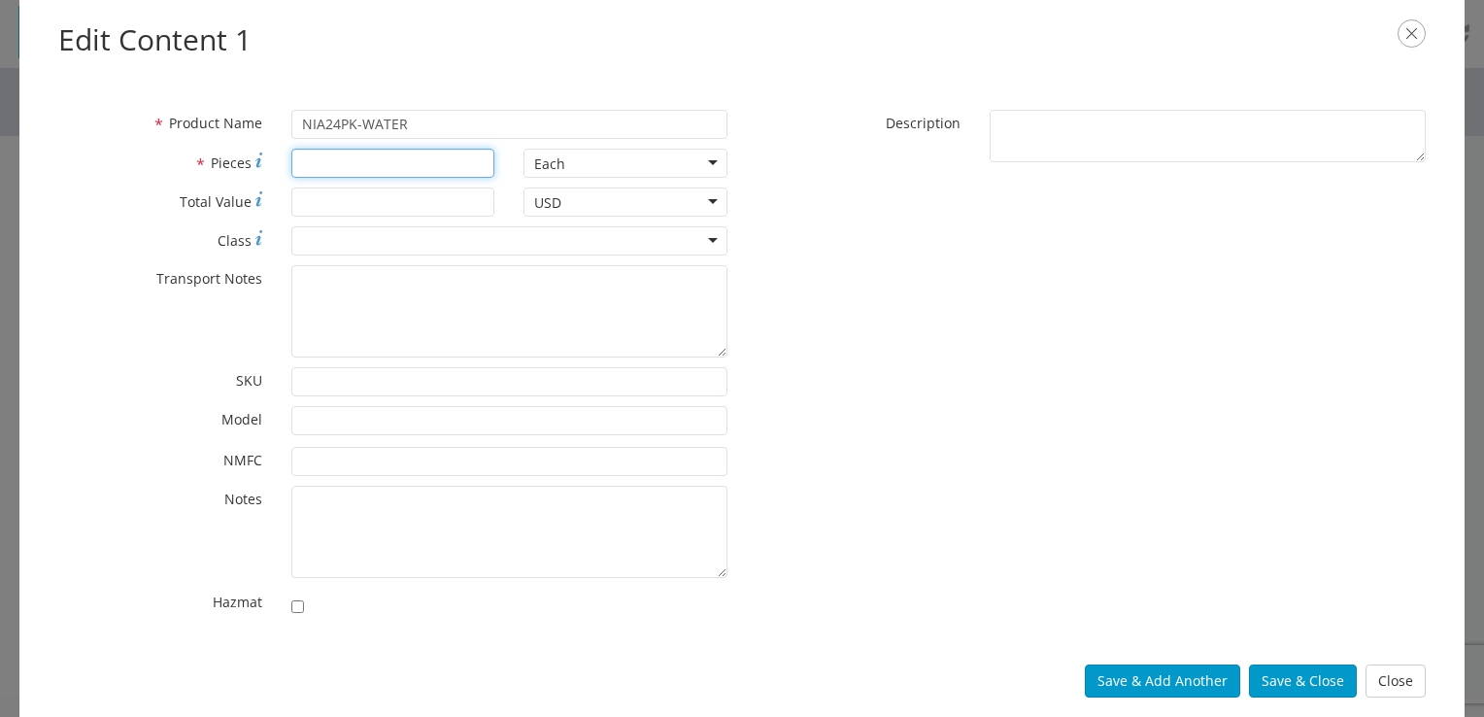
click at [356, 170] on input "* Pieces" at bounding box center [393, 163] width 204 height 29
type input "84"
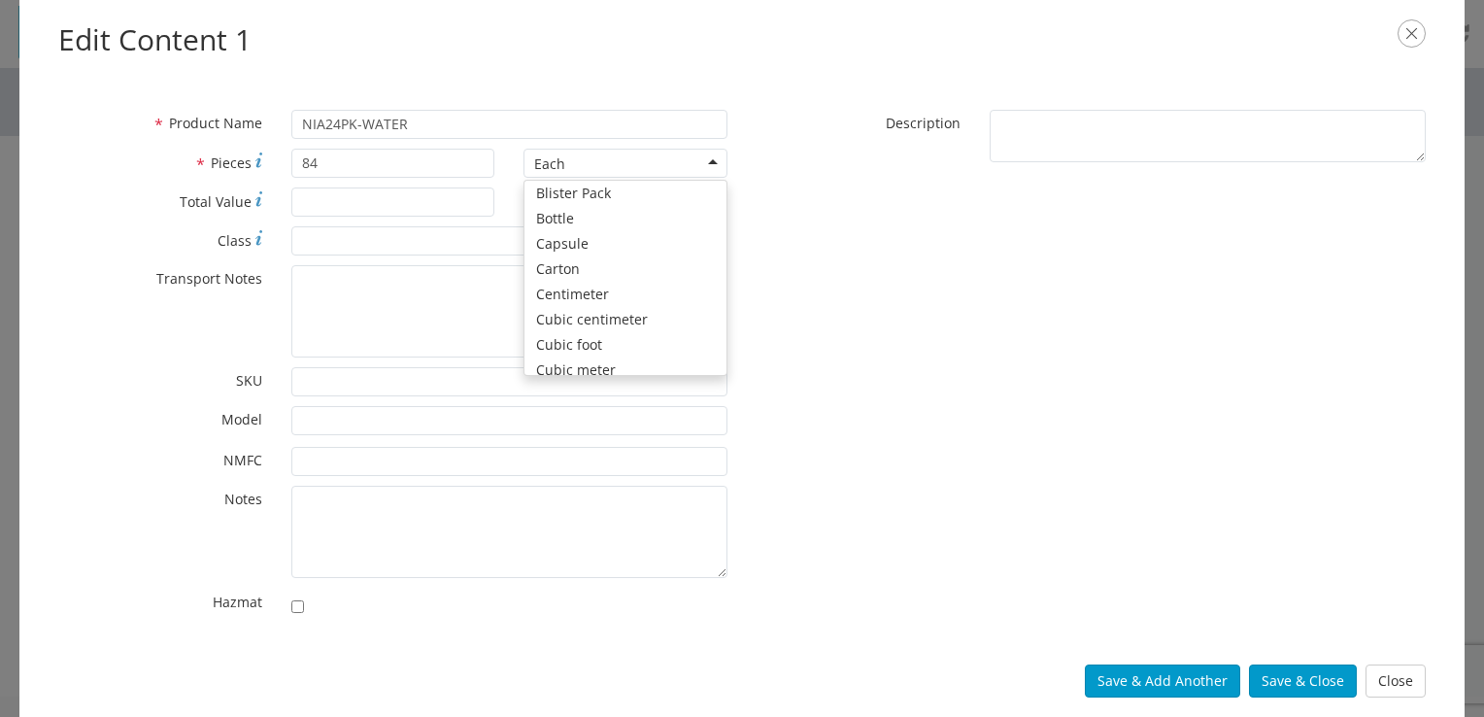
scroll to position [0, 0]
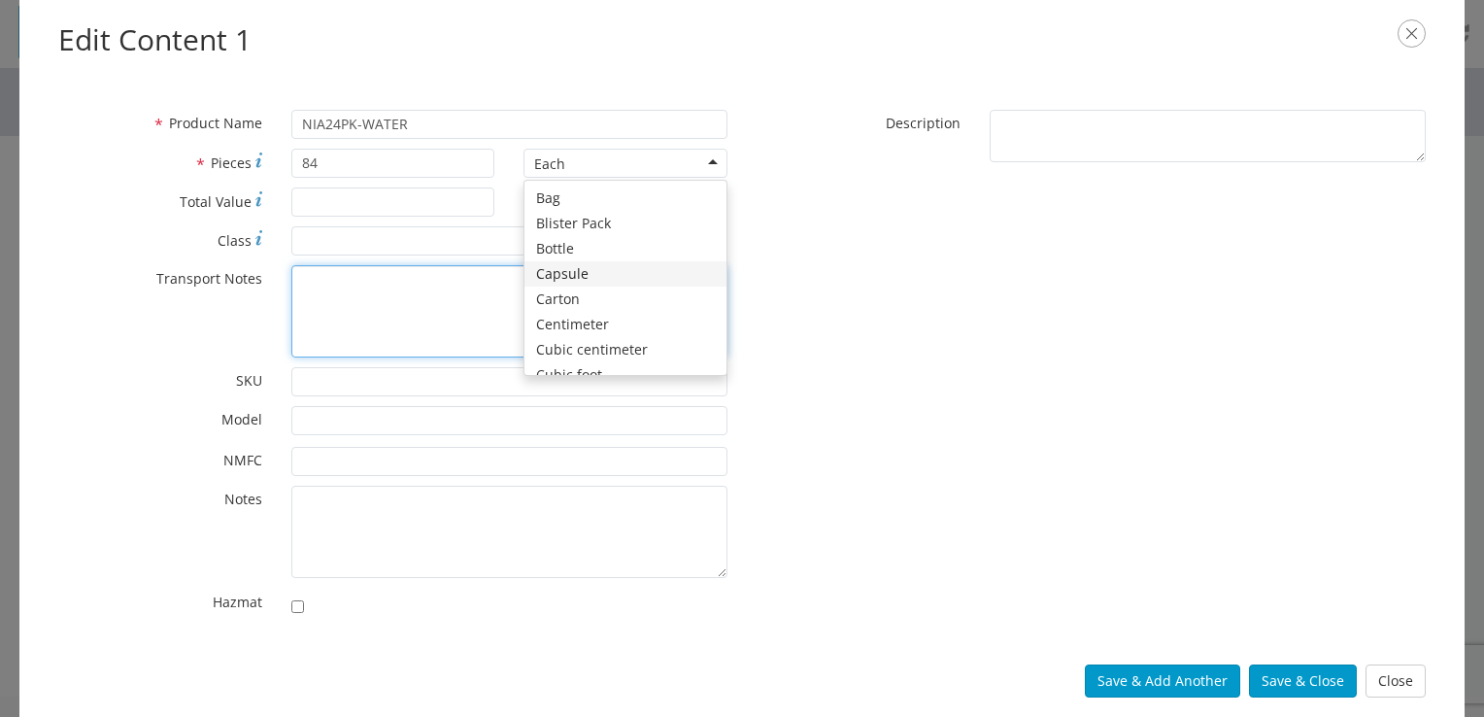
click at [429, 278] on textarea "* Transport Notes" at bounding box center [509, 311] width 436 height 92
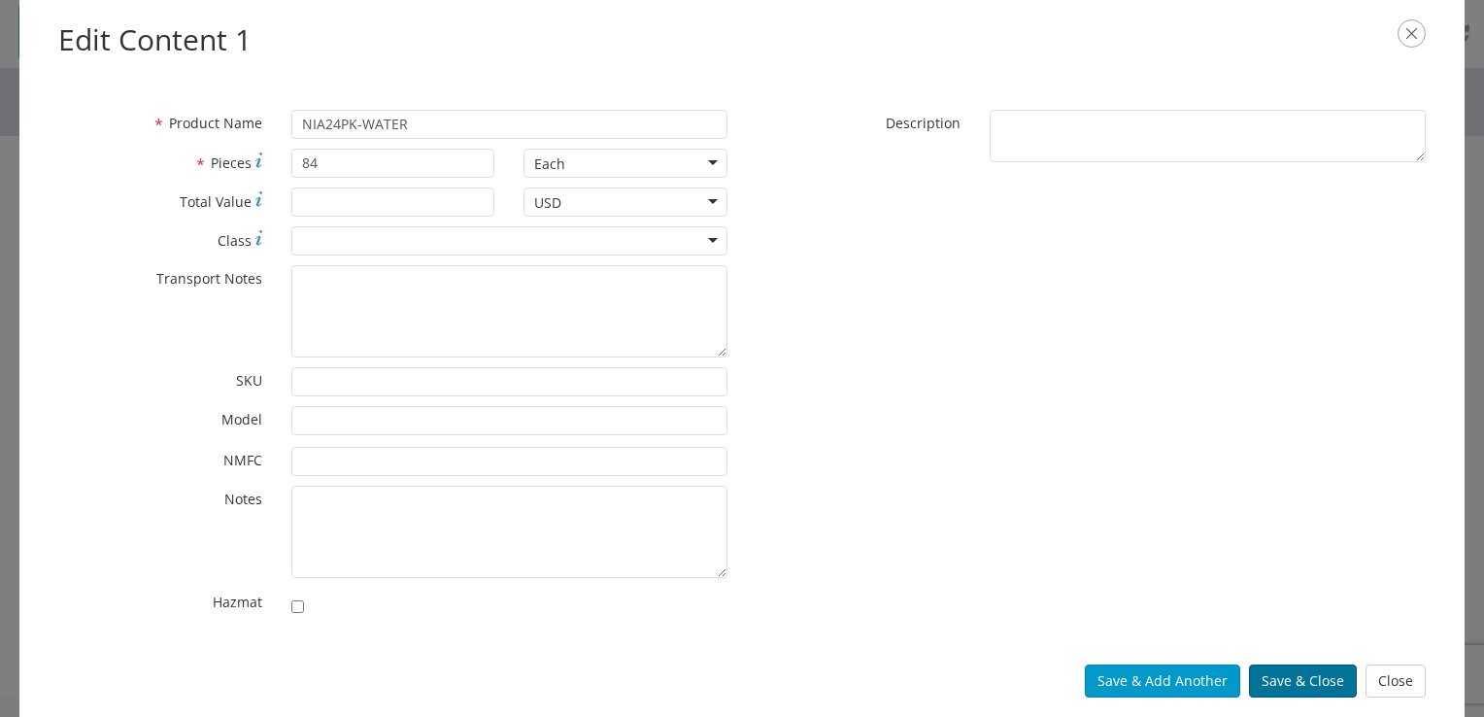
click at [1309, 666] on button "Save & Close" at bounding box center [1303, 680] width 108 height 33
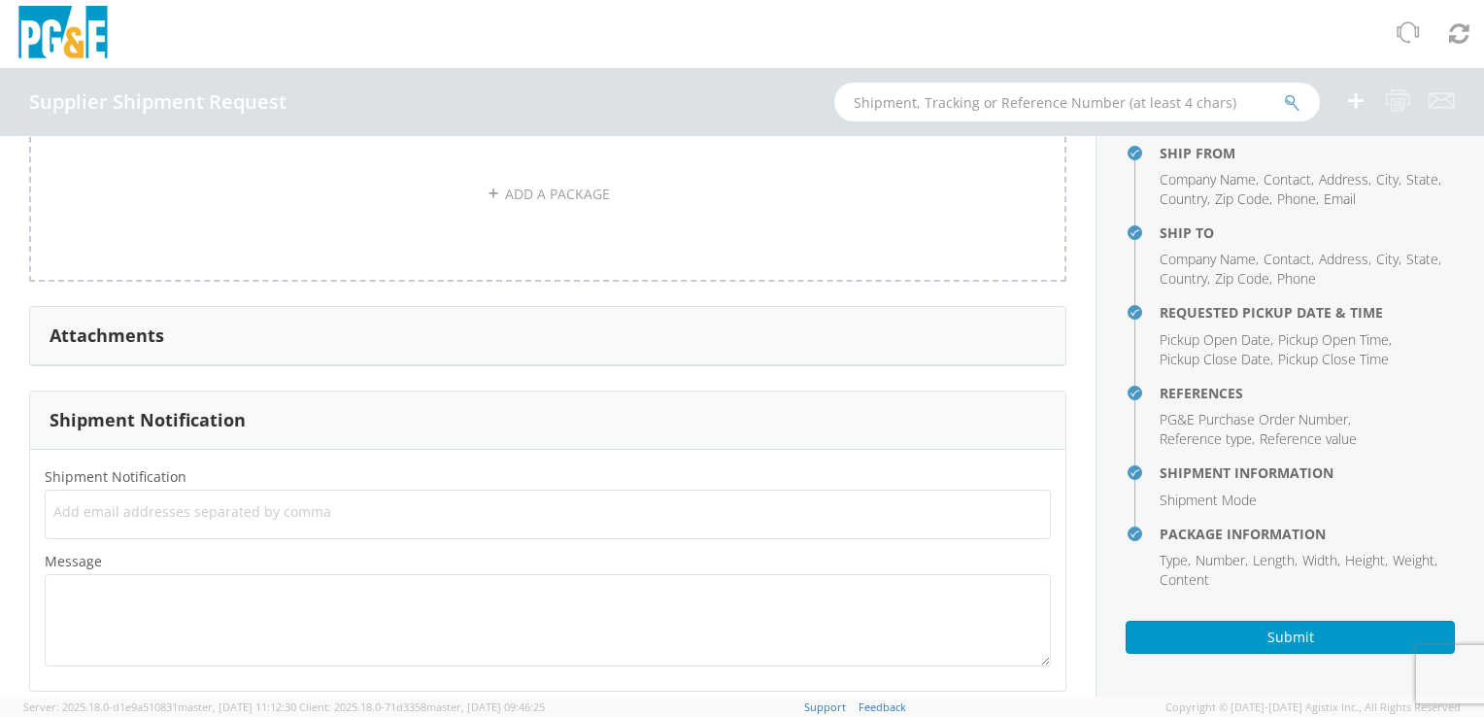
scroll to position [1720, 0]
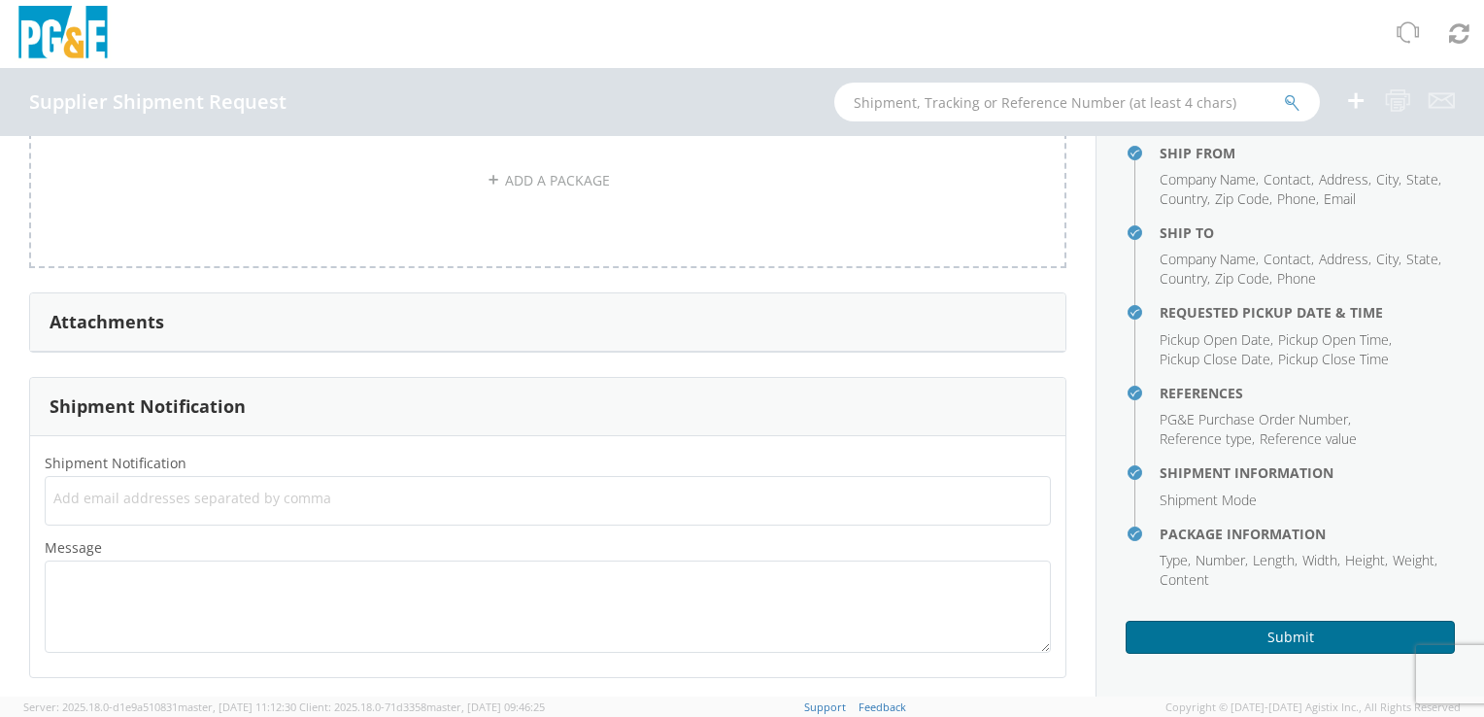
click at [1278, 643] on button "Submit" at bounding box center [1289, 636] width 329 height 33
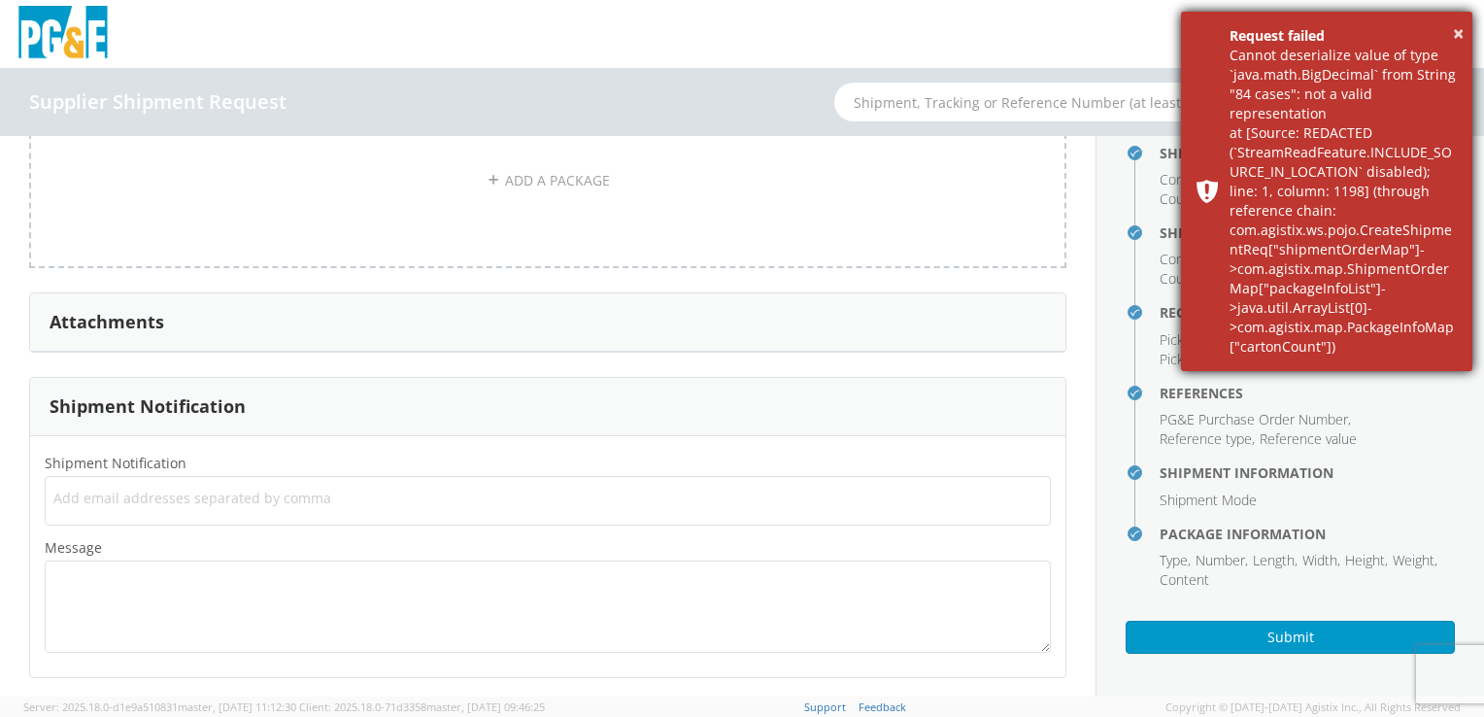
click at [1451, 30] on div "Request failed" at bounding box center [1343, 35] width 228 height 19
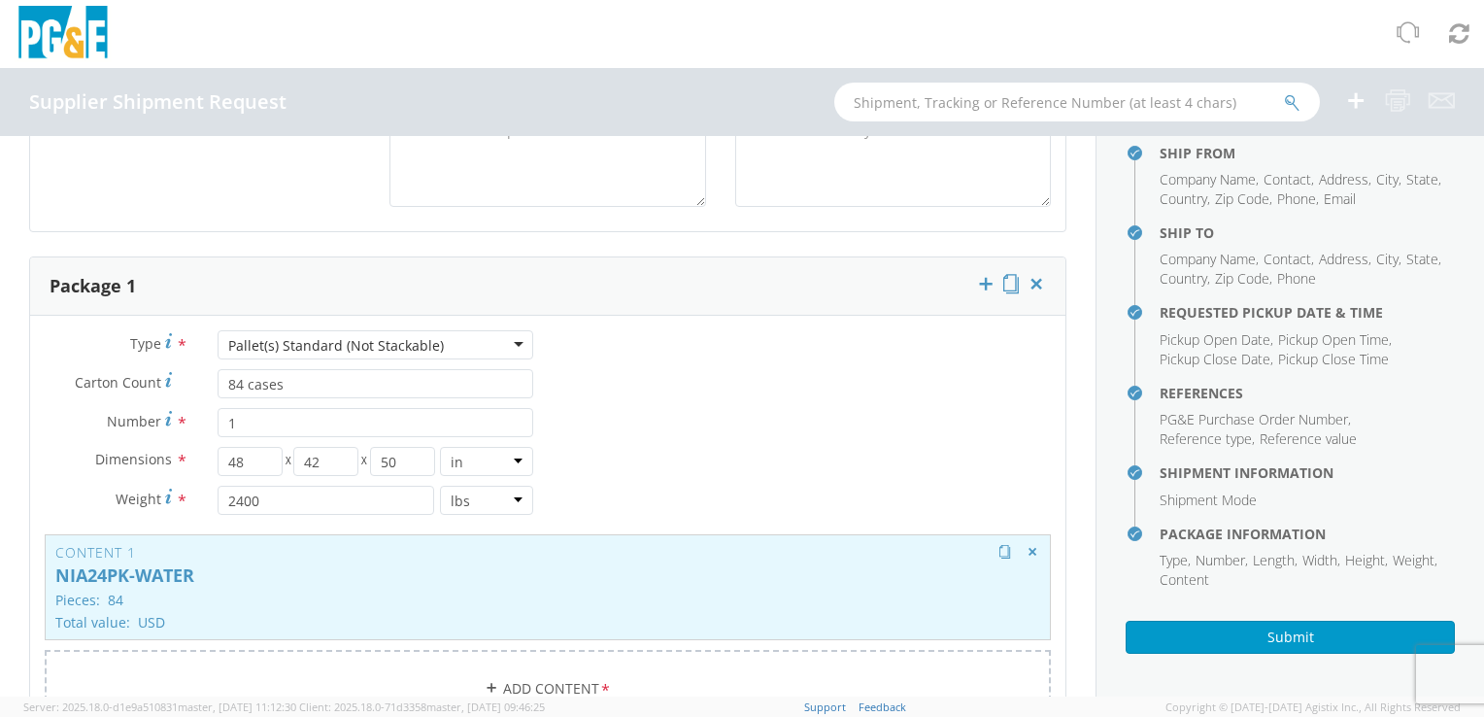
scroll to position [1138, 0]
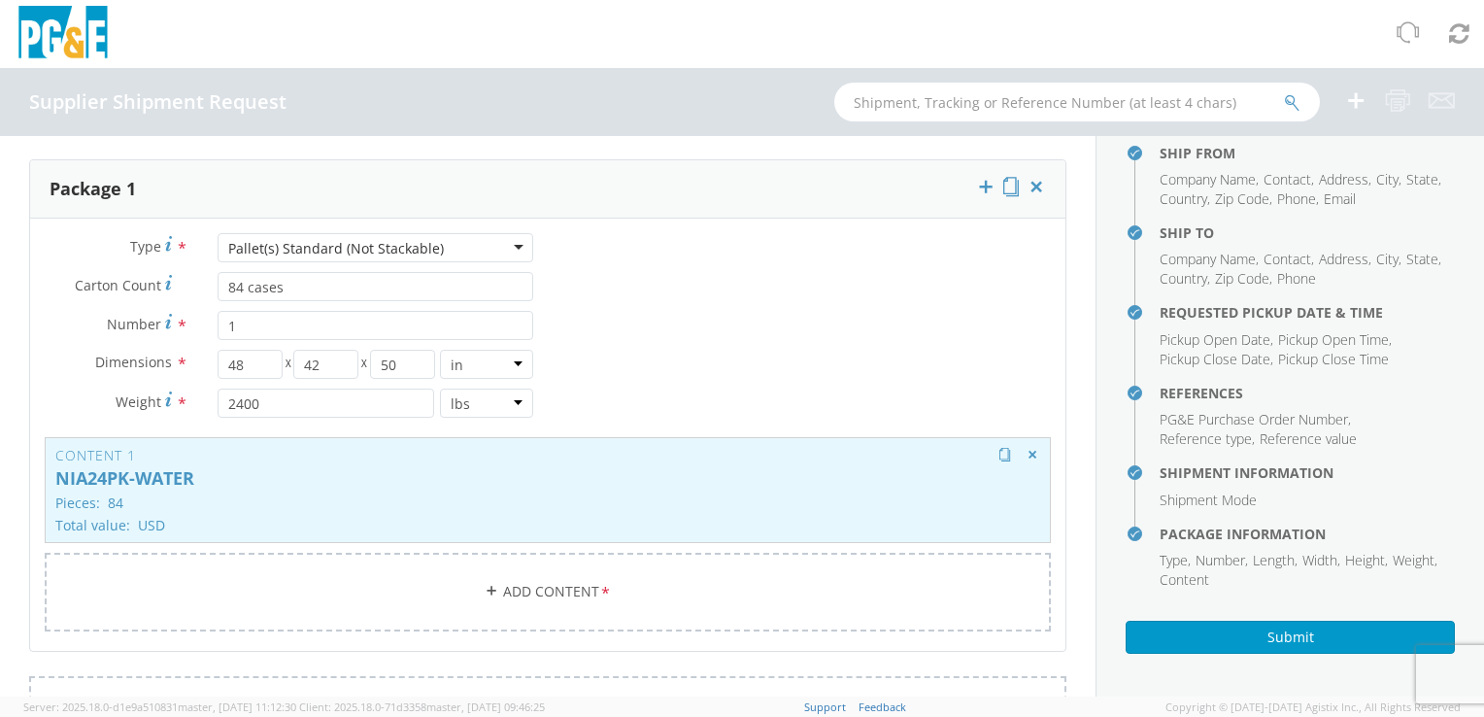
click at [561, 476] on p "NIA24PK-WATER" at bounding box center [547, 478] width 985 height 19
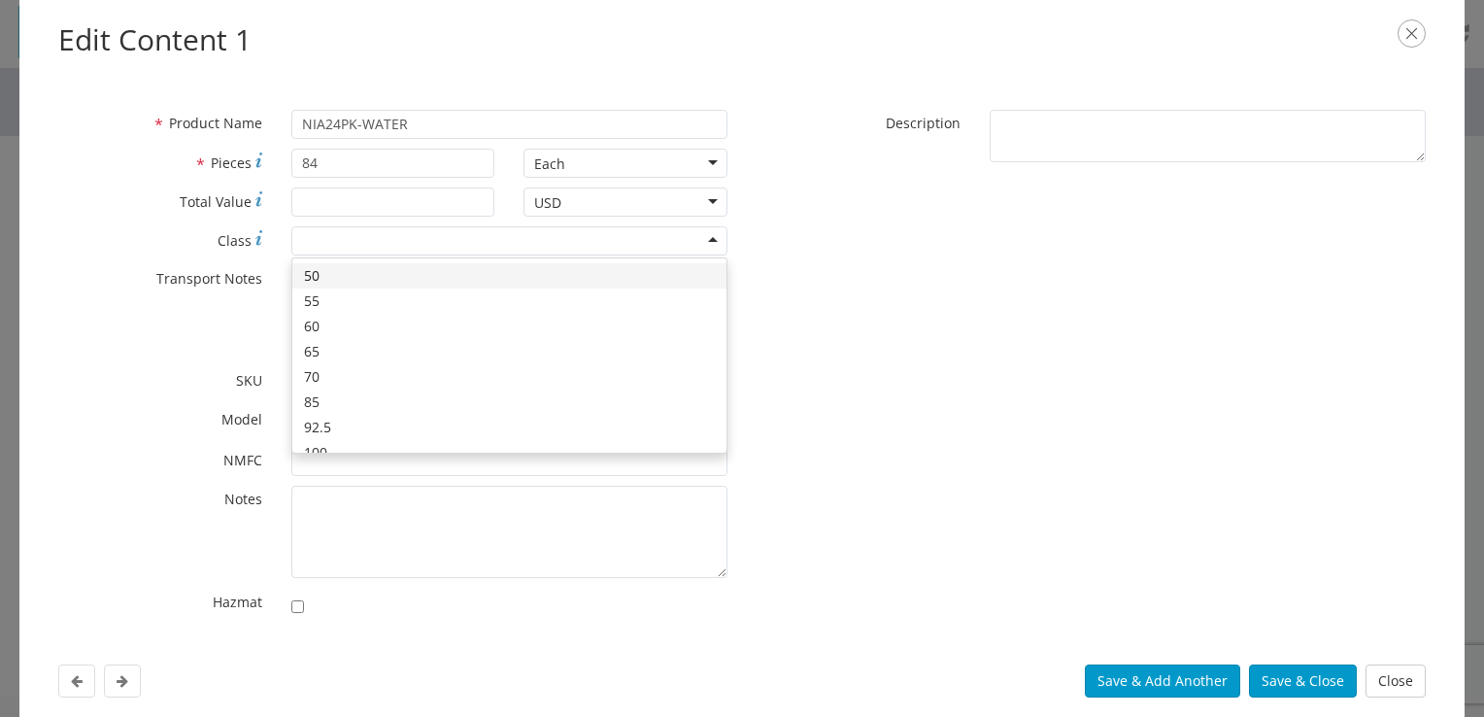
click at [364, 235] on div at bounding box center [509, 240] width 436 height 29
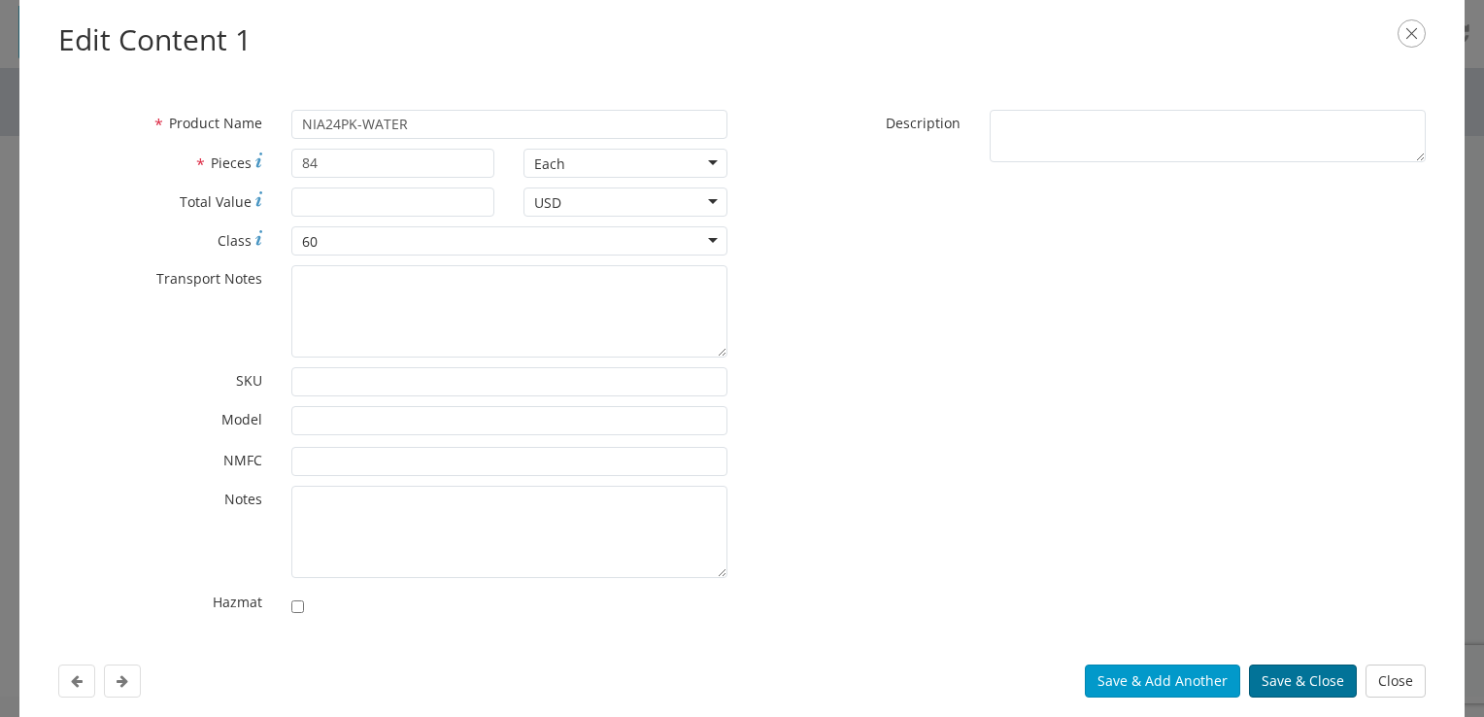
click at [1262, 671] on button "Save & Close" at bounding box center [1303, 680] width 108 height 33
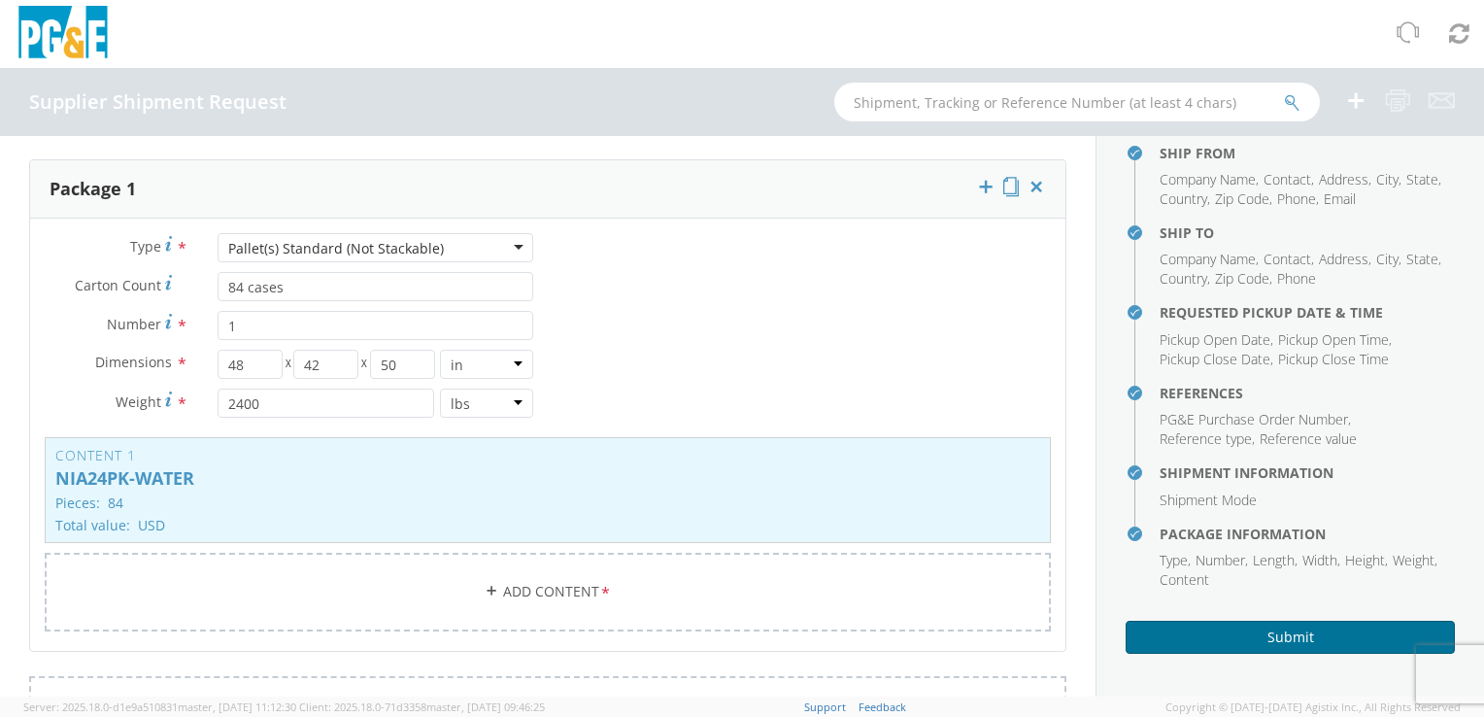
click at [1262, 635] on button "Submit" at bounding box center [1289, 636] width 329 height 33
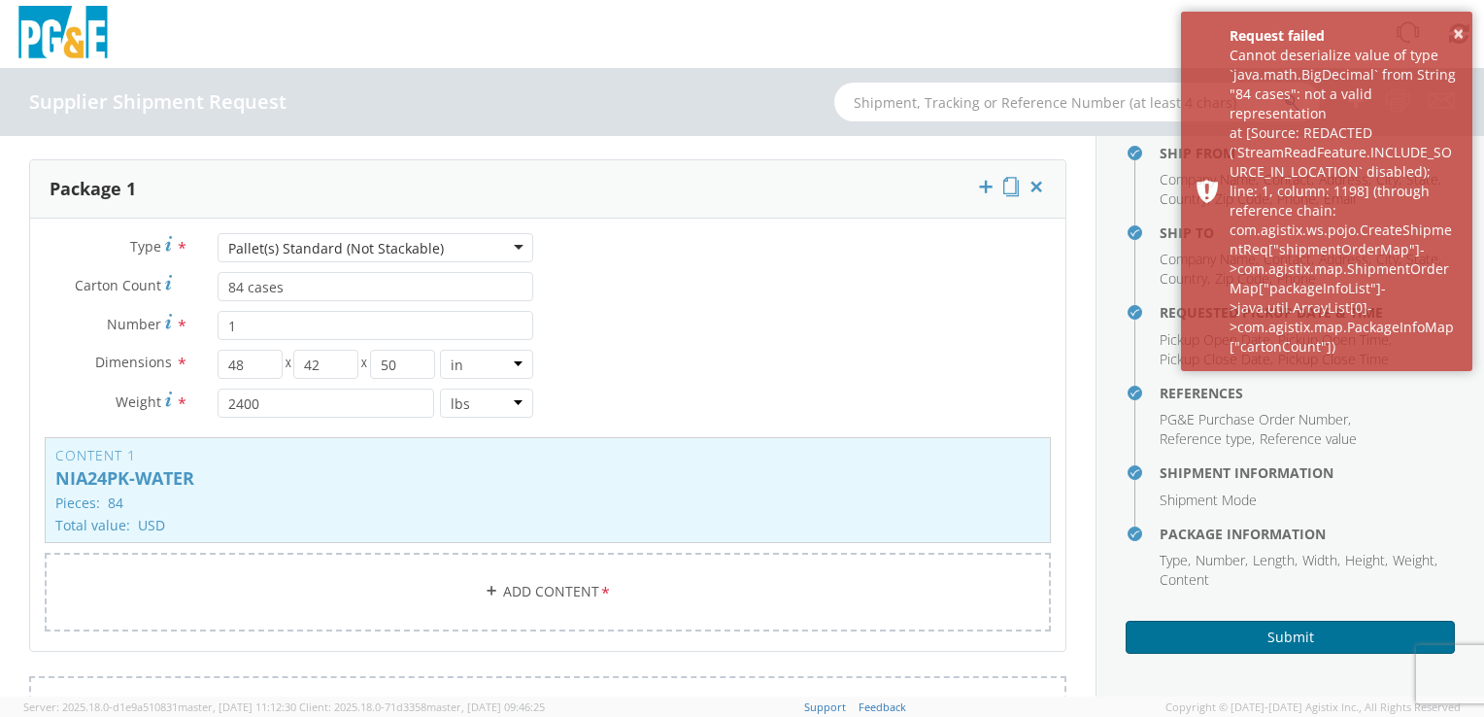
click at [1262, 635] on button "Submit" at bounding box center [1289, 636] width 329 height 33
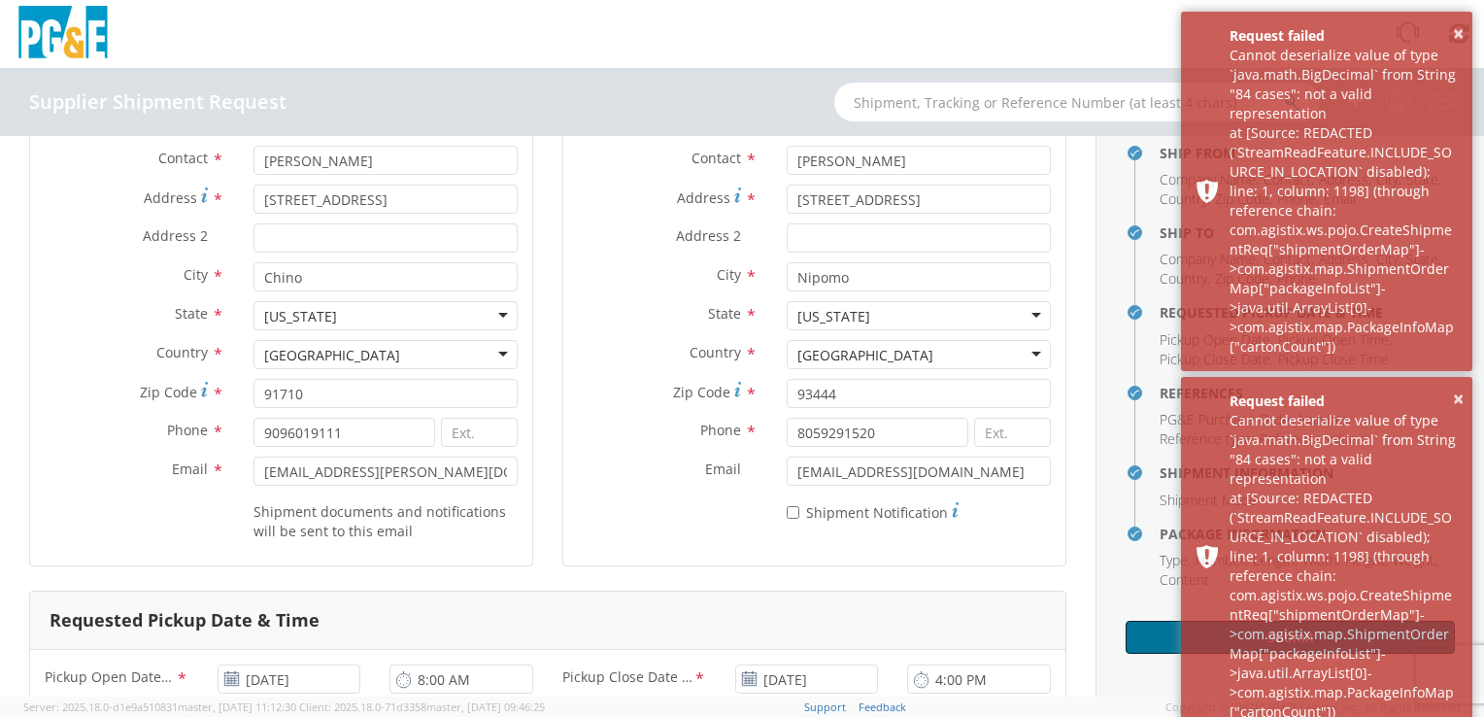
scroll to position [0, 0]
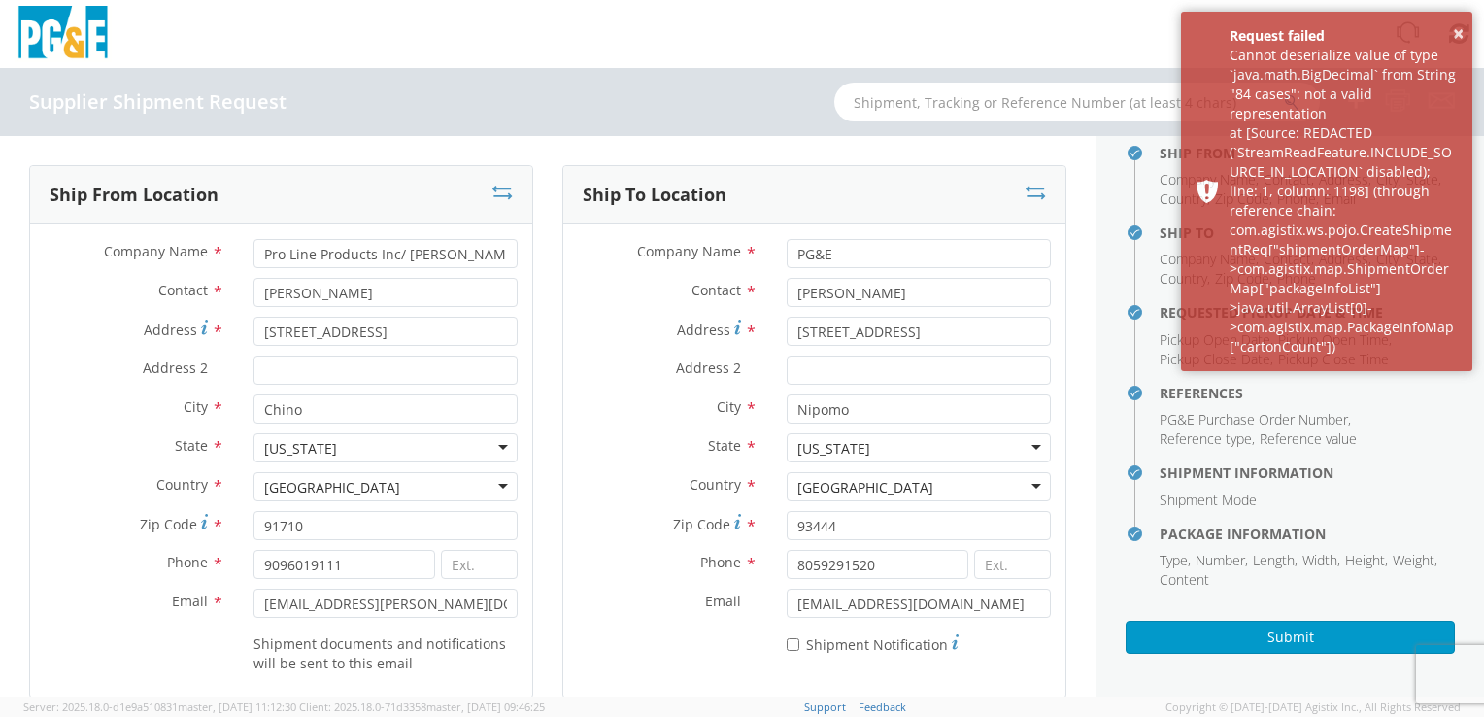
click at [1151, 33] on div at bounding box center [742, 34] width 1484 height 68
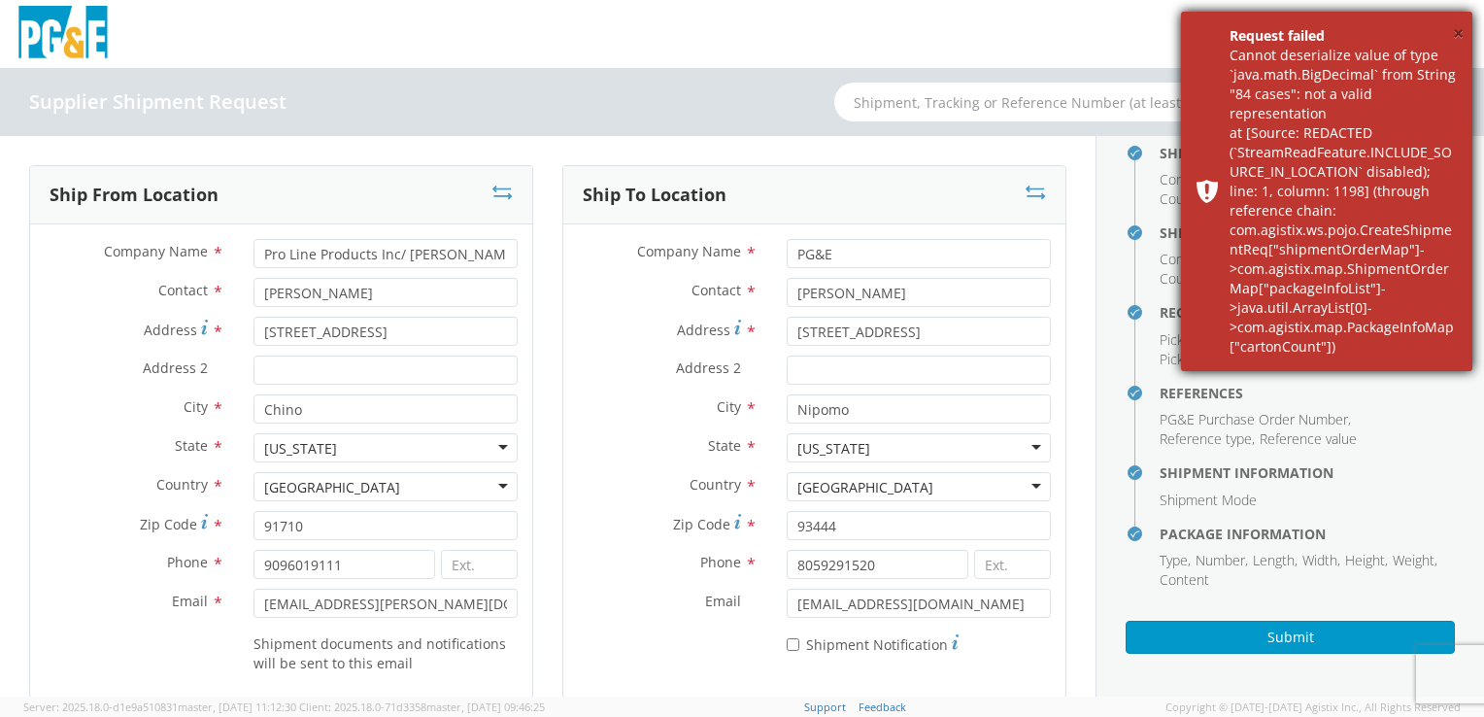
click at [1456, 37] on button "×" at bounding box center [1458, 34] width 11 height 28
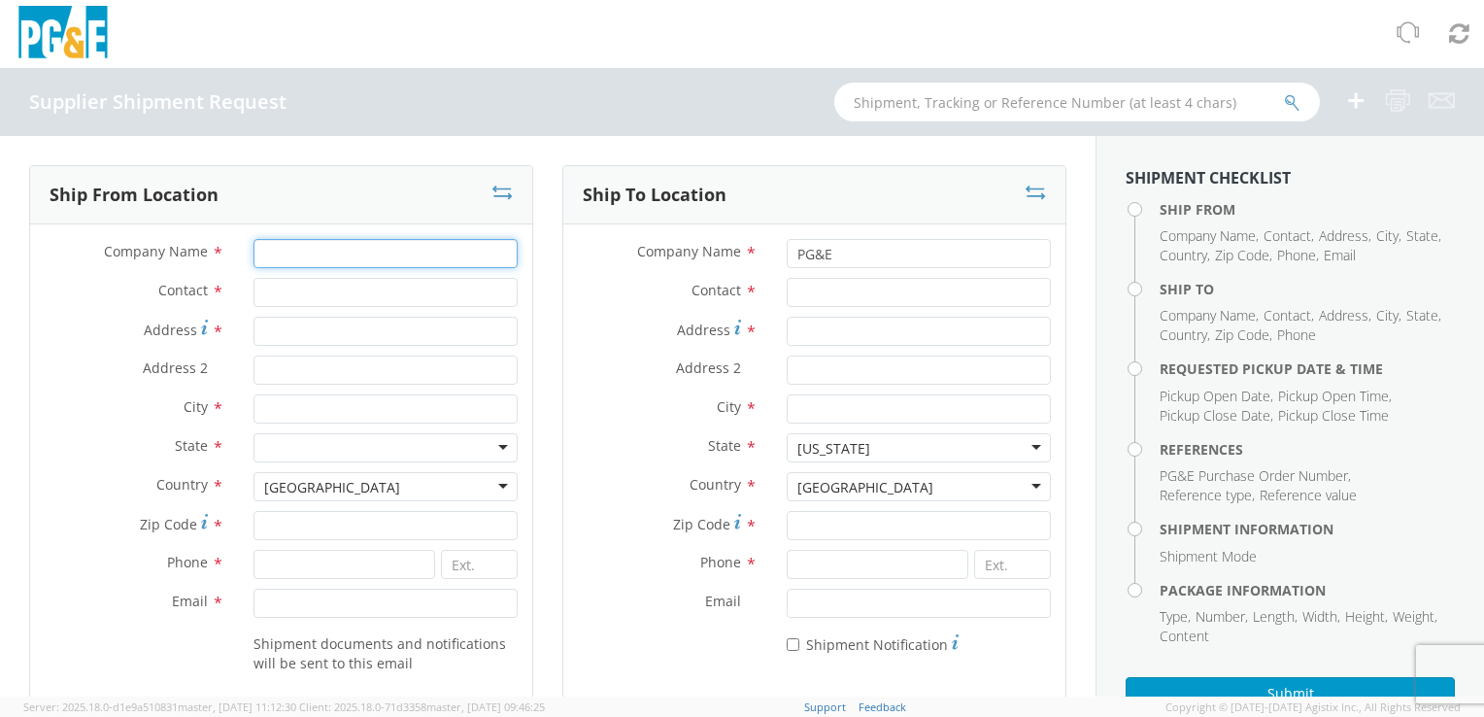
click at [303, 244] on input "Company Name *" at bounding box center [385, 253] width 264 height 29
type input "Pro Line Products Inc/ [PERSON_NAME] Group"
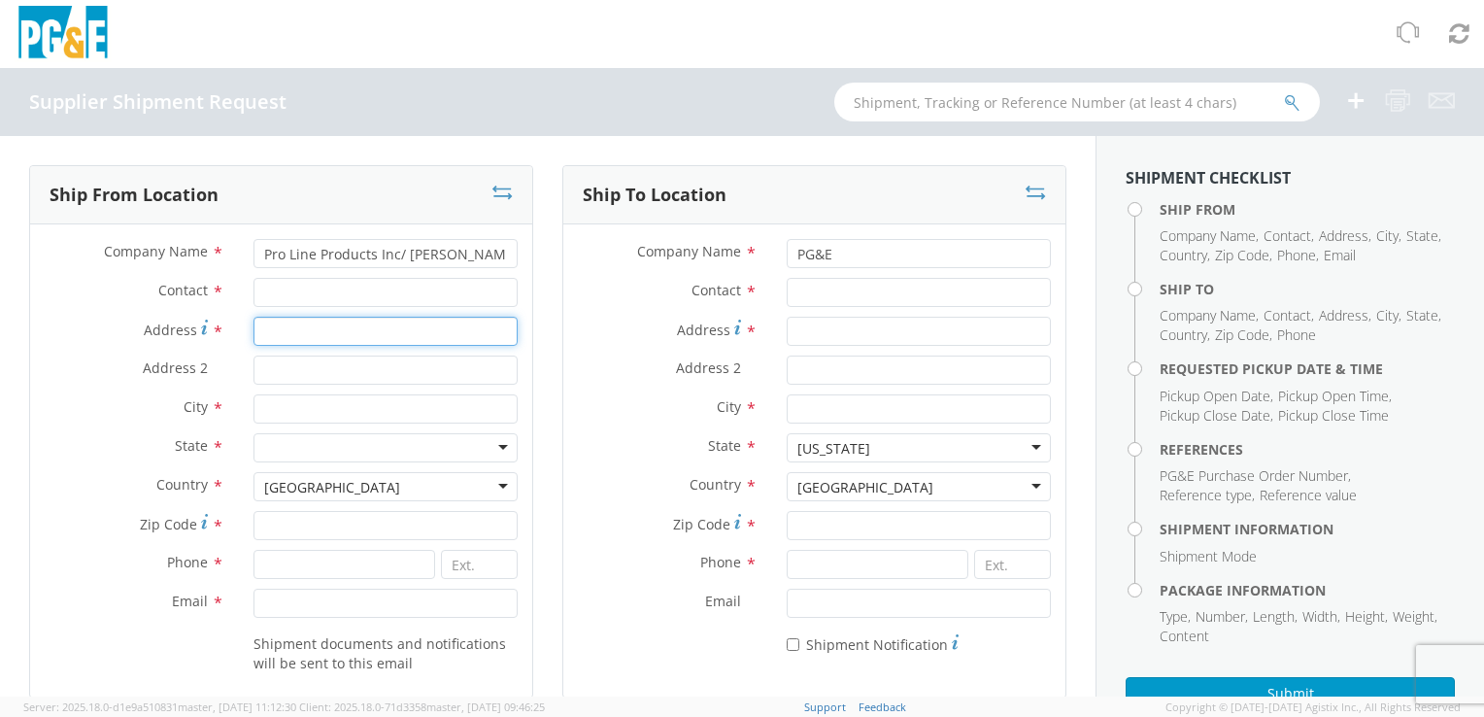
type input "[STREET_ADDRESS]"
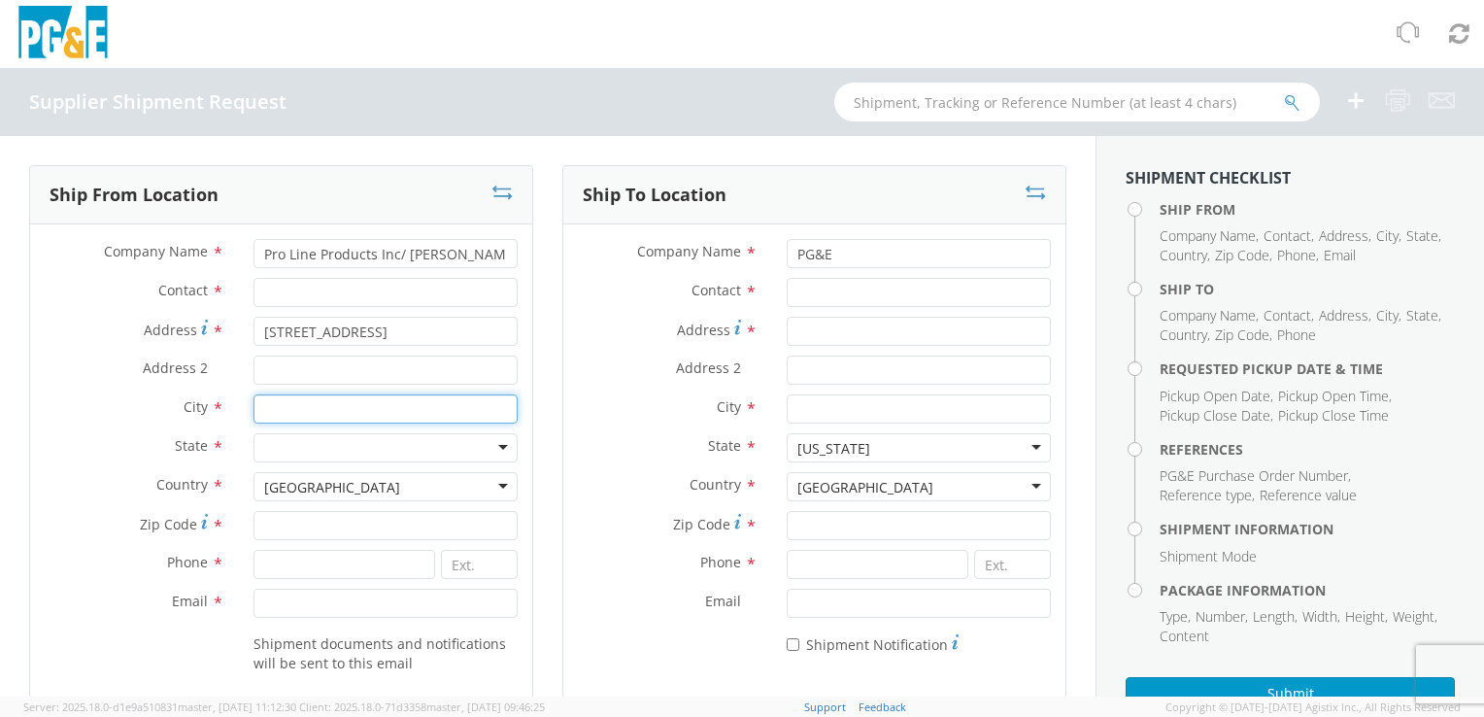
type input "Chino"
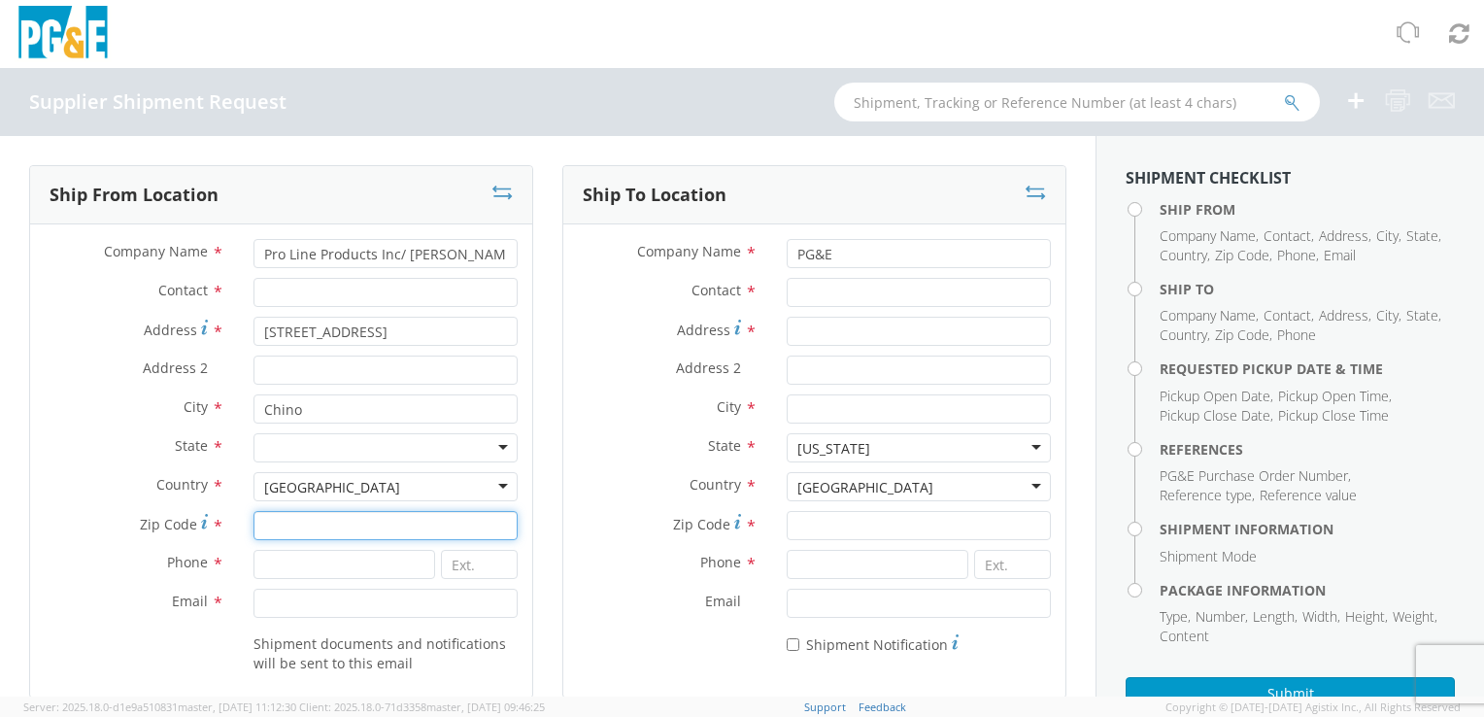
type input "91710"
type input "9096019111"
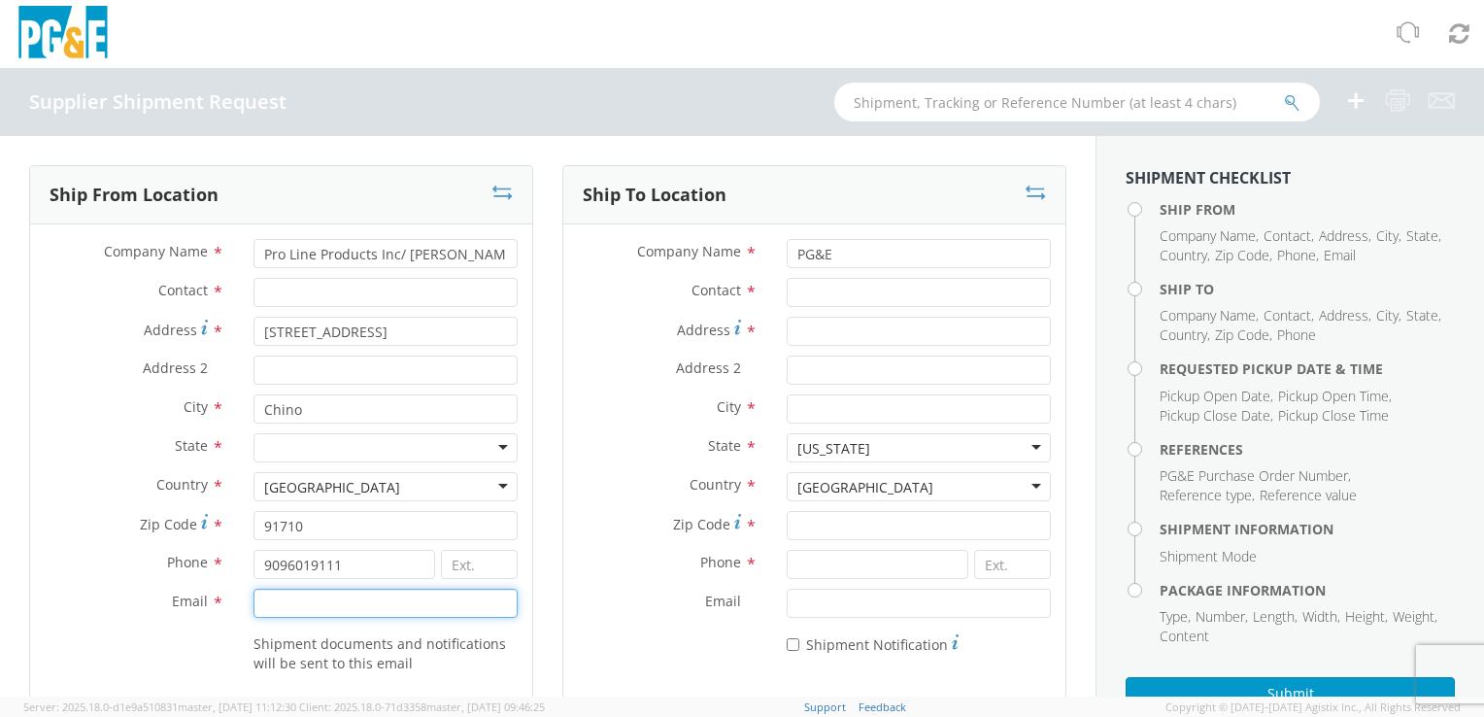
type input "[EMAIL_ADDRESS][PERSON_NAME][DOMAIN_NAME]"
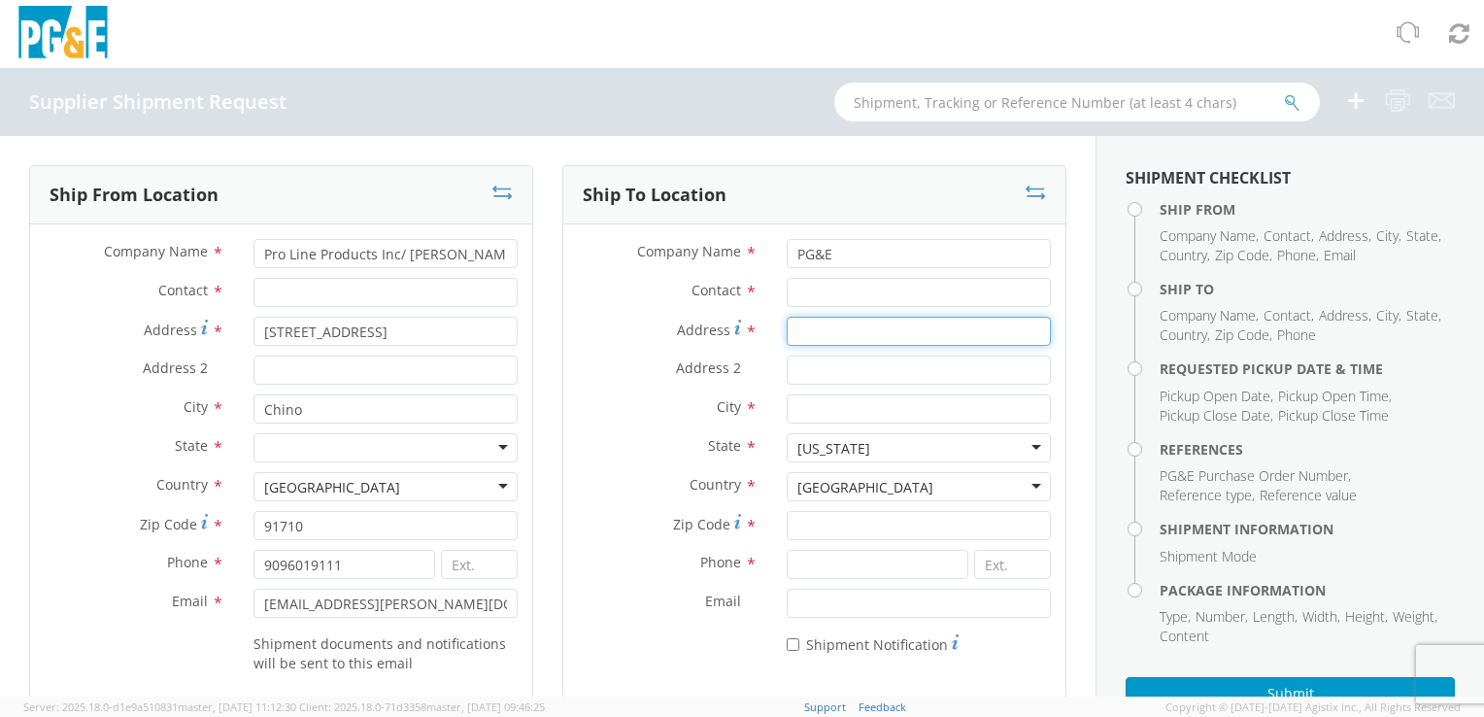
type input "[STREET_ADDRESS]"
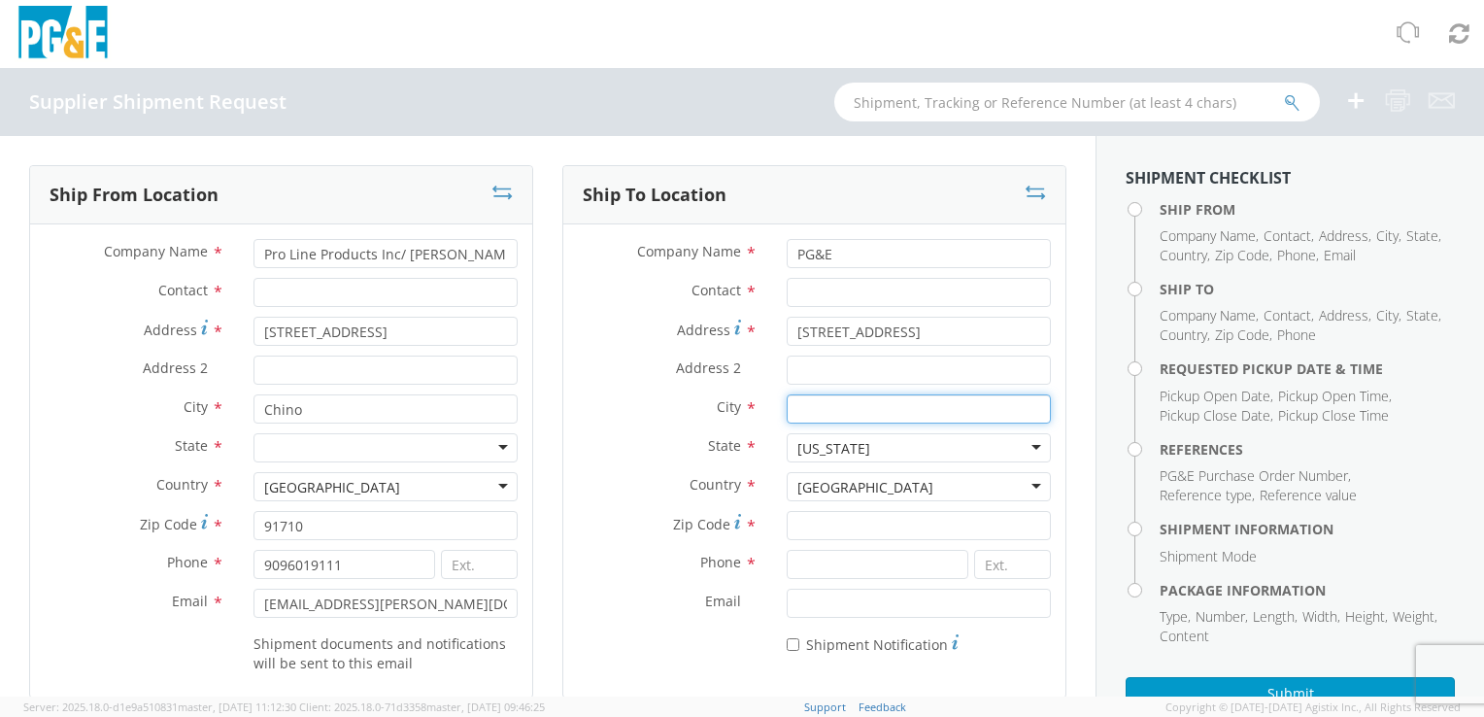
type input "Nipomo"
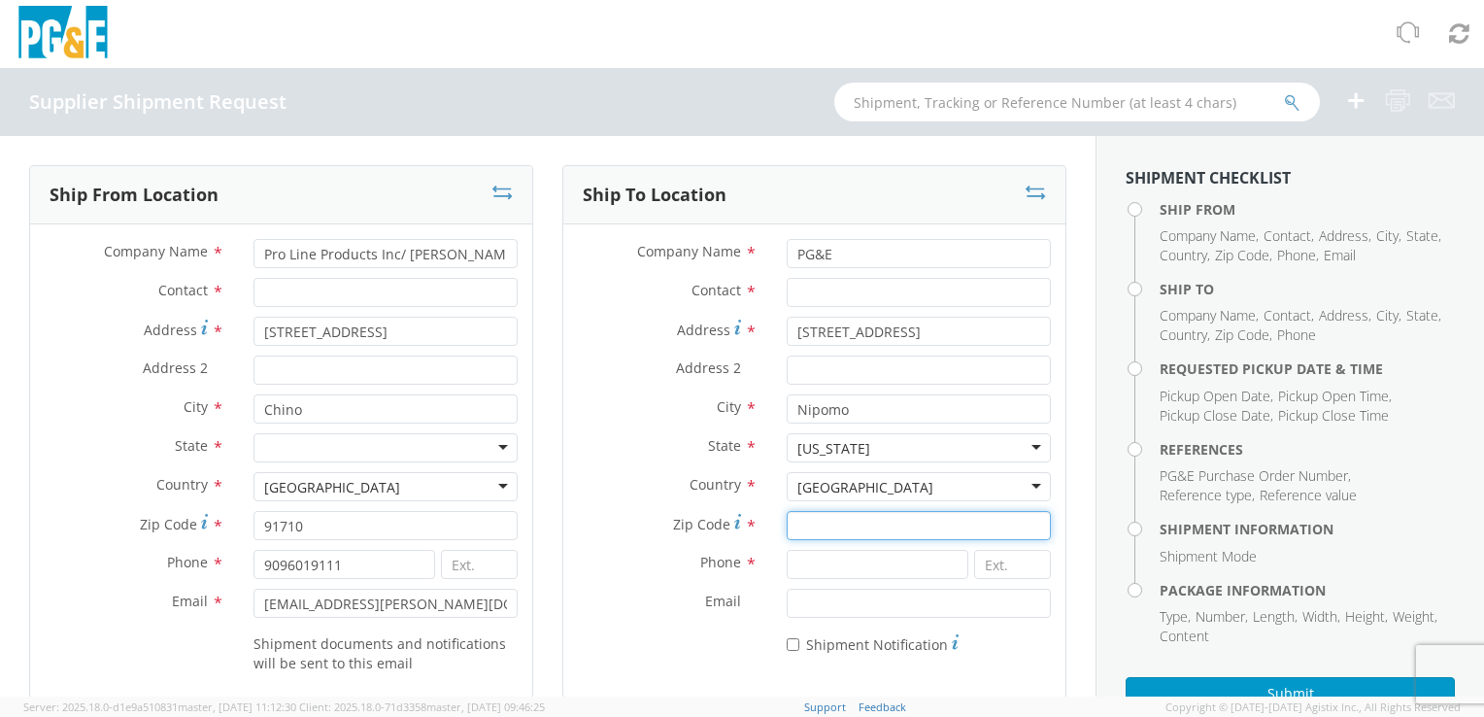
type input "93444"
type input "8059291520"
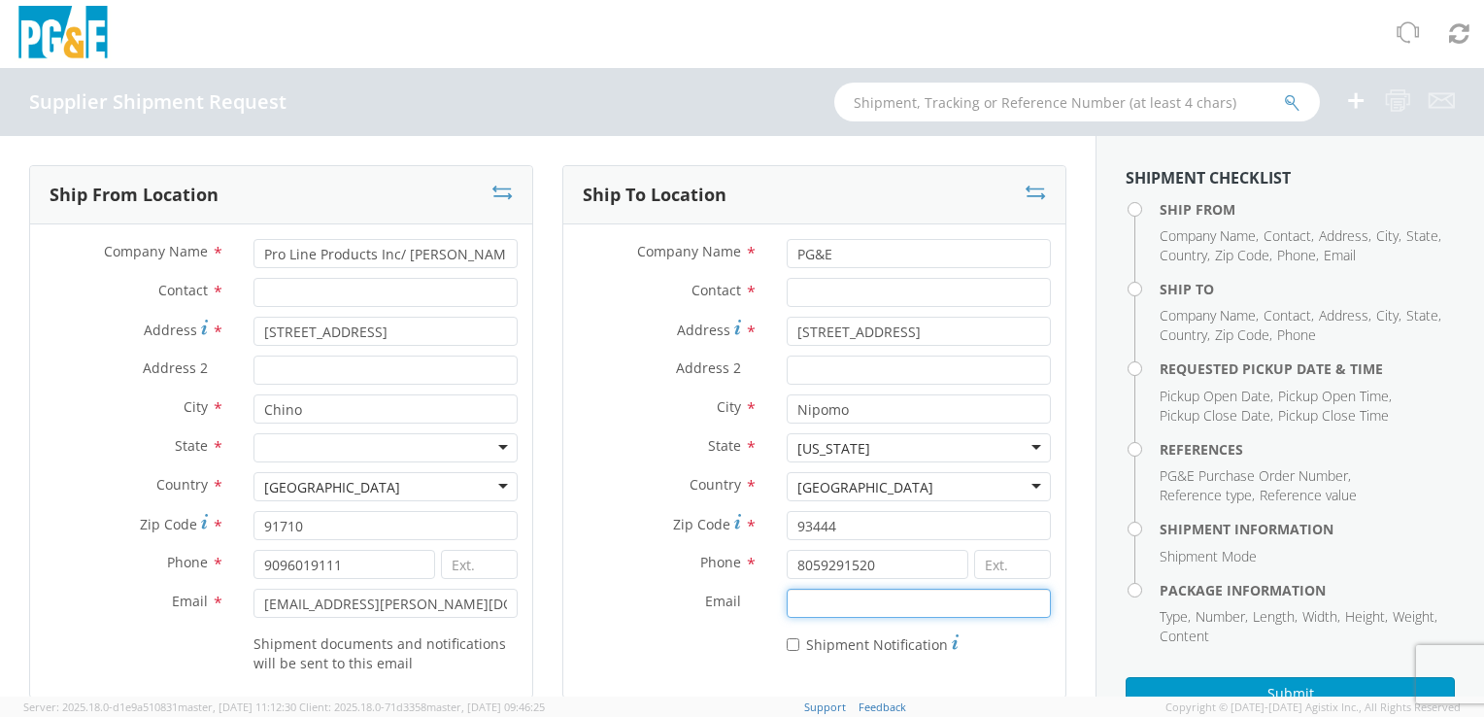
type input "[EMAIL_ADDRESS][DOMAIN_NAME]"
type input "[DATE]"
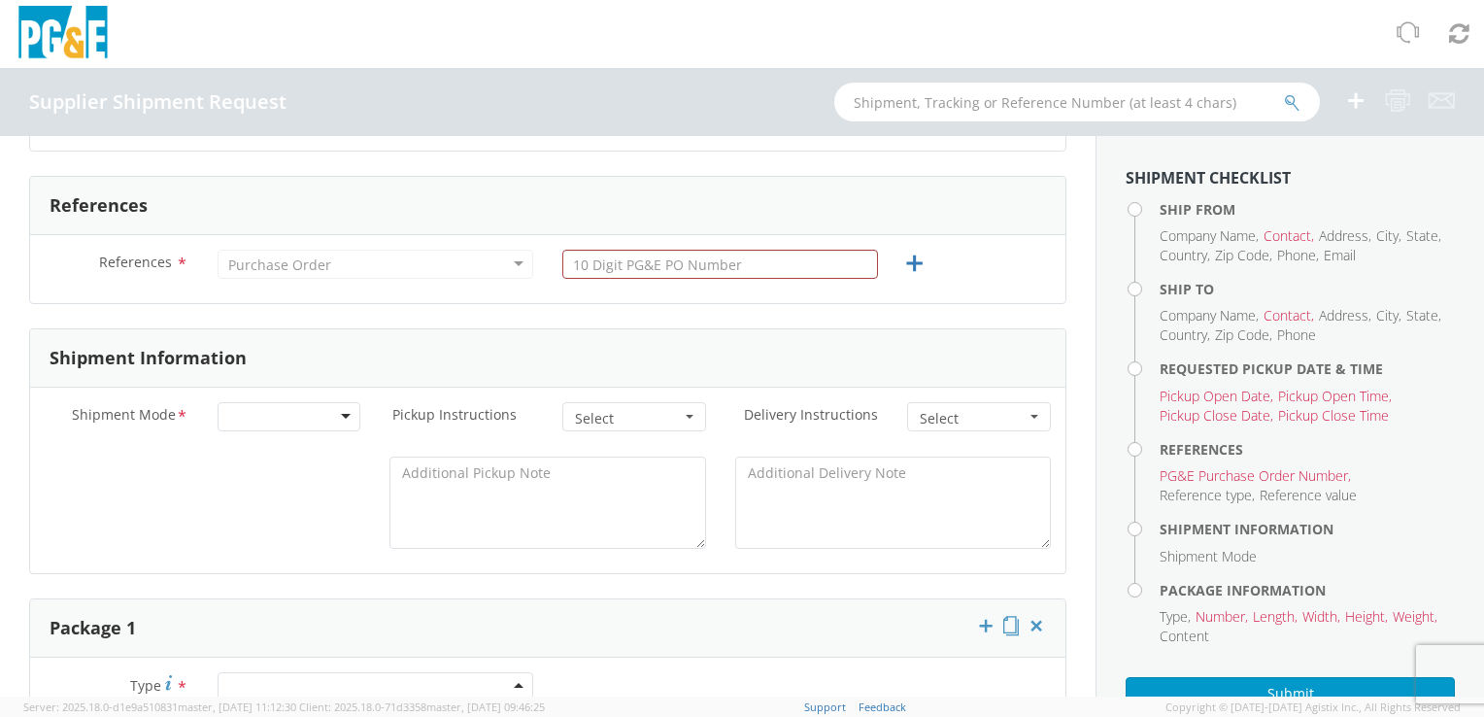
type input "[DATE]"
click at [341, 296] on div "References * Purchase Order Purchase Order Account Type Activity ID Airline App…" at bounding box center [547, 269] width 1035 height 68
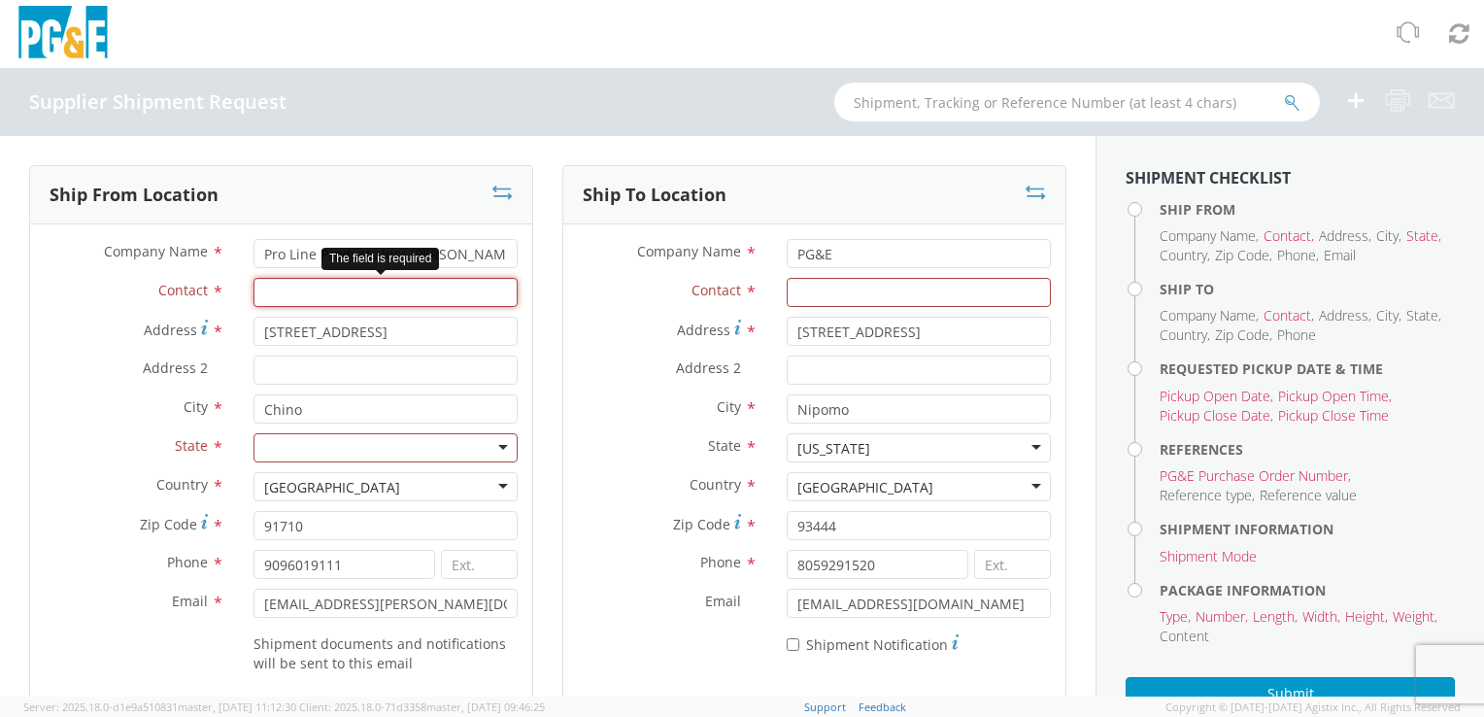
click at [358, 284] on input "Contact *" at bounding box center [385, 292] width 264 height 29
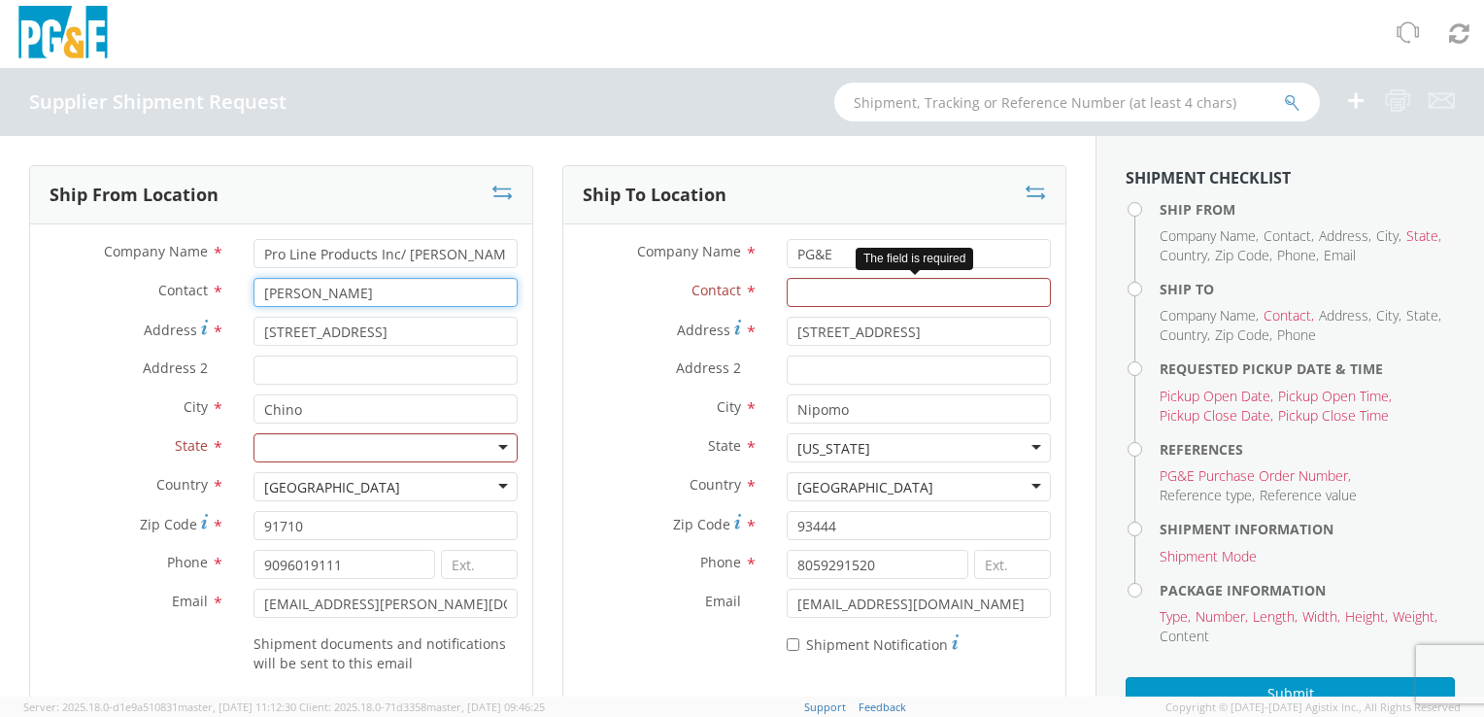
type input "[PERSON_NAME]"
click at [810, 297] on input "Contact *" at bounding box center [918, 292] width 264 height 29
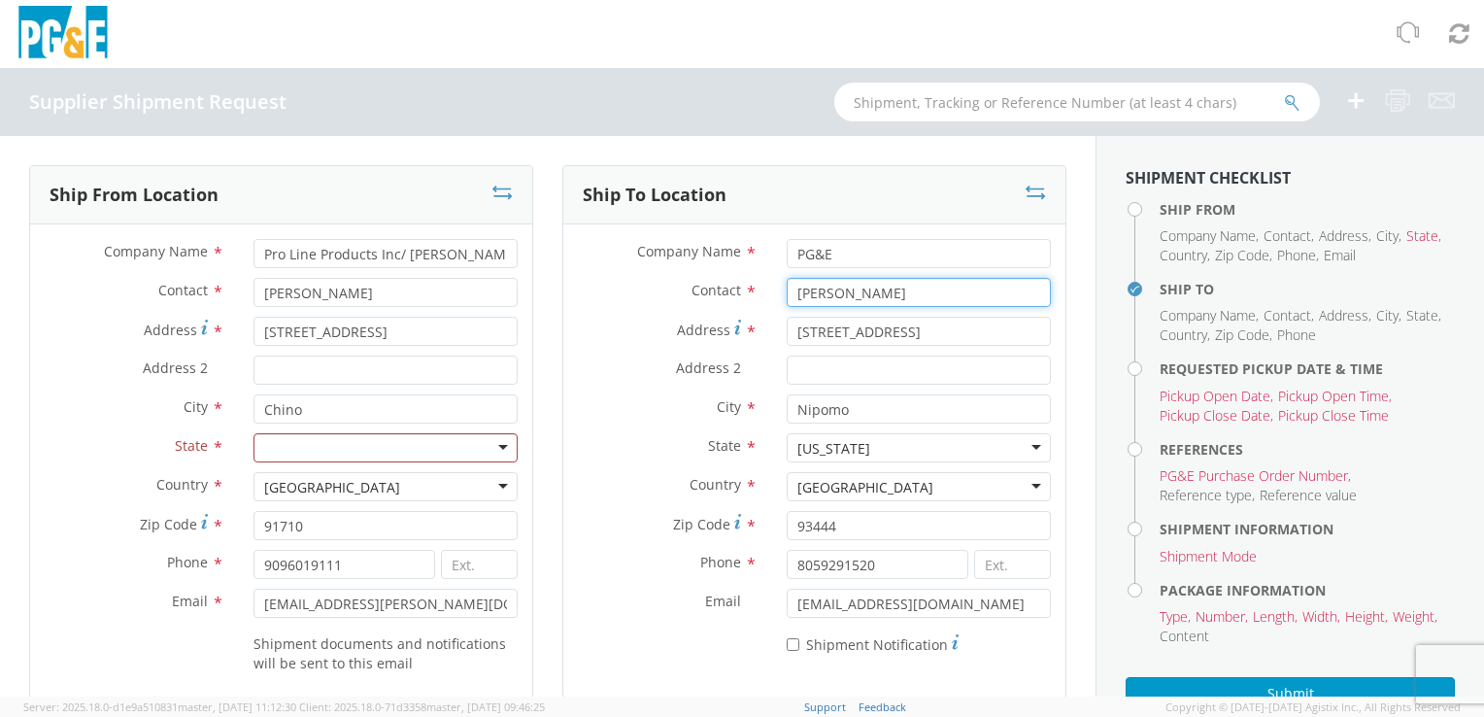
type input "[PERSON_NAME]"
click at [341, 450] on div at bounding box center [385, 447] width 264 height 29
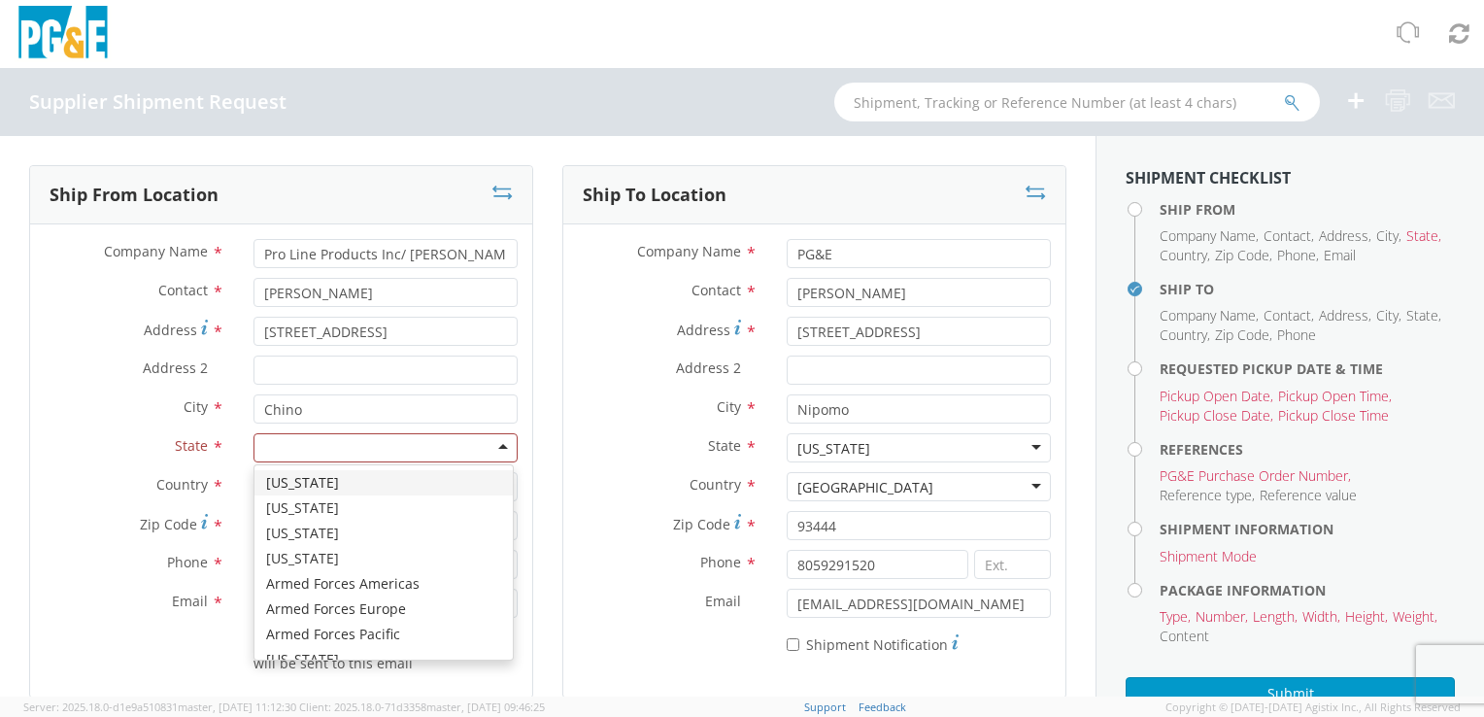
type input "C"
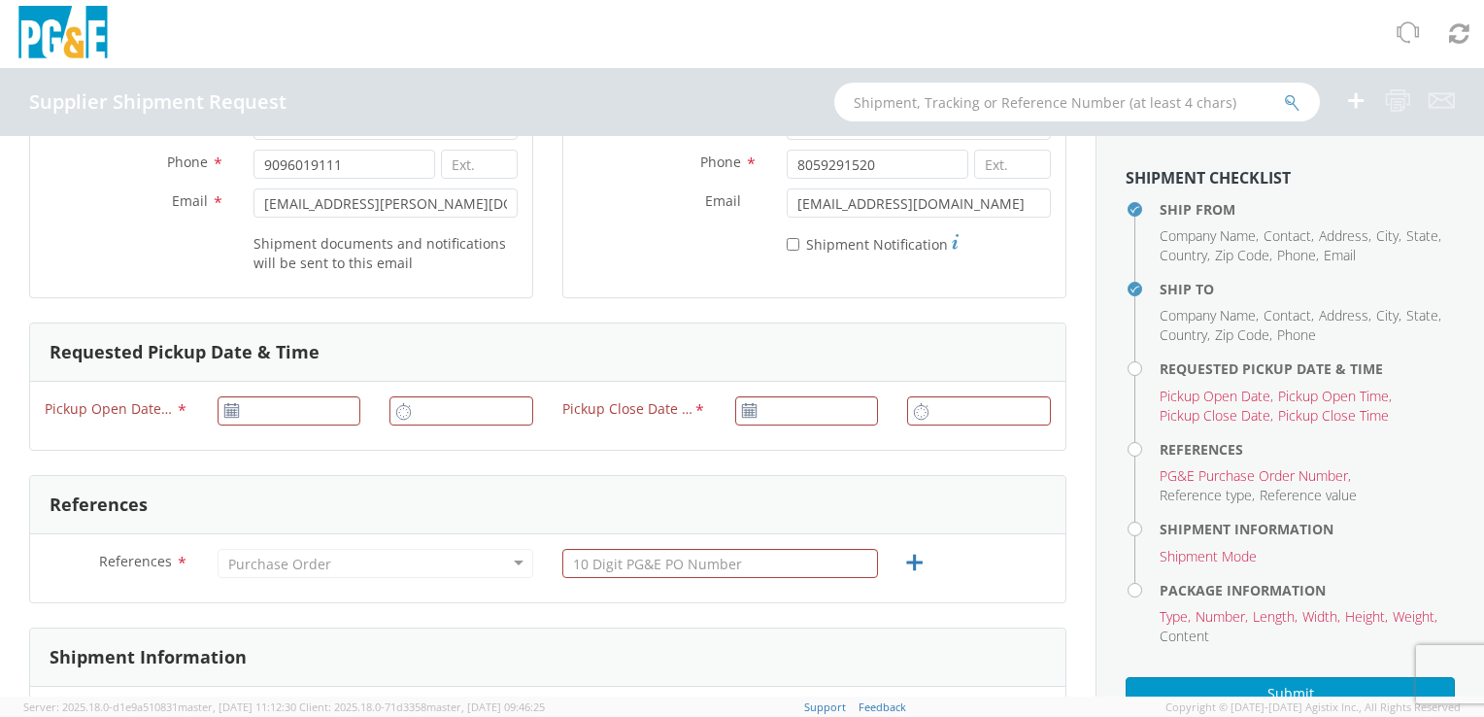
scroll to position [485, 0]
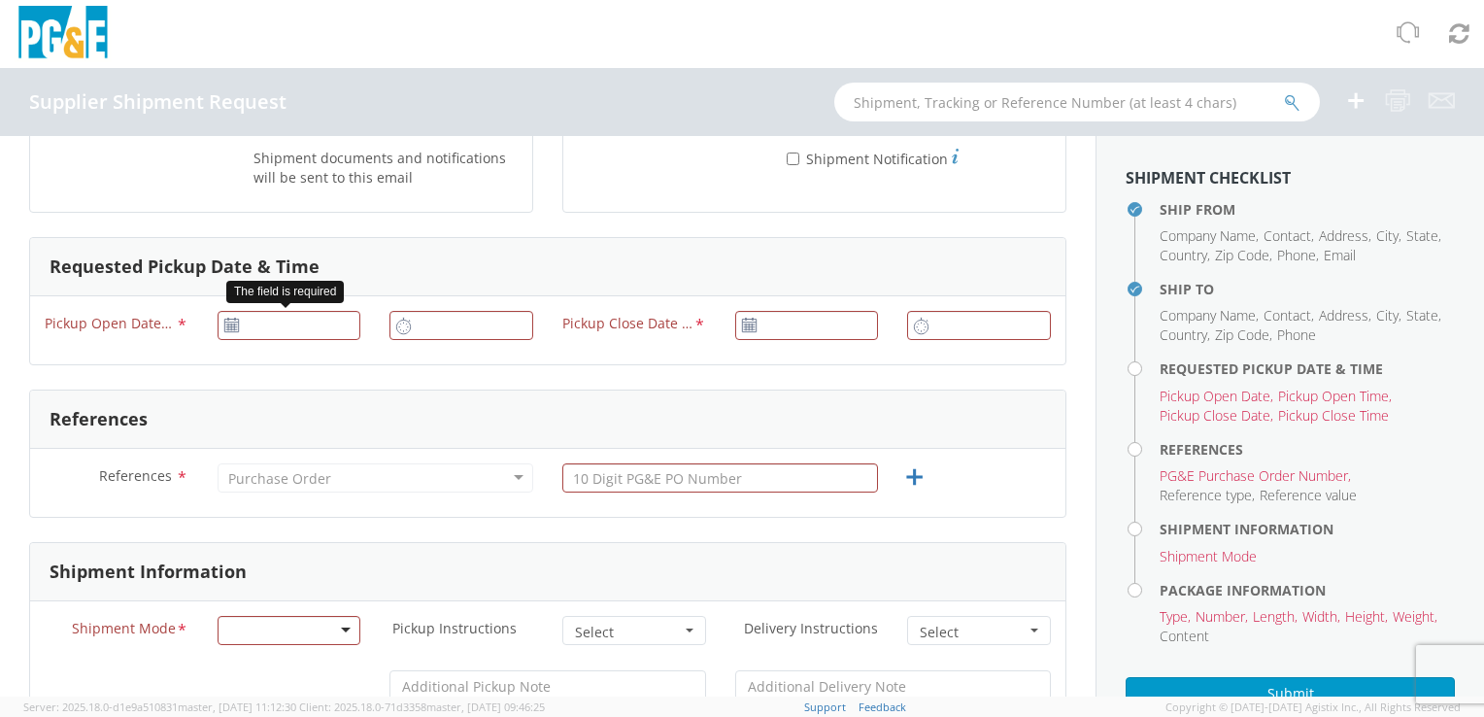
click at [229, 329] on icon at bounding box center [231, 325] width 17 height 16
click at [230, 321] on icon at bounding box center [231, 325] width 17 height 16
click at [272, 313] on input "[DATE]" at bounding box center [289, 325] width 144 height 29
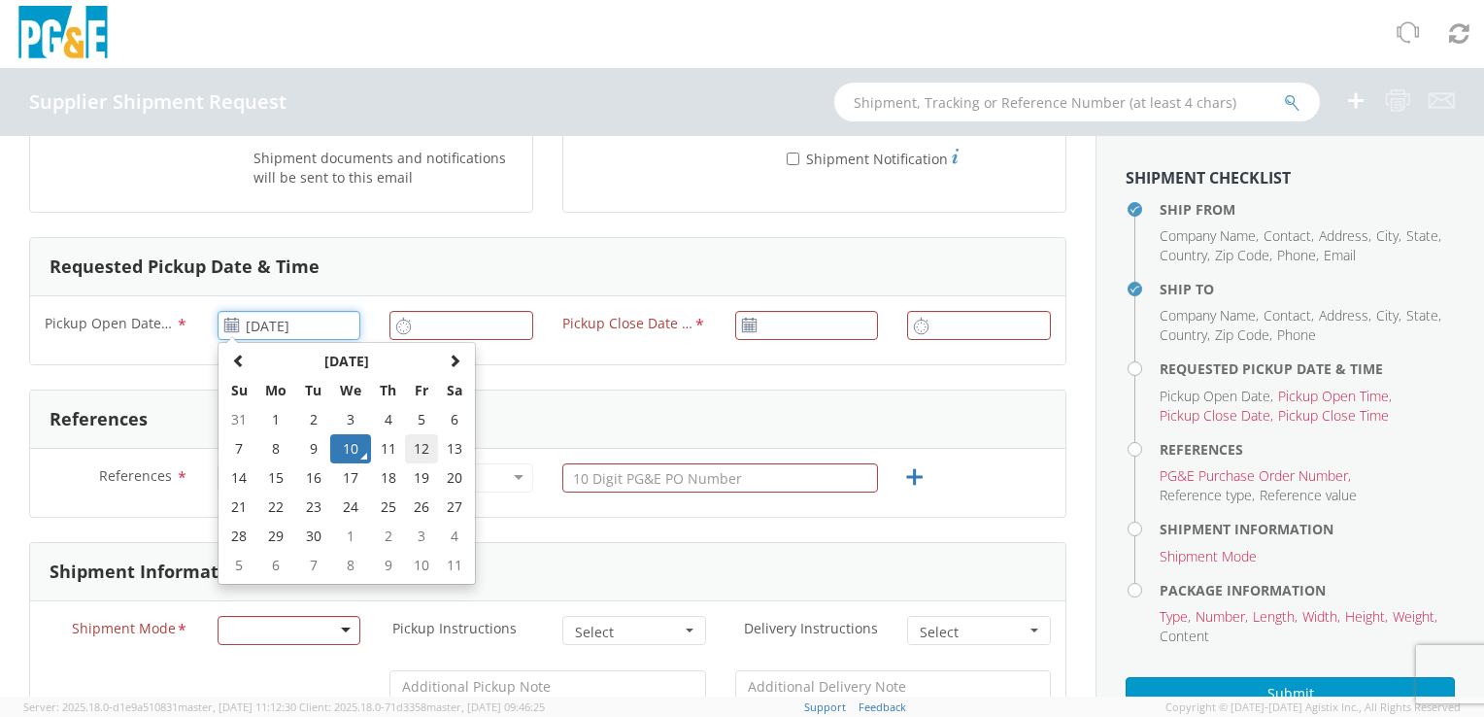
click at [408, 445] on td "12" at bounding box center [421, 448] width 33 height 29
type input "[DATE]"
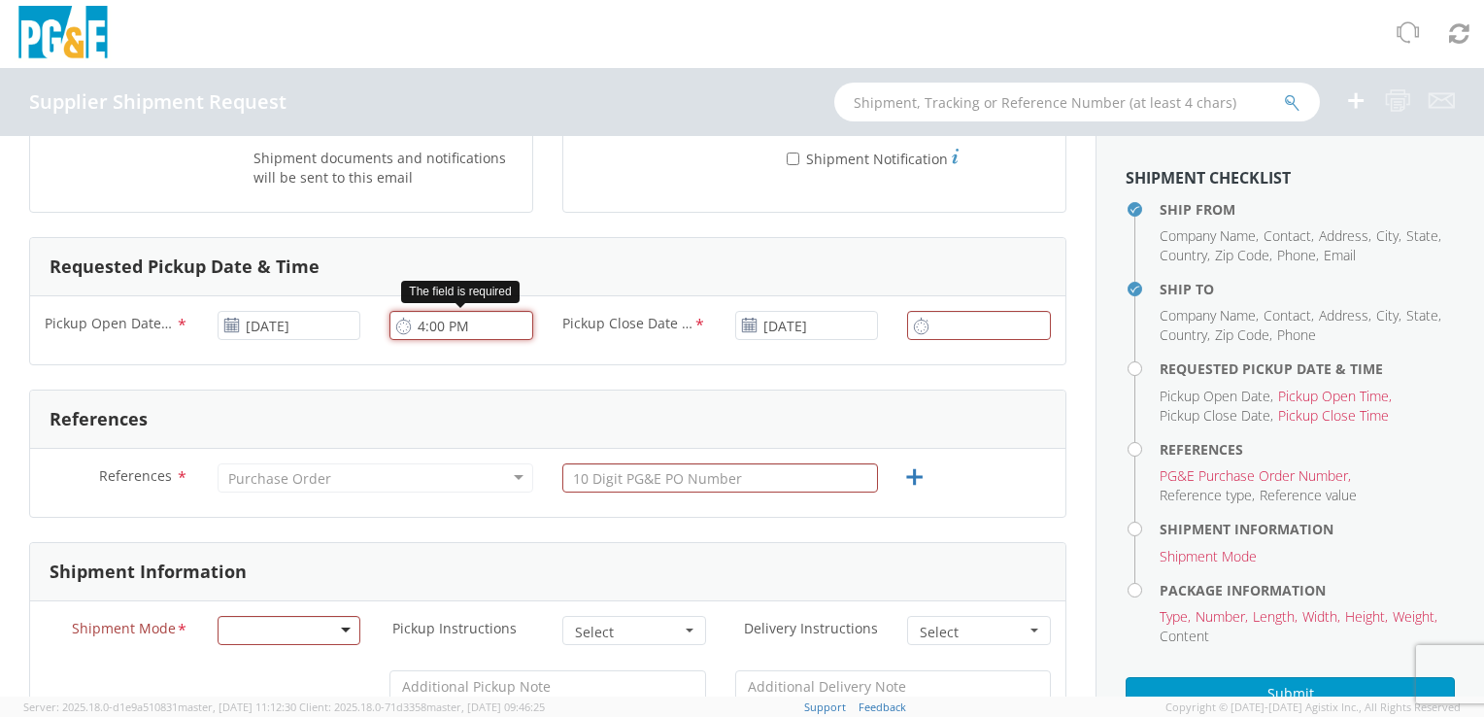
click at [451, 338] on input "4:00 PM" at bounding box center [461, 325] width 144 height 29
click at [445, 327] on input "8:00 PM" at bounding box center [461, 325] width 144 height 29
click at [458, 323] on input "8:00 PM" at bounding box center [461, 325] width 144 height 29
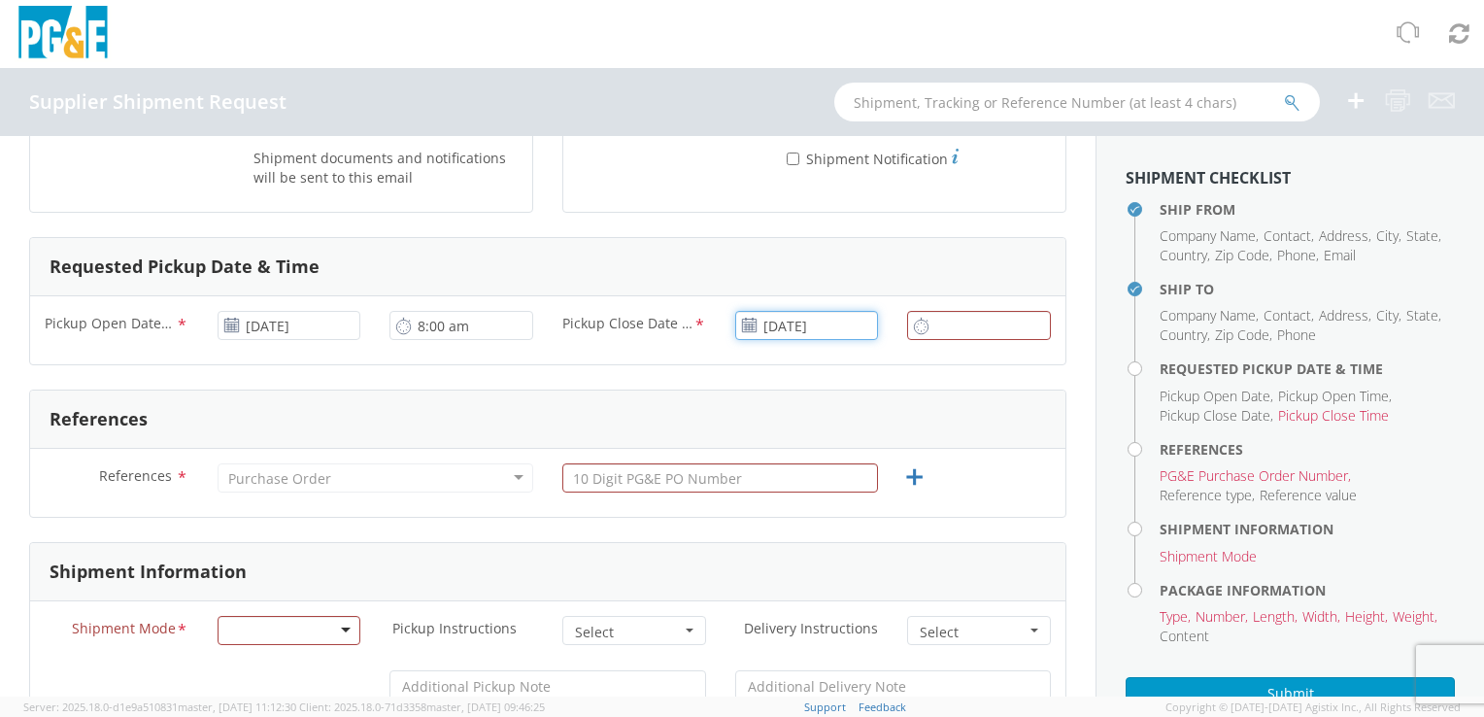
type input "8:00 AM"
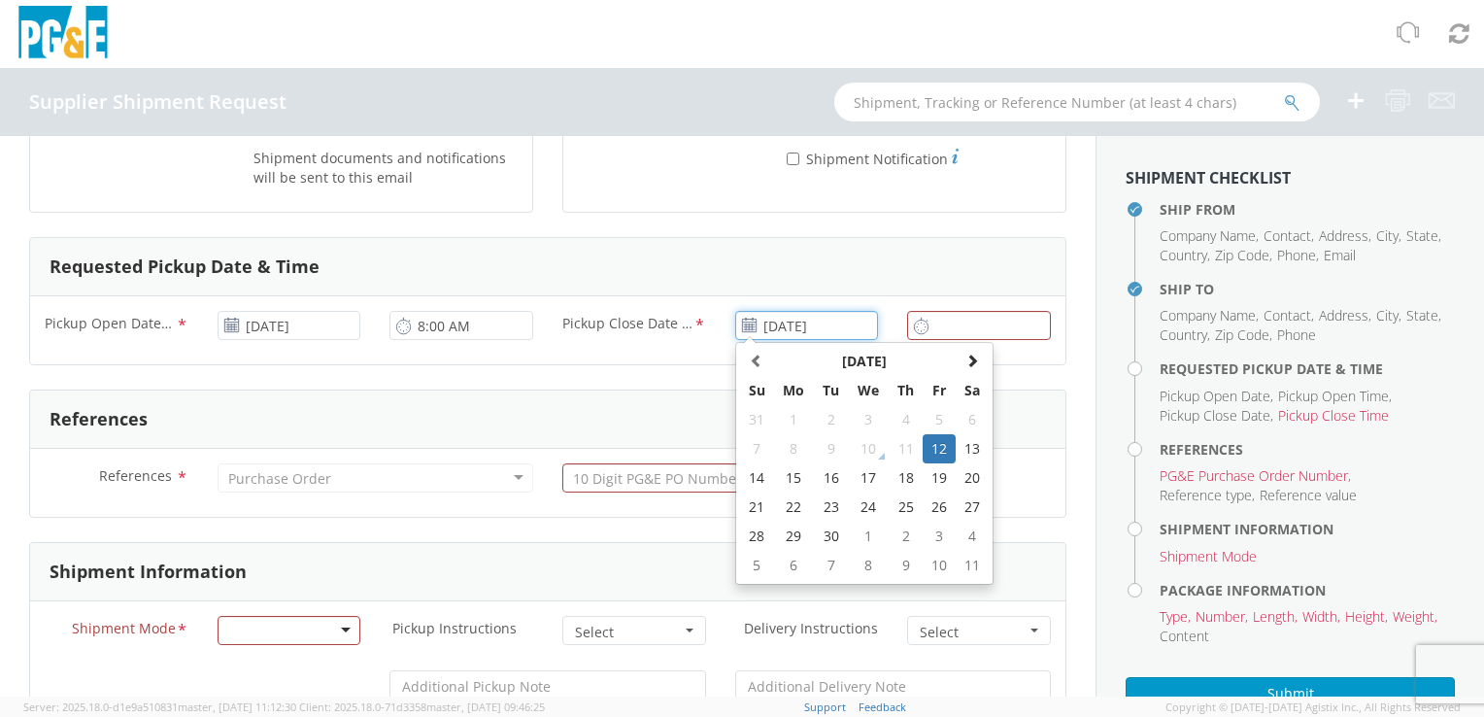
click at [926, 446] on td "12" at bounding box center [938, 448] width 33 height 29
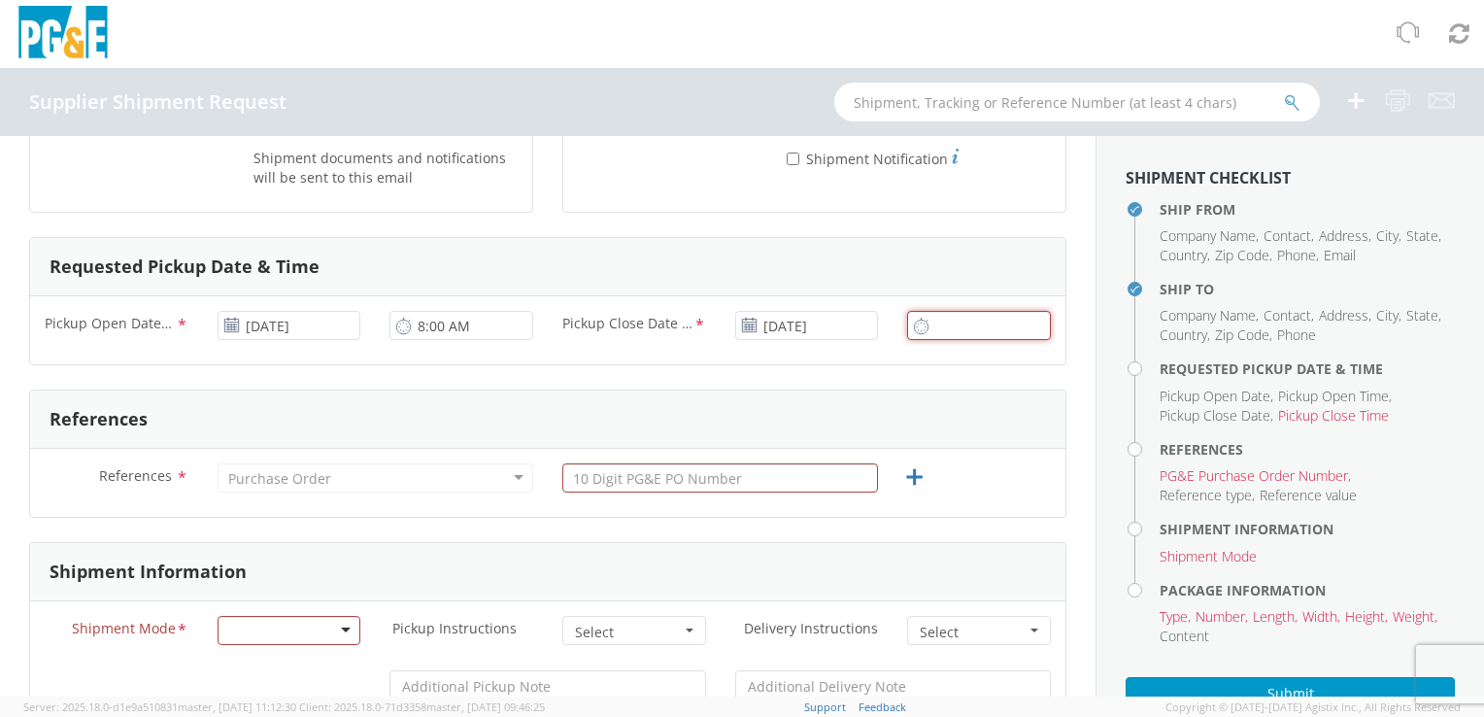
type input "4:00 PM"
click at [946, 334] on input "4:00 PM" at bounding box center [979, 325] width 144 height 29
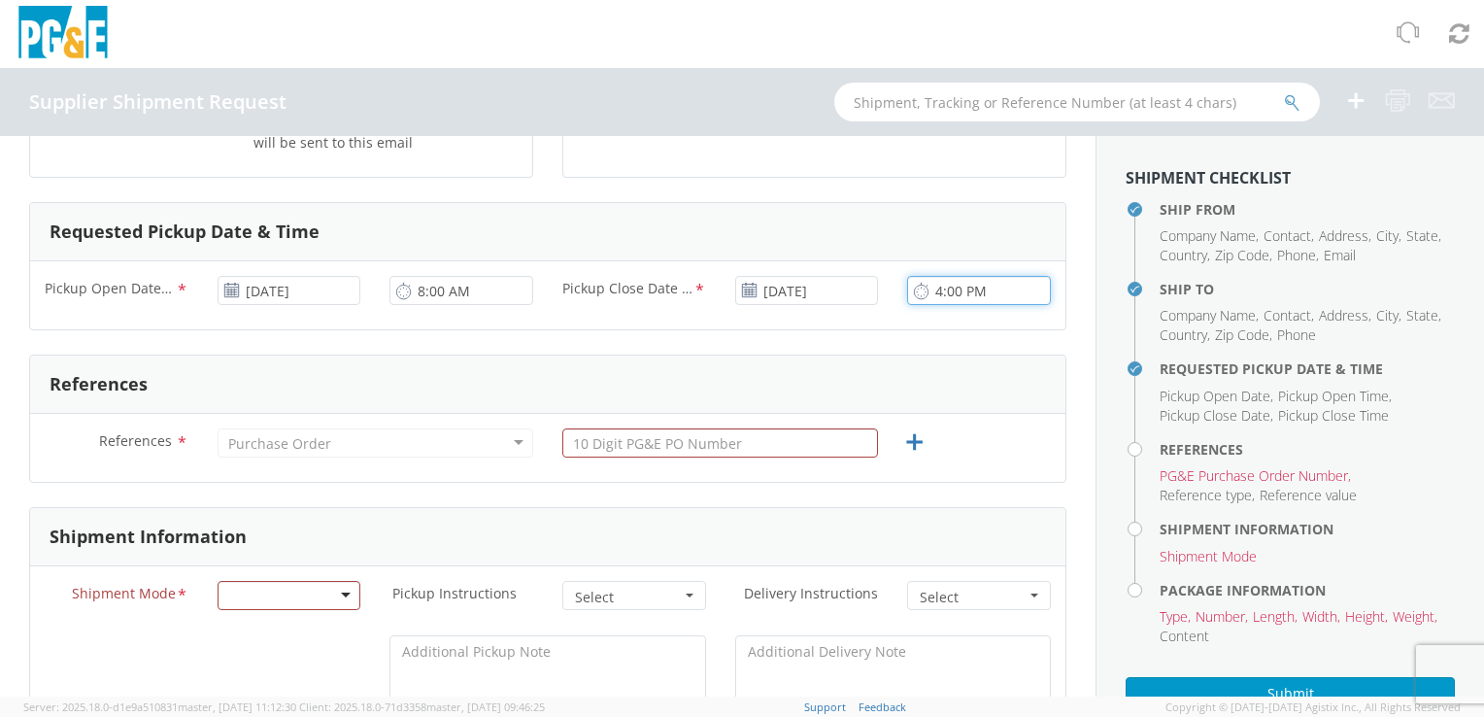
scroll to position [583, 0]
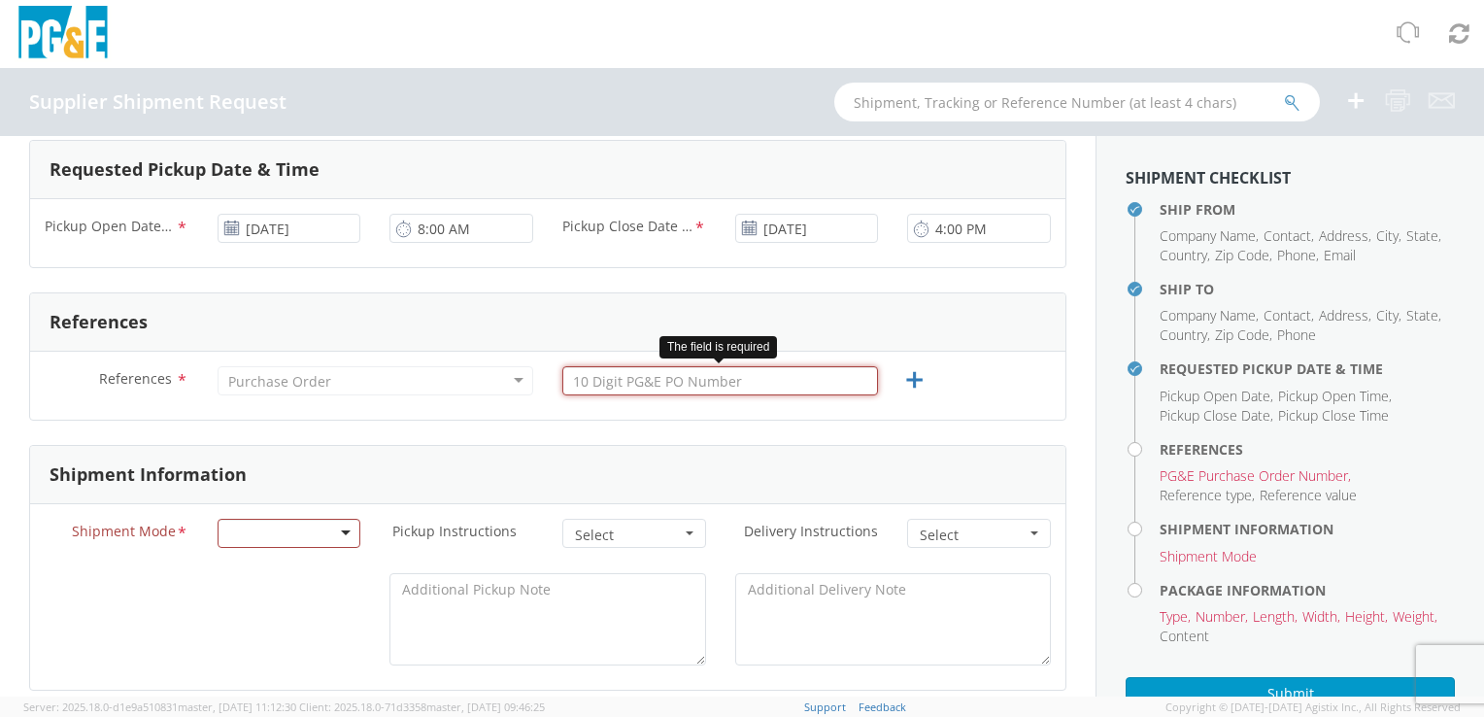
click at [690, 390] on input "text" at bounding box center [720, 380] width 316 height 29
click at [707, 372] on input "text" at bounding box center [720, 380] width 316 height 29
paste input "3500000000"
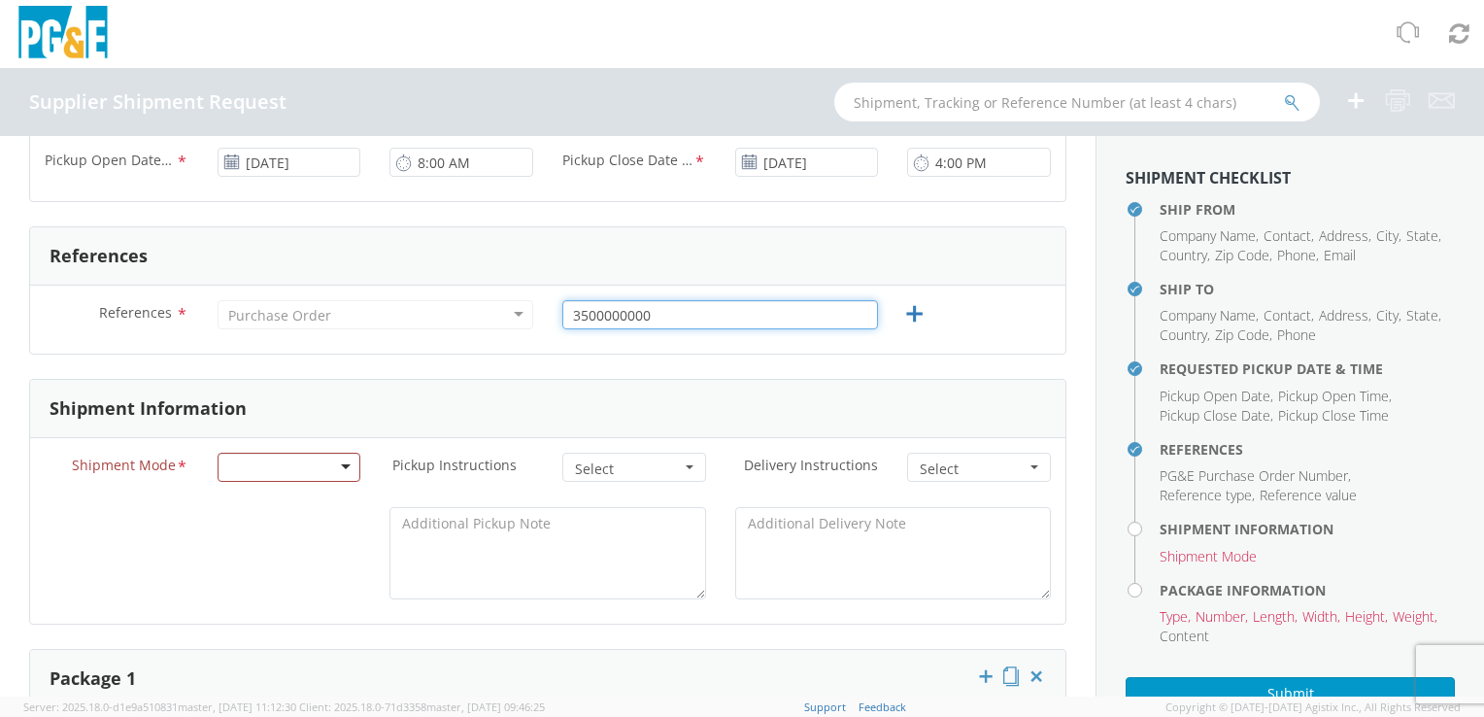
scroll to position [680, 0]
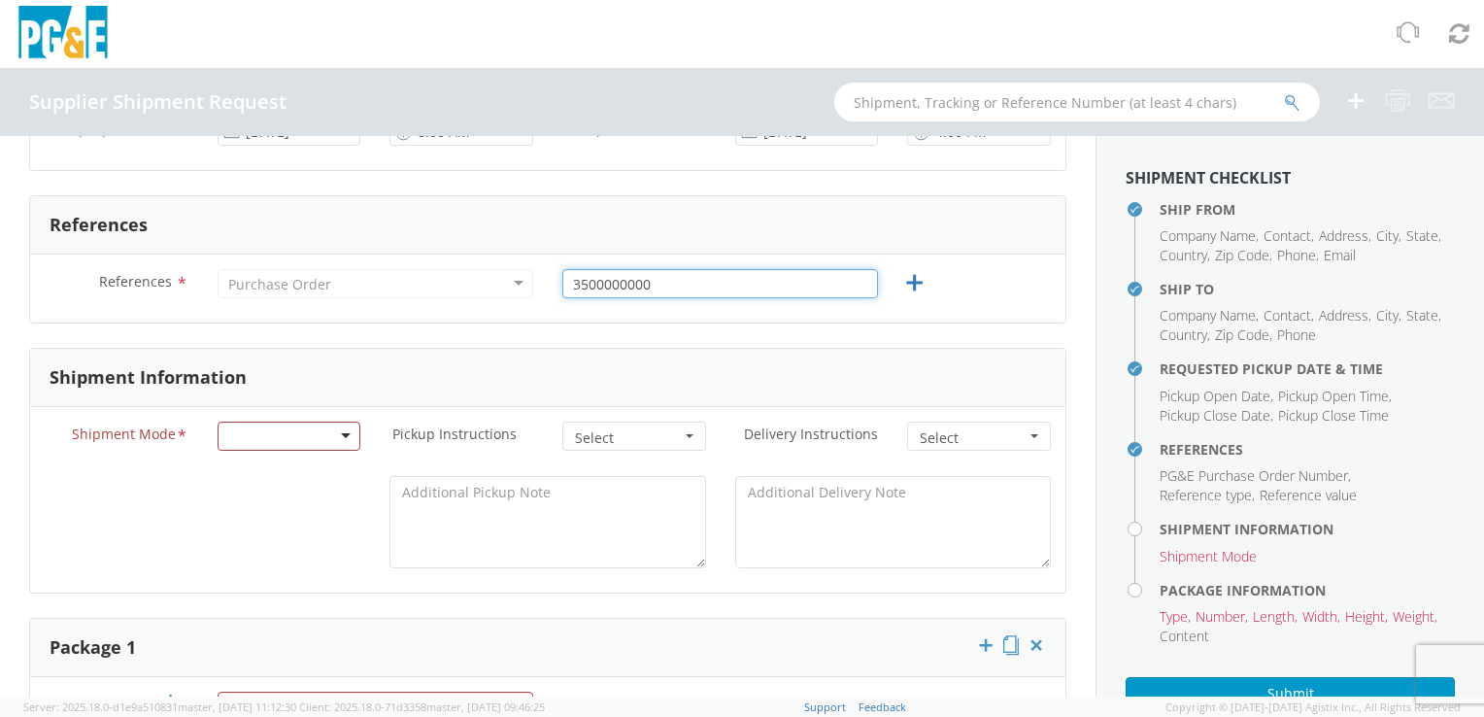
type input "3500000000"
click at [244, 427] on div at bounding box center [289, 435] width 144 height 29
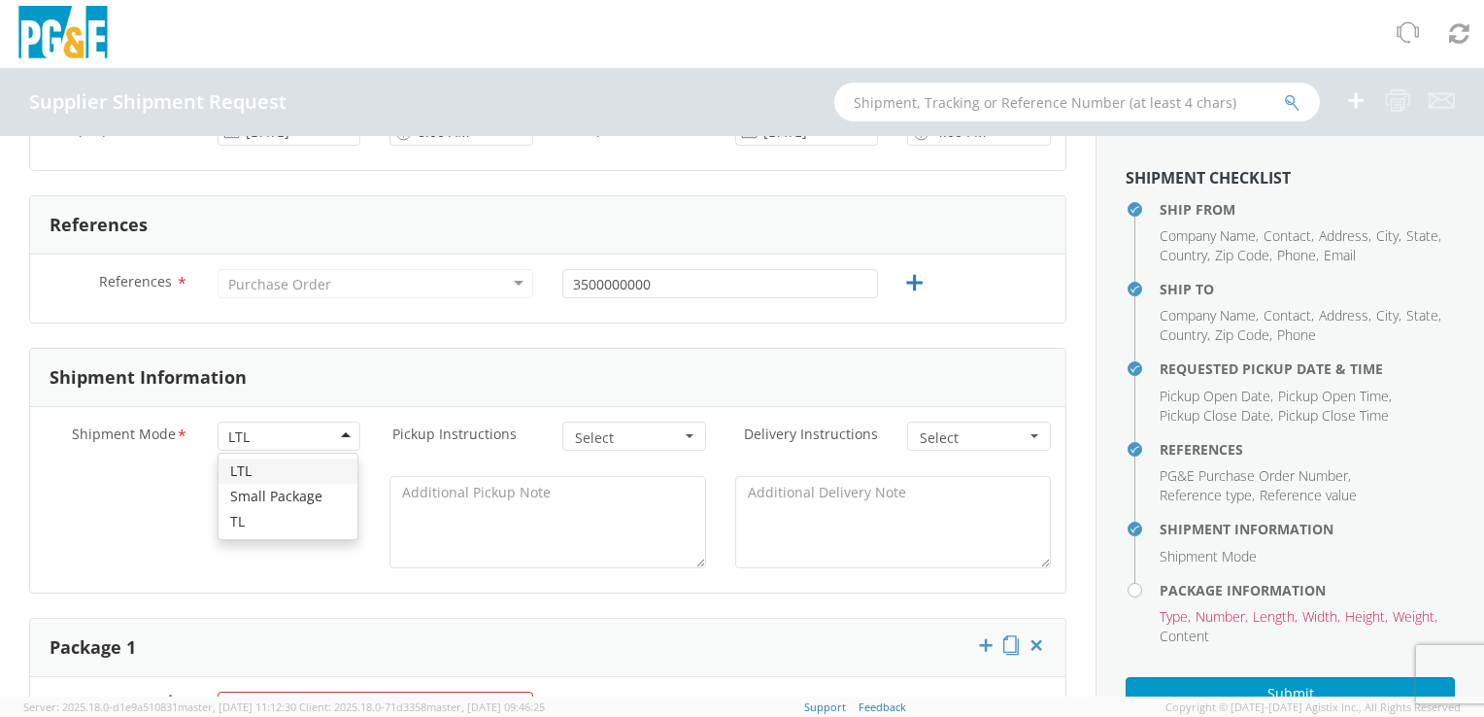
click at [276, 444] on div "LTL" at bounding box center [289, 435] width 144 height 29
click at [279, 454] on div "LTL Small Package TL" at bounding box center [287, 495] width 139 height 85
click at [279, 456] on div "Shipment Mode * LTL LTL LTL Small Package TL" at bounding box center [202, 440] width 345 height 39
click at [587, 447] on button "Select" at bounding box center [634, 435] width 144 height 29
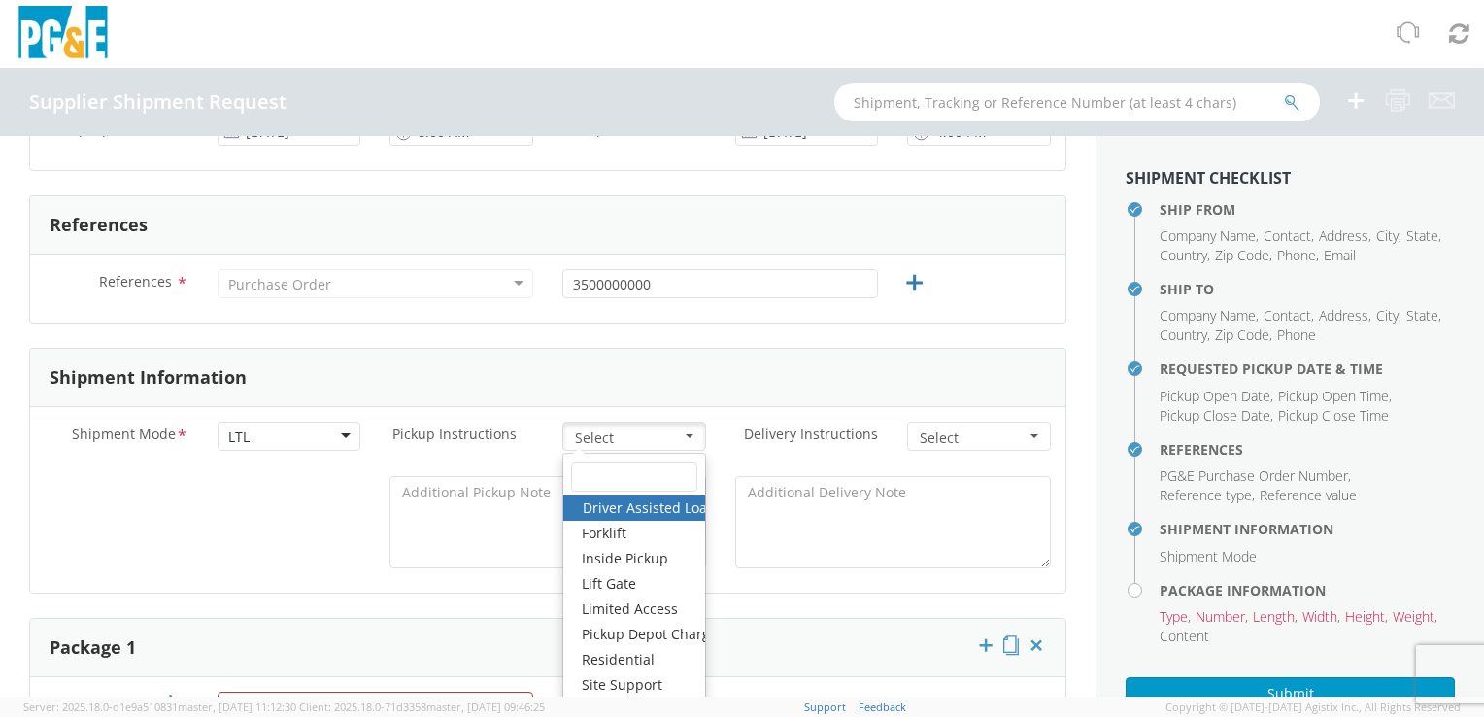
click at [587, 447] on button "Select" at bounding box center [634, 435] width 144 height 29
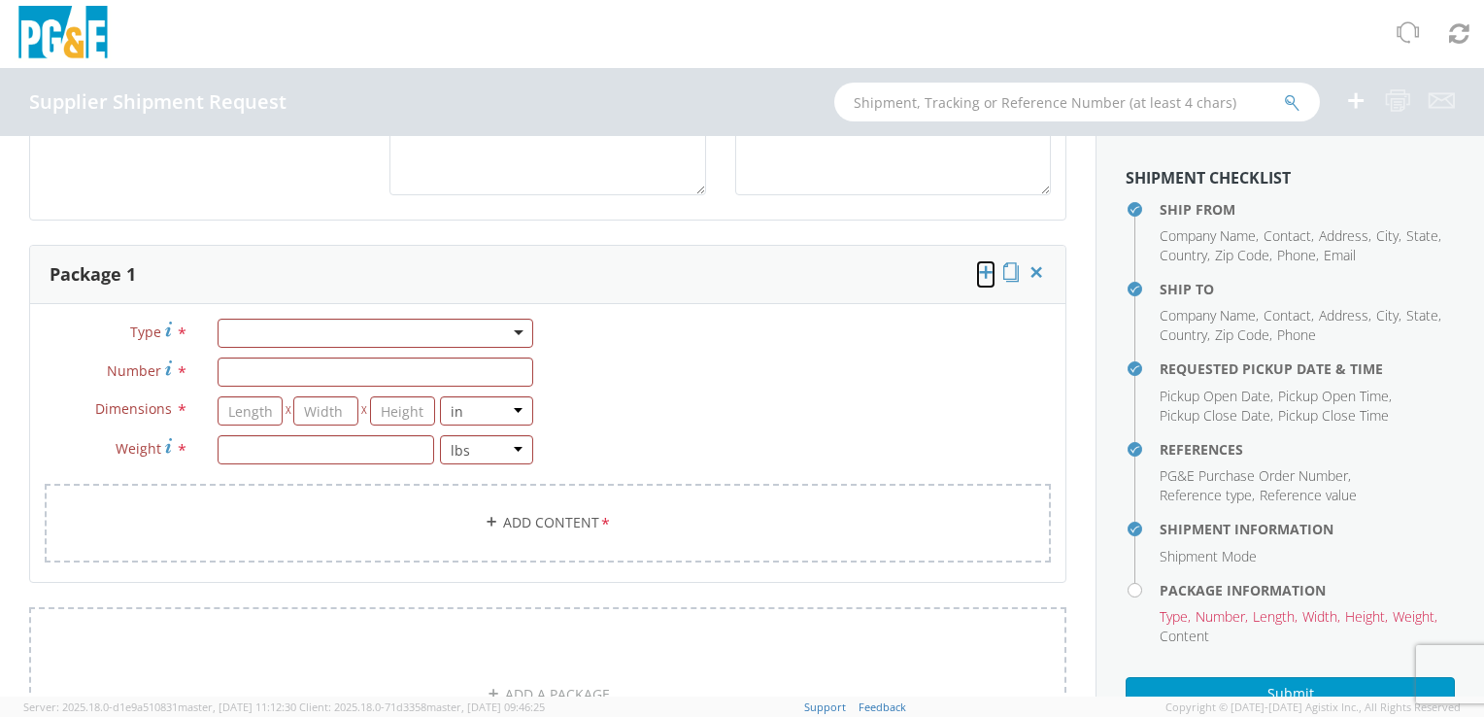
scroll to position [1068, 0]
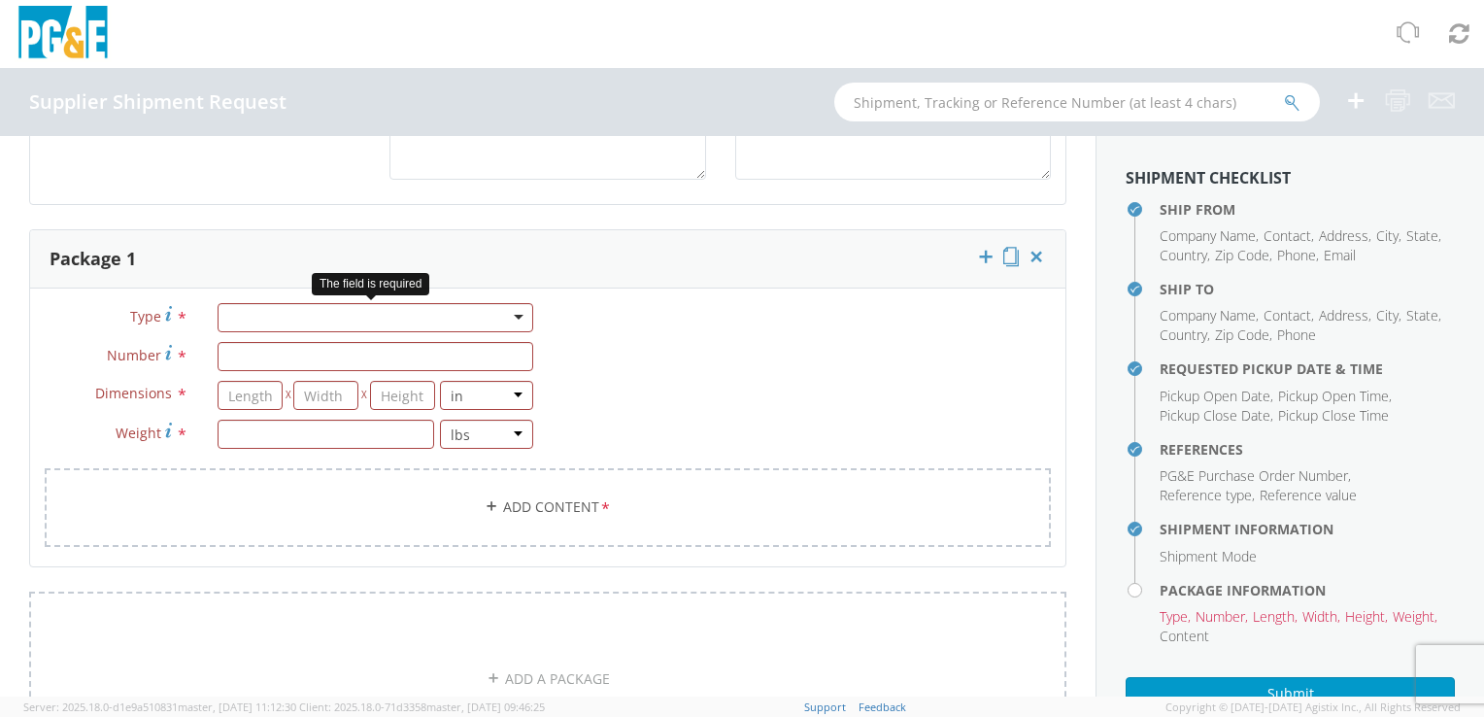
click at [315, 324] on div at bounding box center [375, 317] width 316 height 29
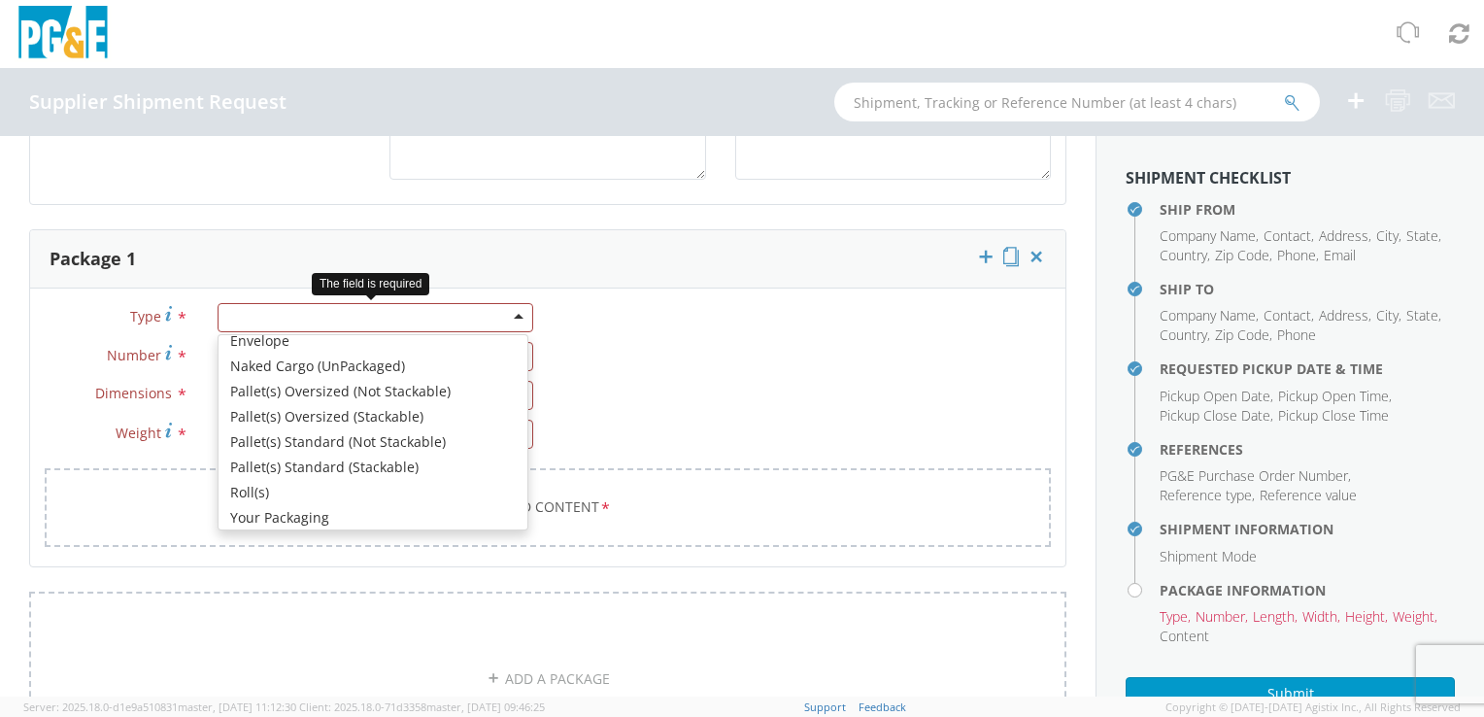
scroll to position [219, 0]
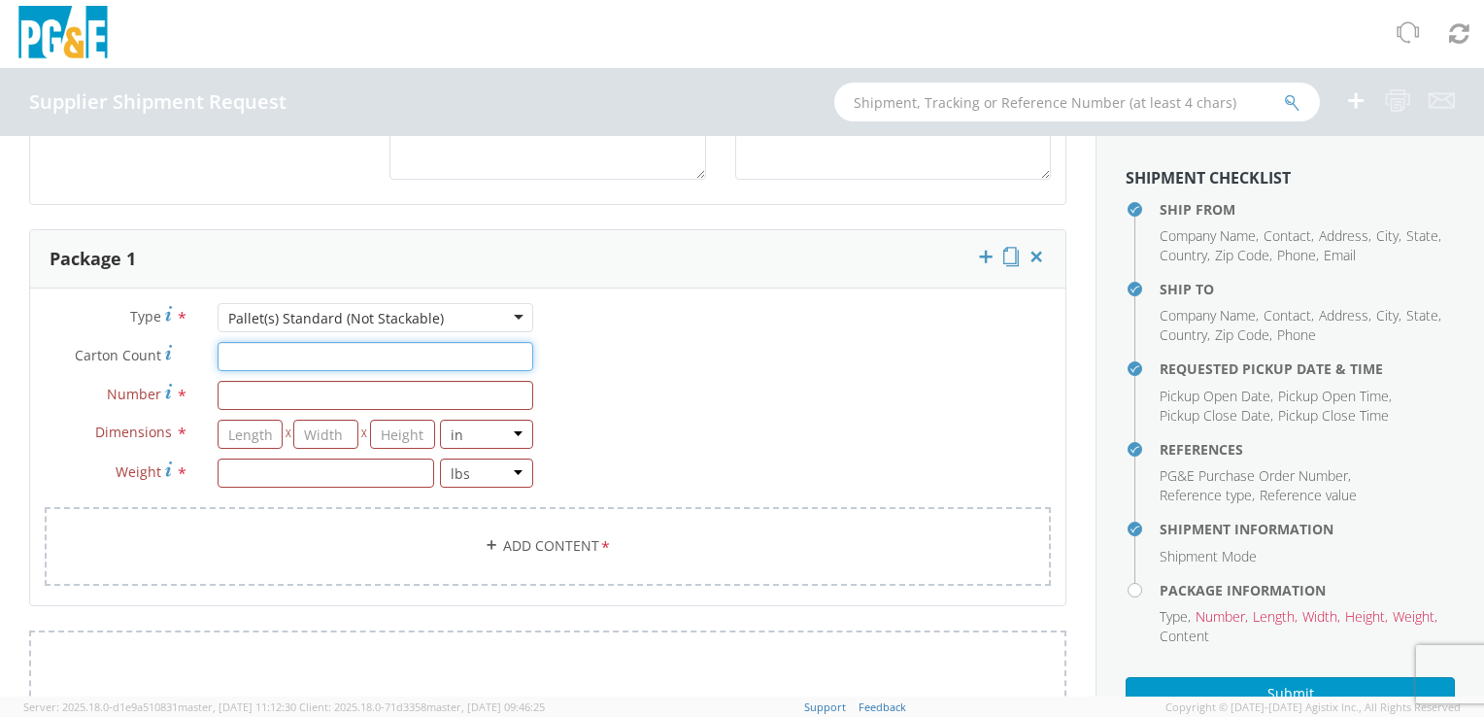
click at [276, 359] on input "Carton Count *" at bounding box center [375, 356] width 316 height 29
type input "84"
click at [269, 408] on div "Type * Pallet(s) Standard (Not Stackable) Pallet(s) Standard (Not Stackable) Bu…" at bounding box center [289, 405] width 518 height 204
click at [277, 391] on input "Number *" at bounding box center [375, 395] width 316 height 29
type input "1"
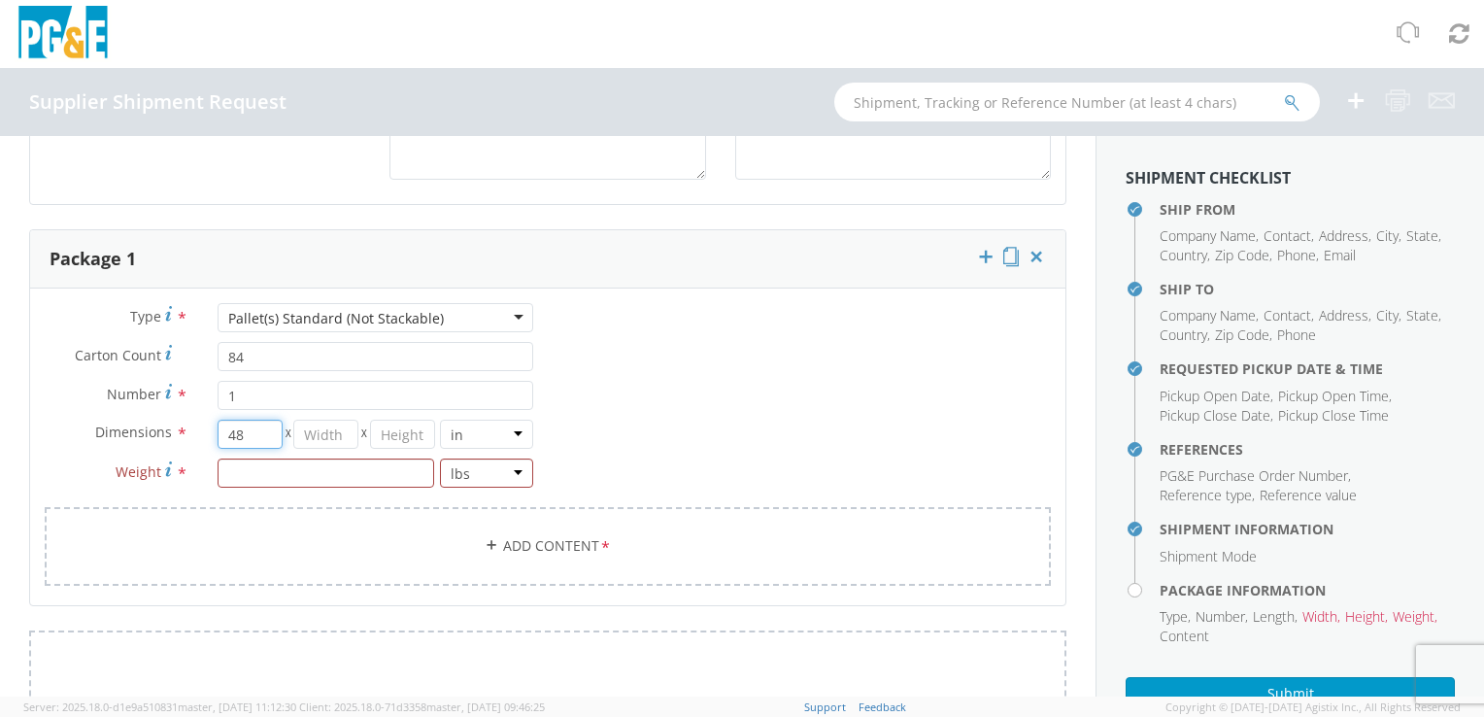
type input "48"
type input "42"
type input "50"
type input "2400"
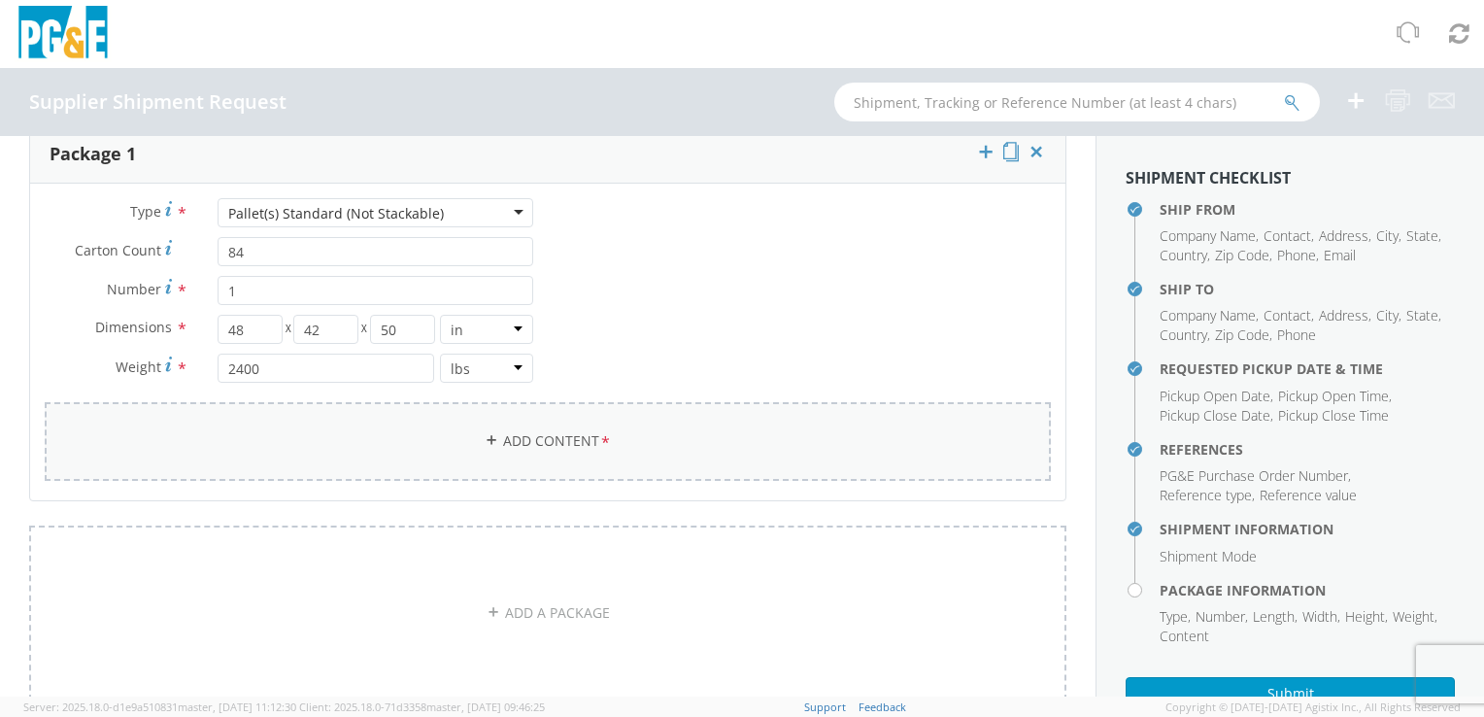
click at [373, 468] on link "Add Content *" at bounding box center [548, 441] width 1006 height 79
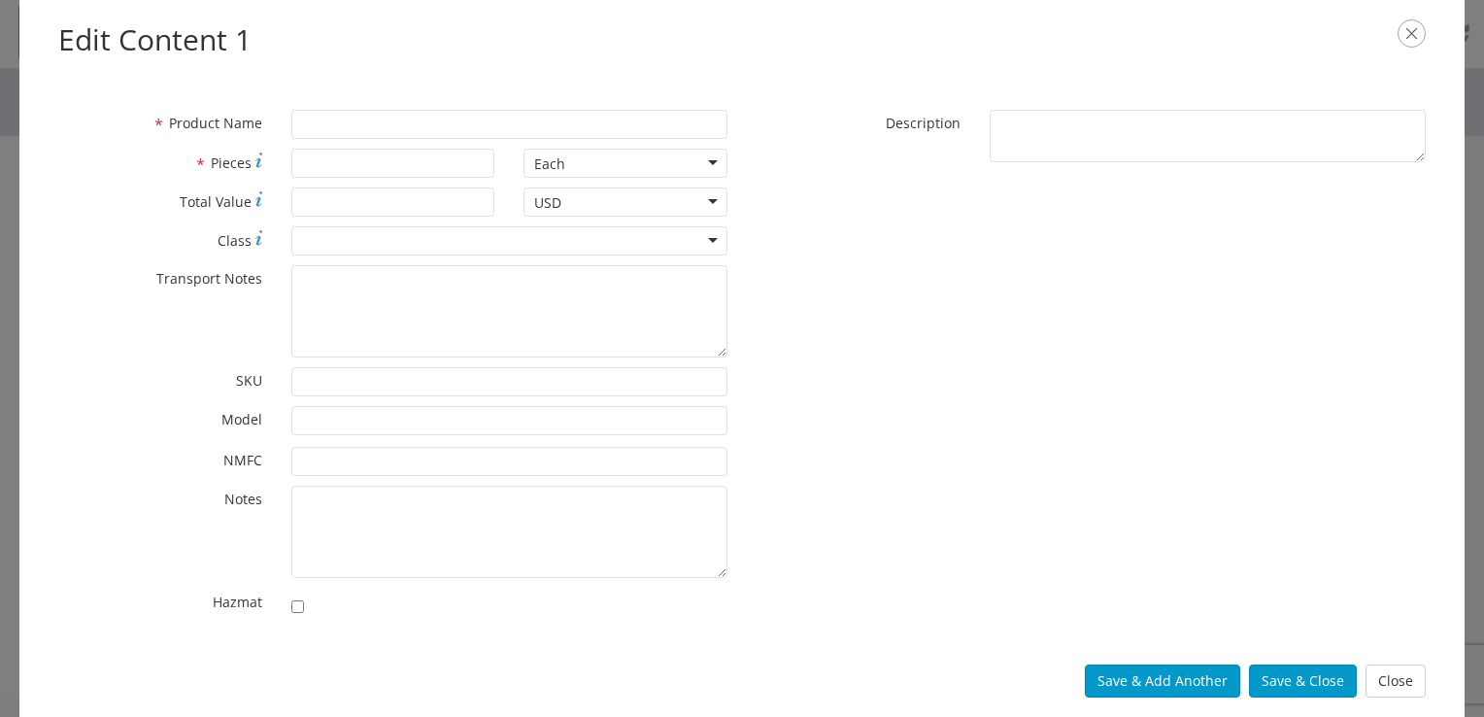
click at [394, 139] on div "* Product Name" at bounding box center [393, 129] width 698 height 39
click at [392, 131] on input "* Product Name" at bounding box center [509, 124] width 436 height 29
type input "NIA24PK-WATER"
click at [361, 153] on input "* Pieces" at bounding box center [393, 163] width 204 height 29
type input "84"
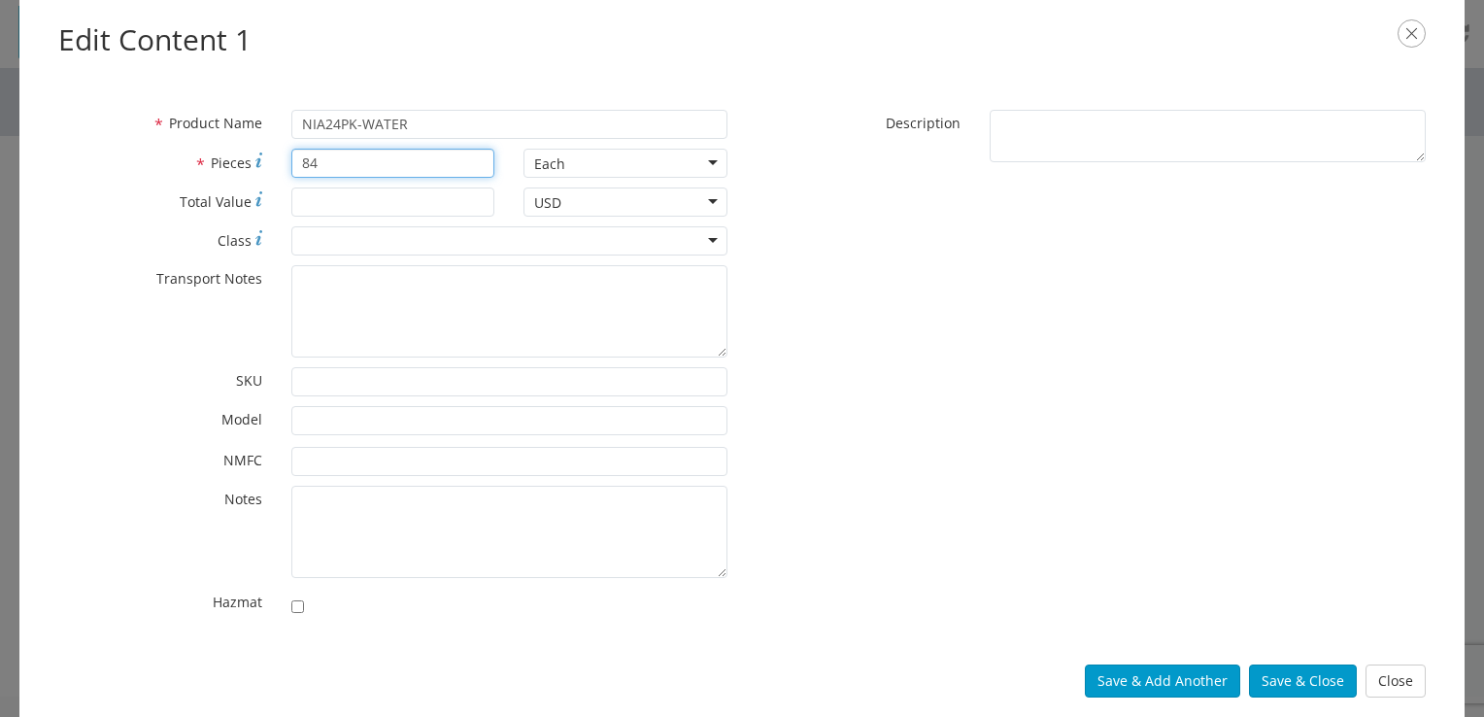
click at [328, 156] on input "84" at bounding box center [393, 163] width 204 height 29
type input "24"
click at [585, 161] on div "Each" at bounding box center [625, 163] width 204 height 29
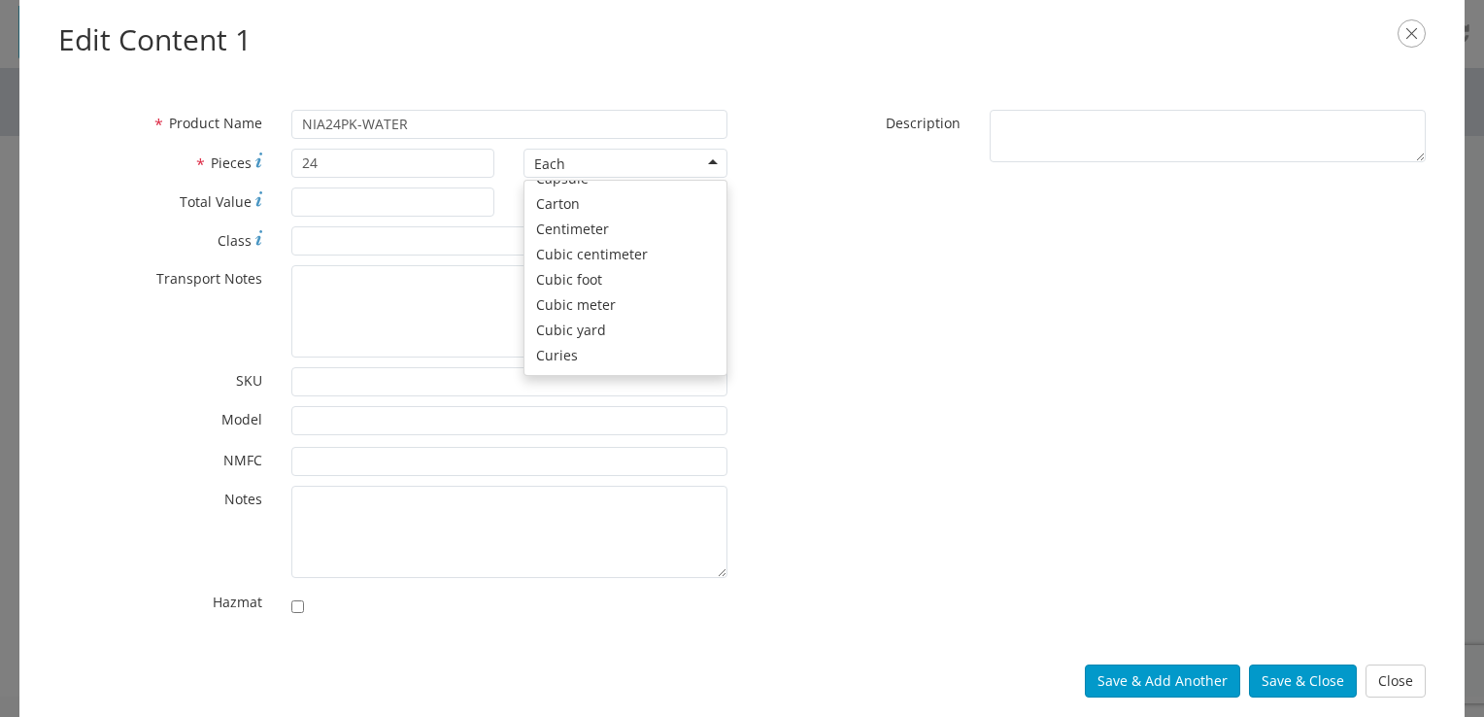
scroll to position [0, 0]
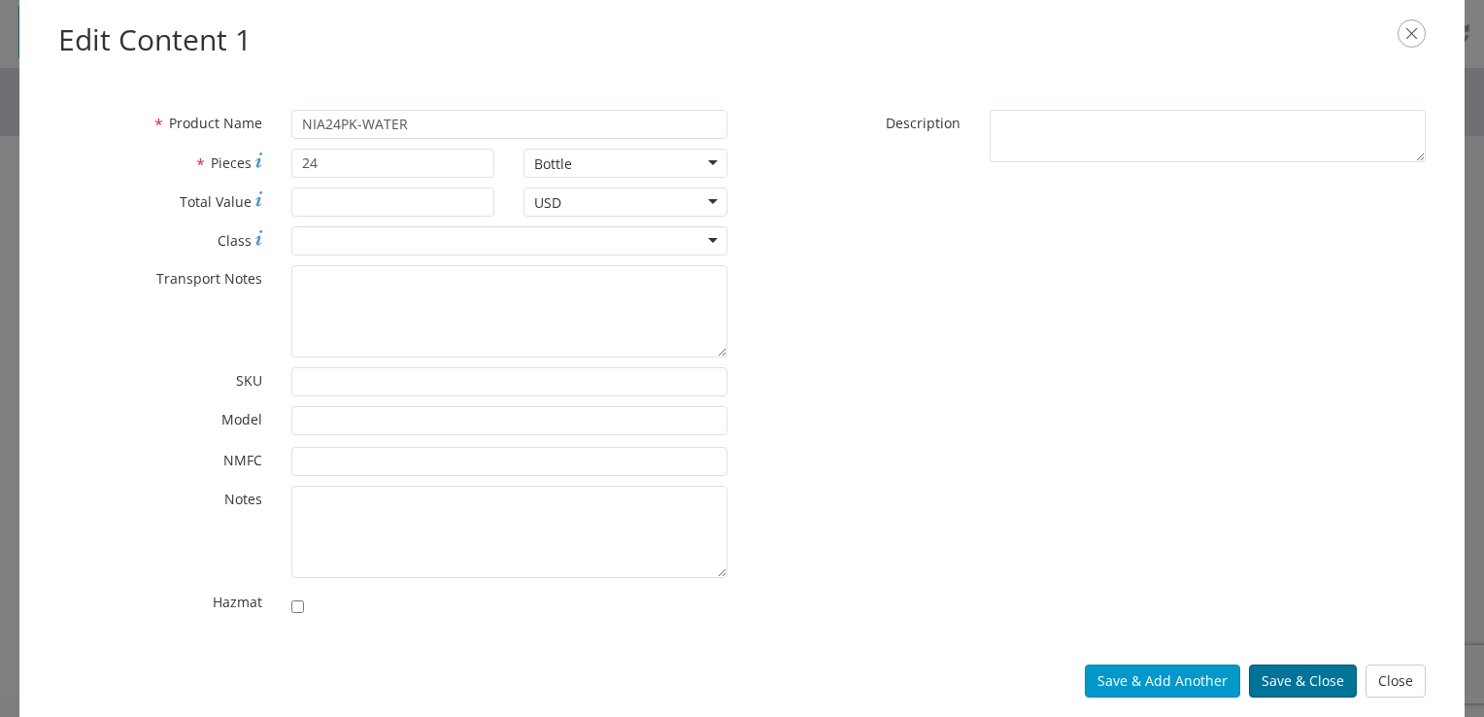
click at [1280, 683] on button "Save & Close" at bounding box center [1303, 680] width 108 height 33
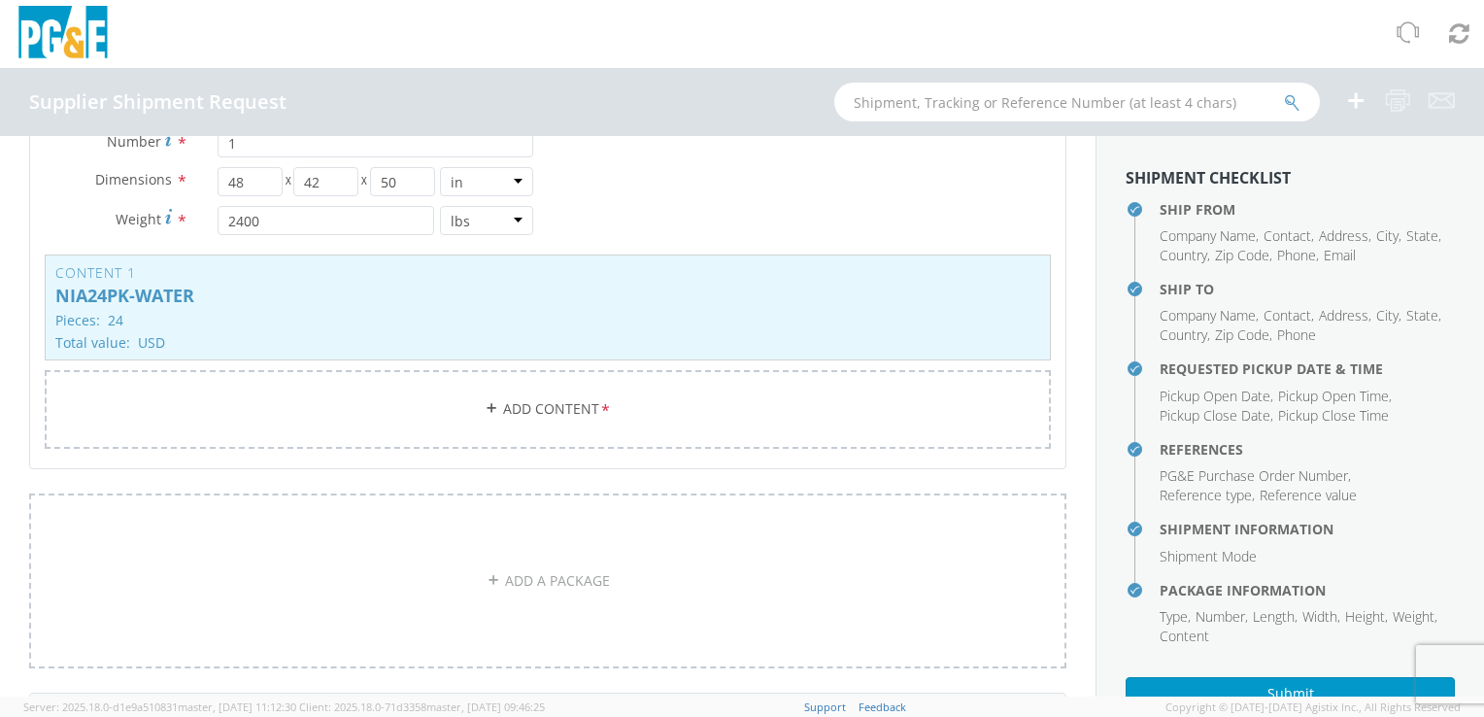
scroll to position [1367, 0]
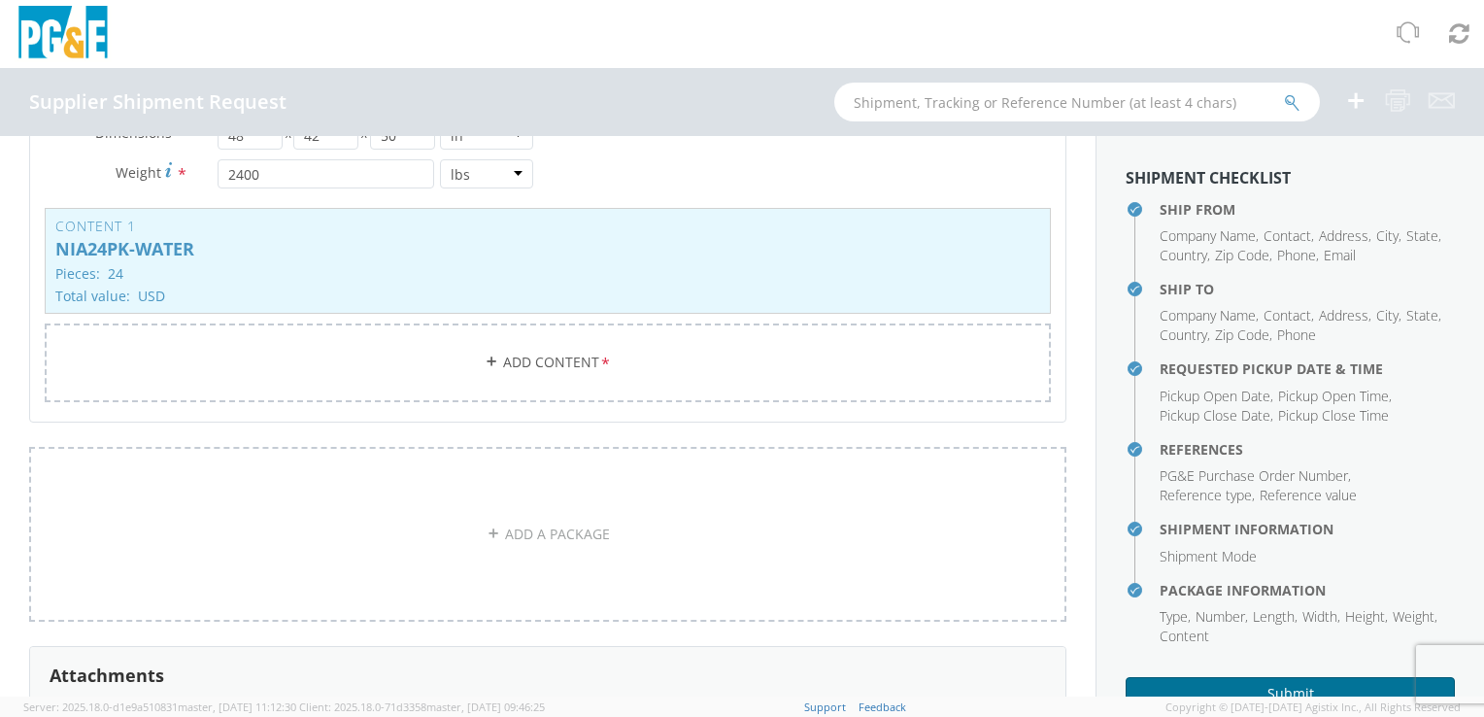
click at [1209, 679] on button "Submit" at bounding box center [1289, 693] width 329 height 33
